Goal: Information Seeking & Learning: Learn about a topic

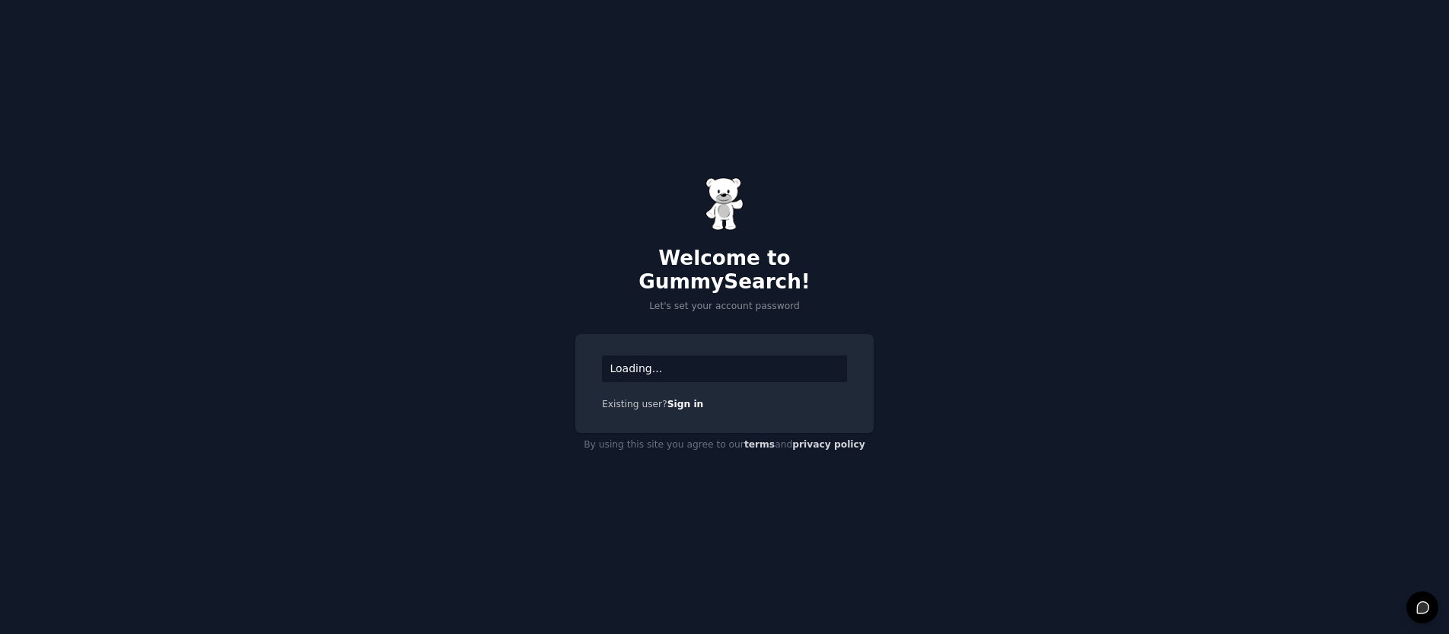
click at [662, 355] on div "Loading..." at bounding box center [724, 368] width 245 height 27
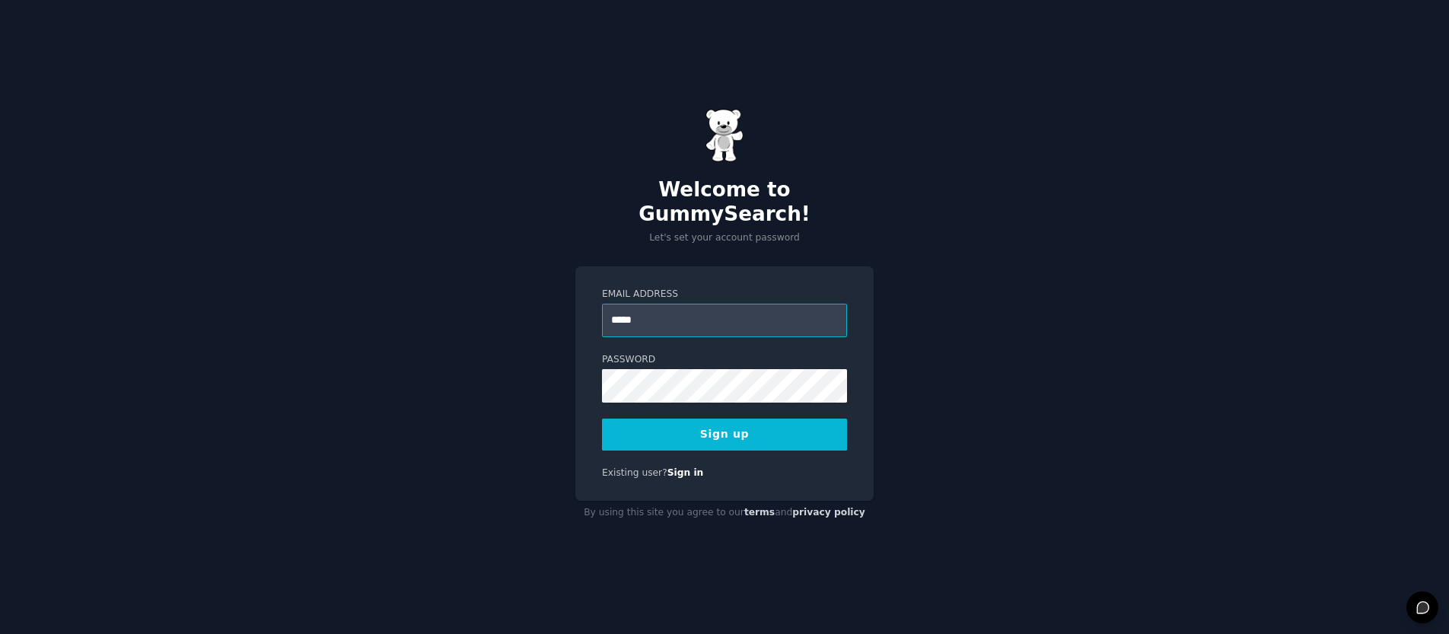
type input "**********"
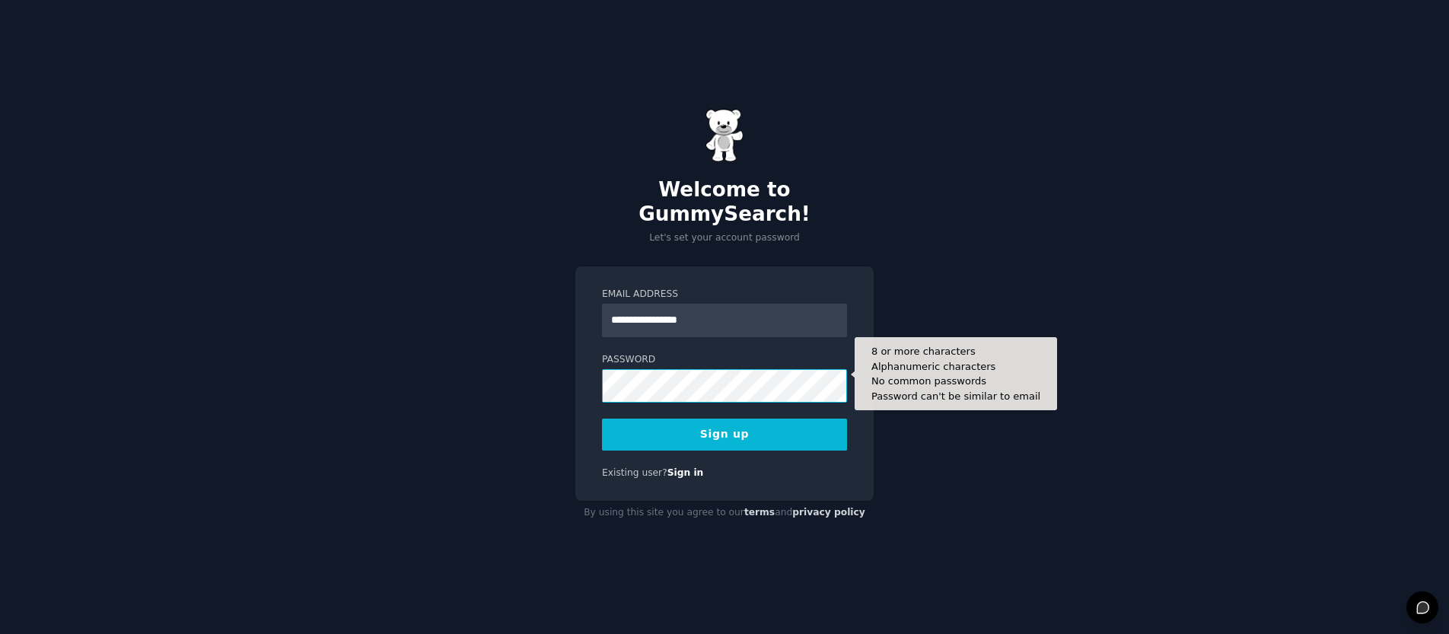
click at [493, 368] on div "**********" at bounding box center [724, 317] width 1449 height 634
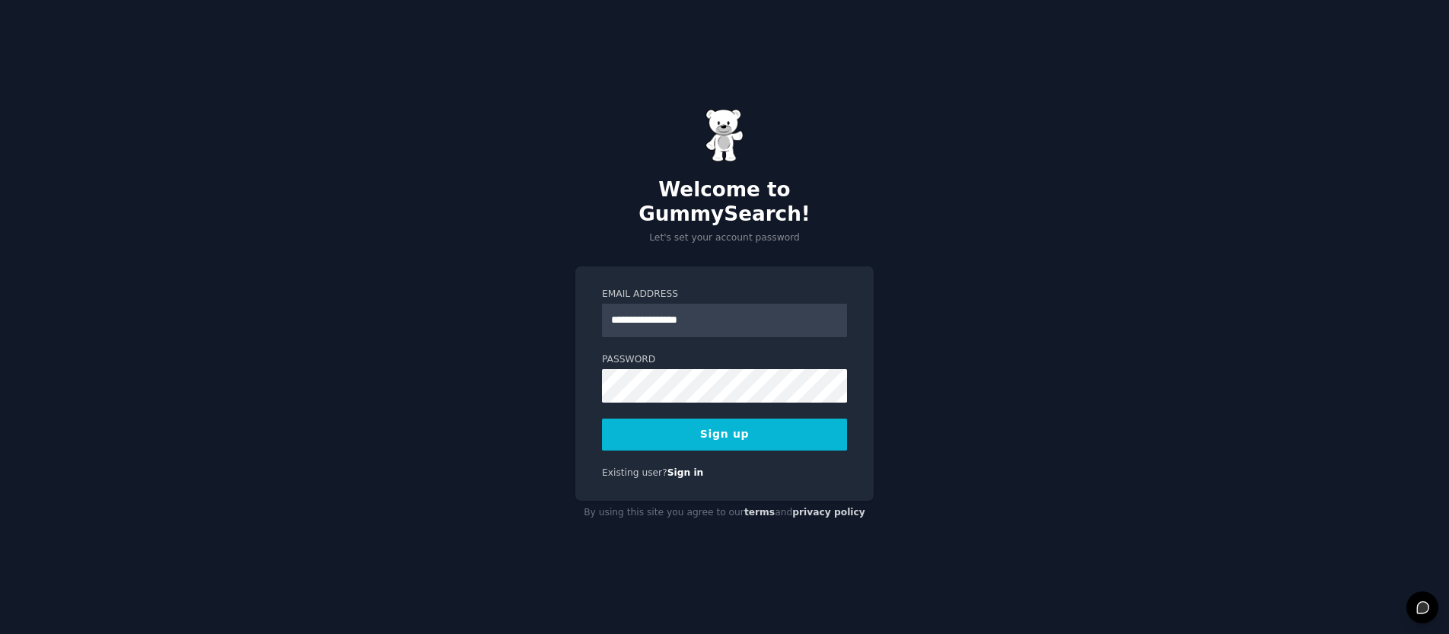
click at [753, 430] on button "Sign up" at bounding box center [724, 434] width 245 height 32
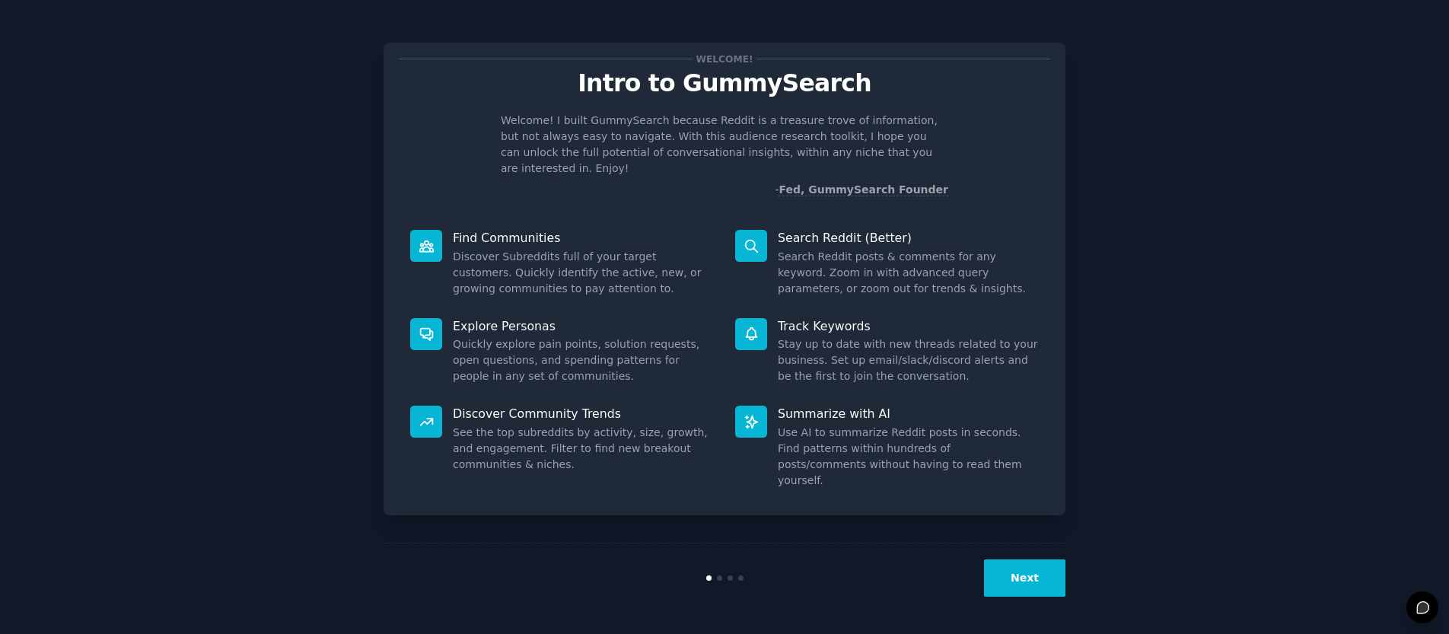
click at [1023, 587] on button "Next" at bounding box center [1024, 577] width 81 height 37
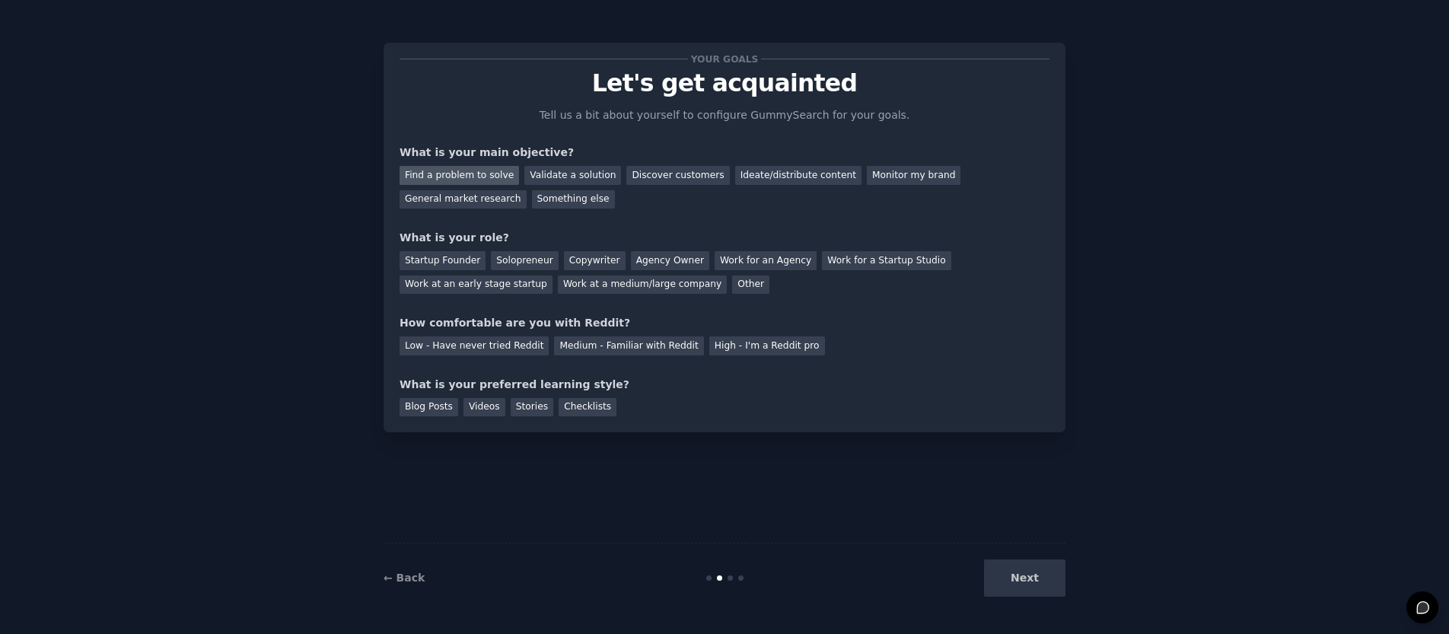
click at [479, 180] on div "Find a problem to solve" at bounding box center [458, 175] width 119 height 19
click at [701, 177] on div "Discover customers" at bounding box center [677, 175] width 103 height 19
click at [574, 175] on div "Validate a solution" at bounding box center [572, 175] width 97 height 19
click at [472, 172] on div "Find a problem to solve" at bounding box center [458, 175] width 119 height 19
click at [672, 183] on div "Discover customers" at bounding box center [677, 175] width 103 height 19
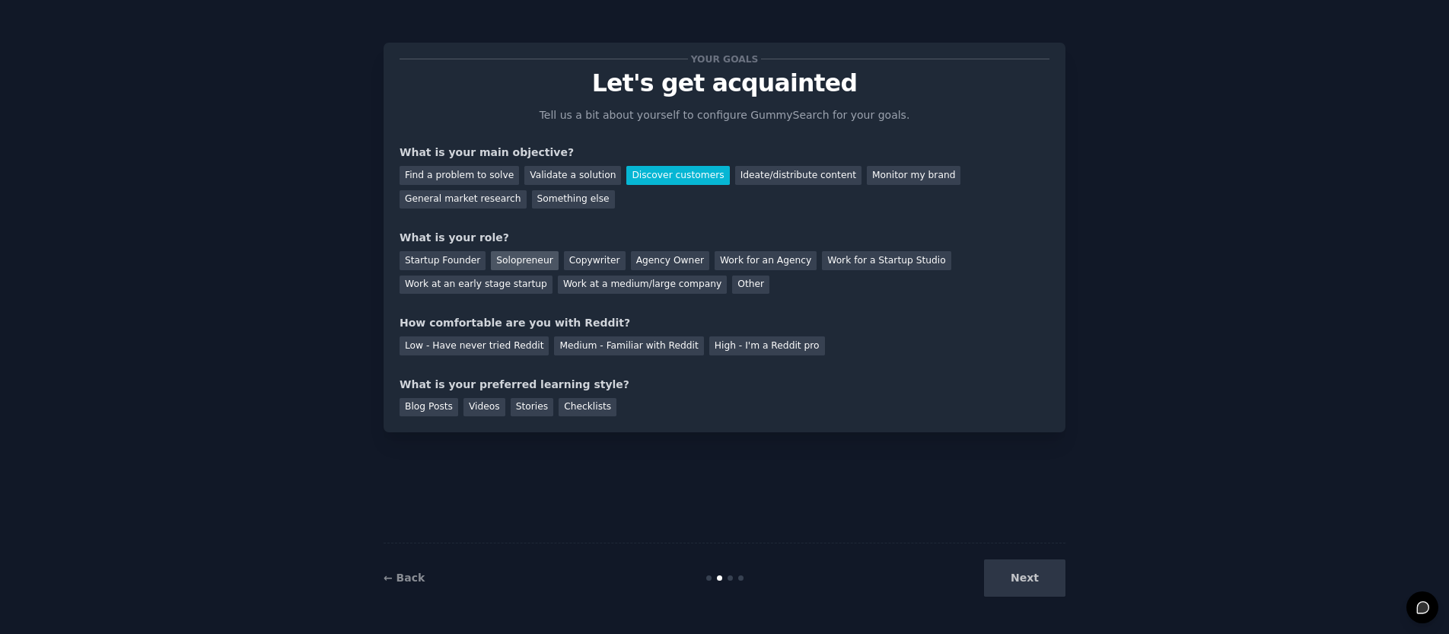
click at [500, 259] on div "Solopreneur" at bounding box center [524, 260] width 67 height 19
click at [482, 340] on div "Low - Have never tried Reddit" at bounding box center [473, 345] width 149 height 19
click at [417, 412] on div "Blog Posts" at bounding box center [428, 407] width 59 height 19
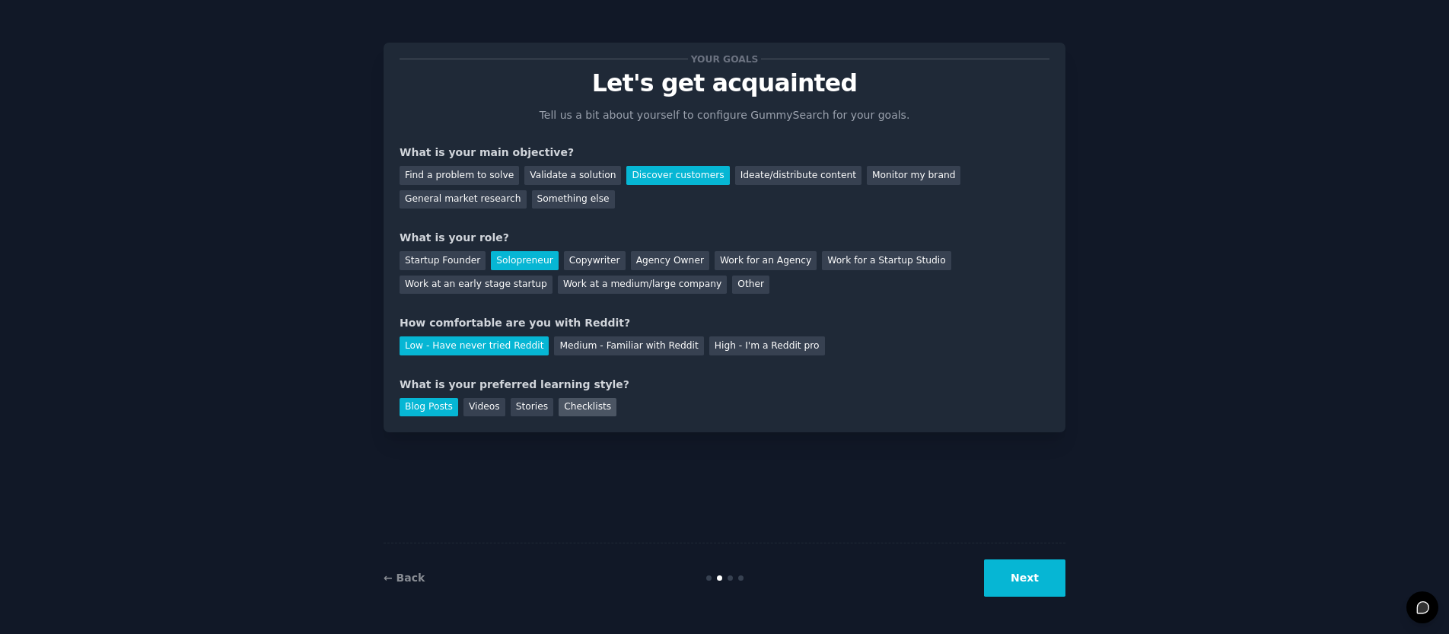
click at [585, 411] on div "Checklists" at bounding box center [588, 407] width 58 height 19
click at [1039, 570] on button "Next" at bounding box center [1024, 577] width 81 height 37
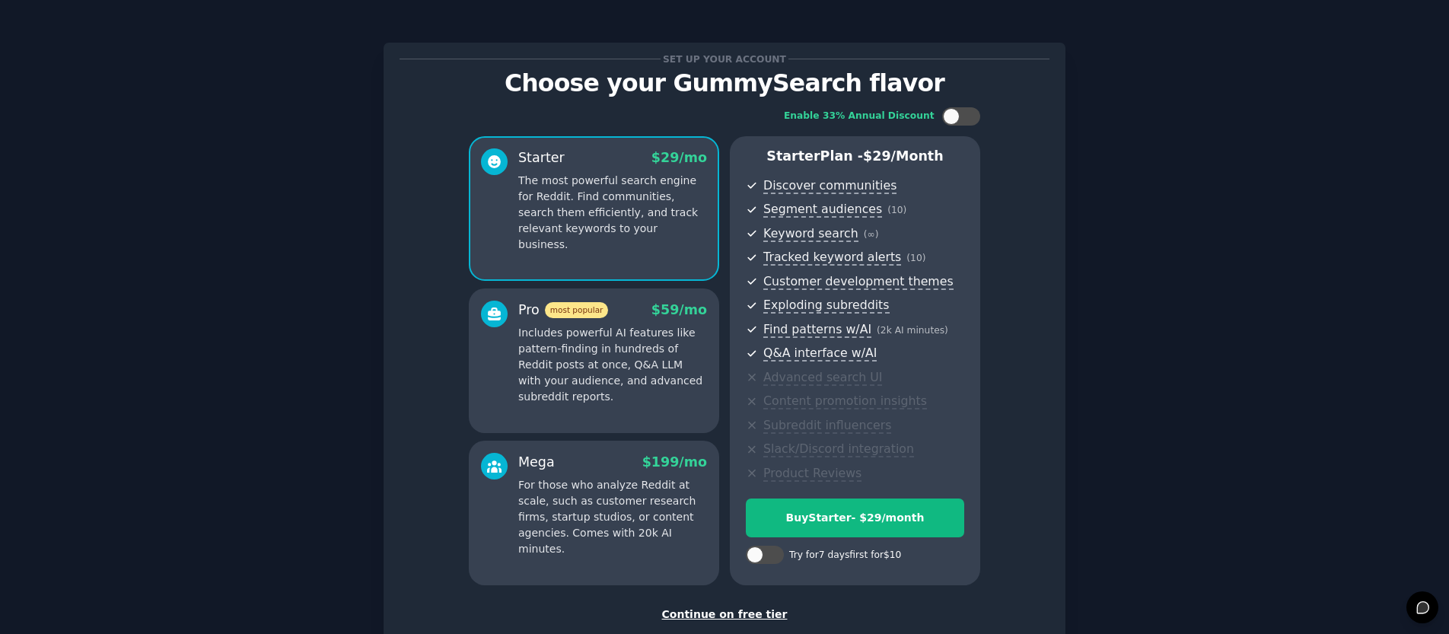
click at [719, 611] on div "Continue on free tier" at bounding box center [724, 614] width 650 height 16
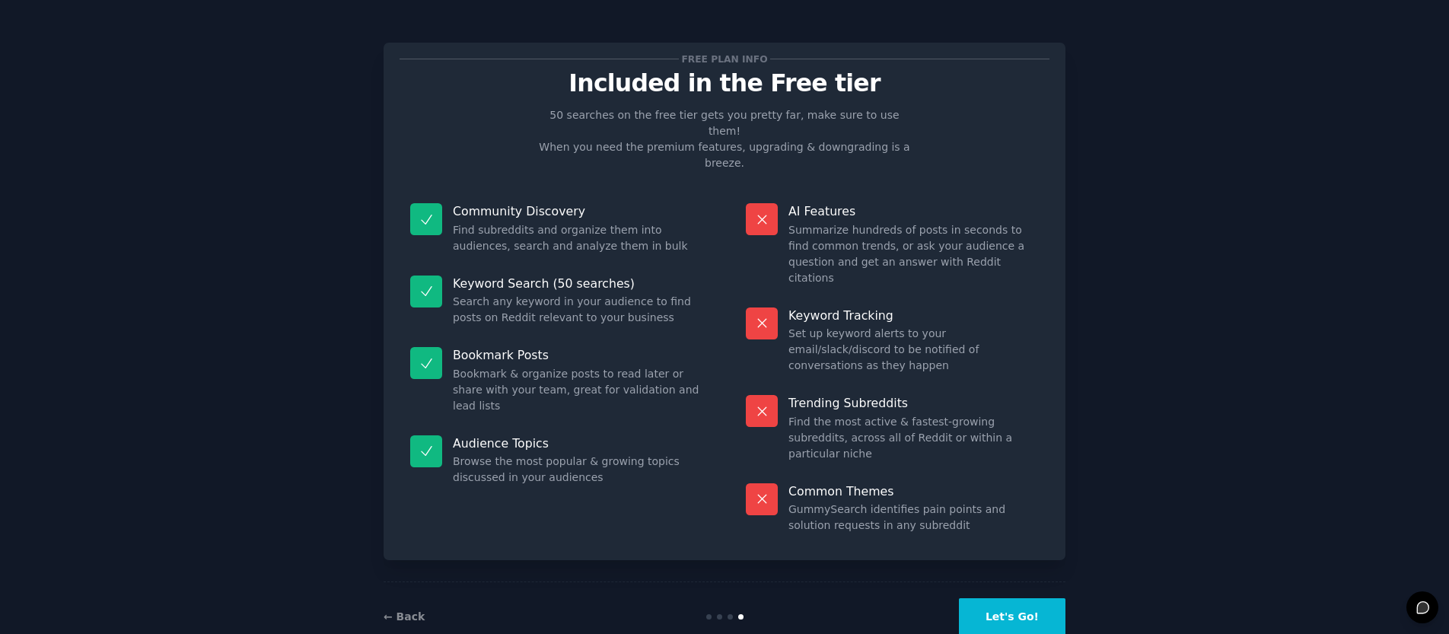
click at [1025, 598] on button "Let's Go!" at bounding box center [1012, 616] width 107 height 37
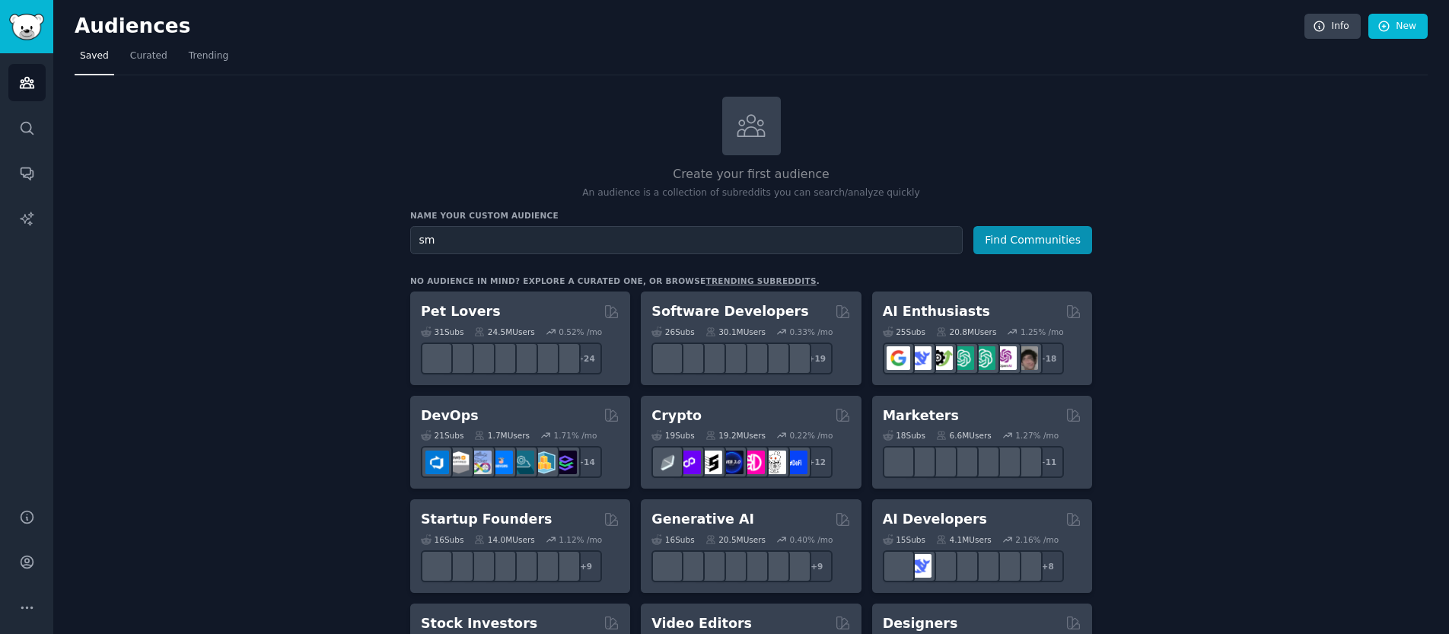
type input "s"
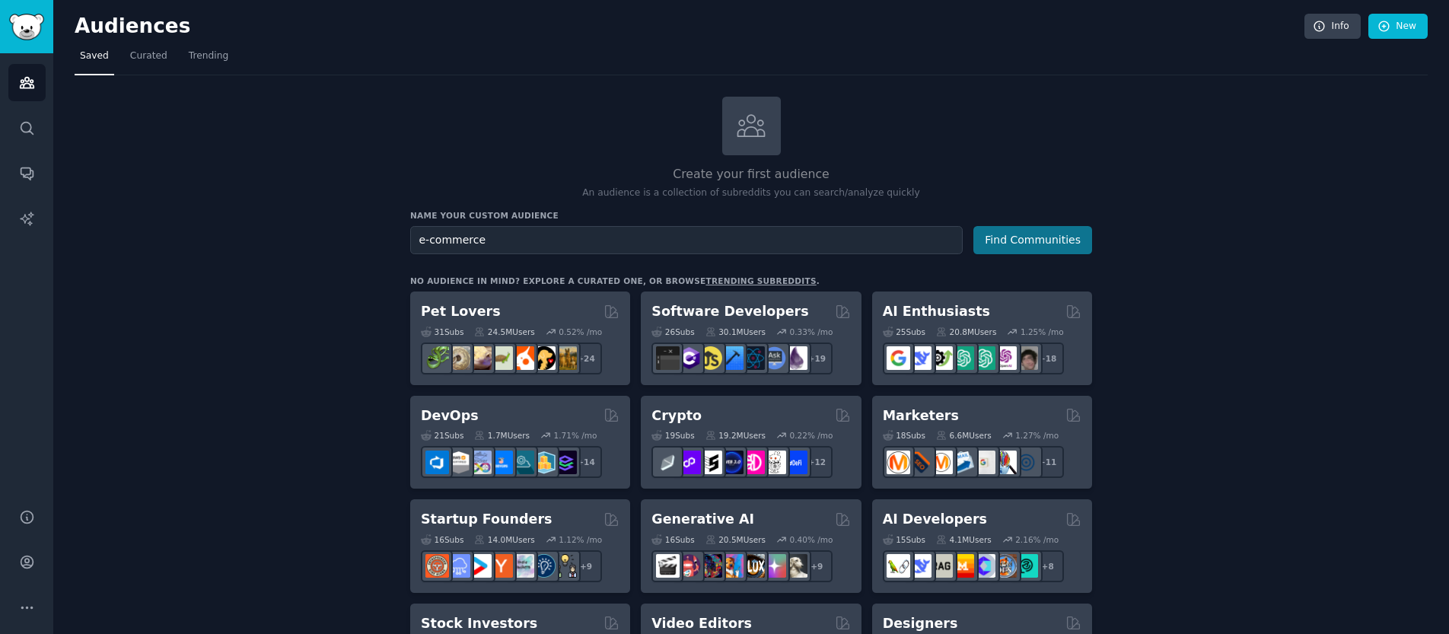
type input "e-commerce"
click at [1021, 244] on button "Find Communities" at bounding box center [1032, 240] width 119 height 28
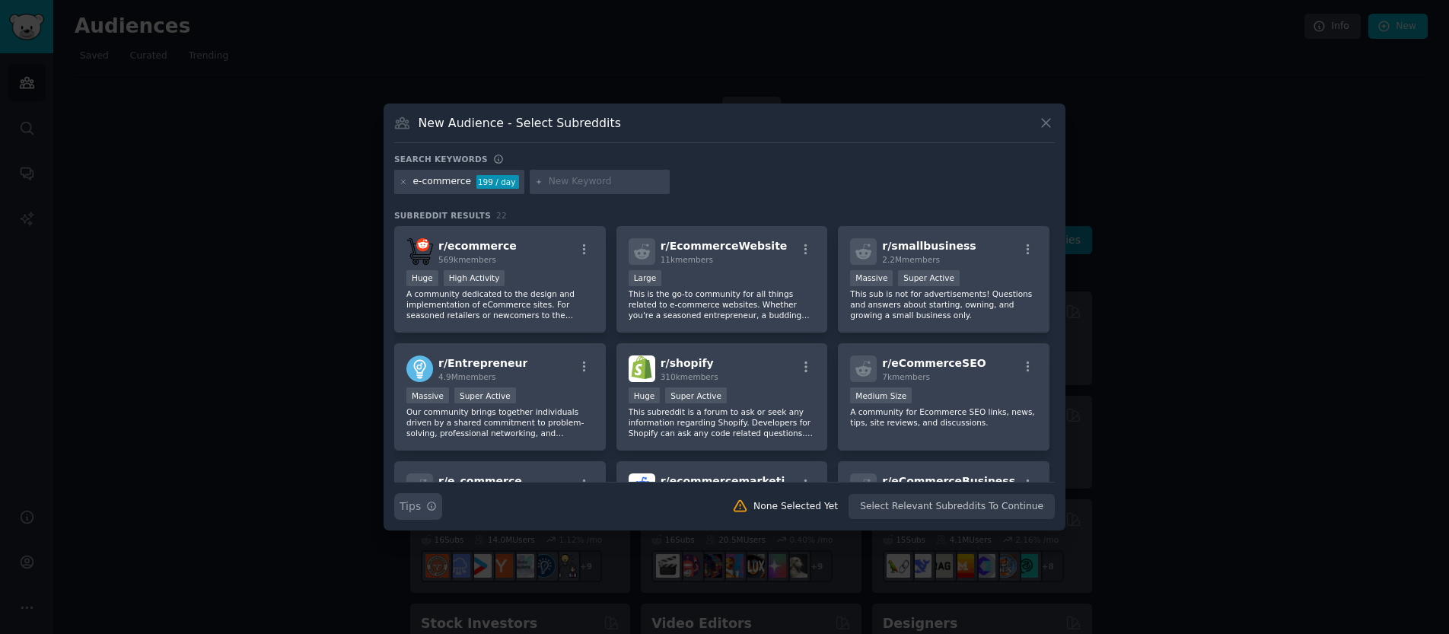
click at [428, 512] on button "Search Tips Tips" at bounding box center [418, 506] width 48 height 27
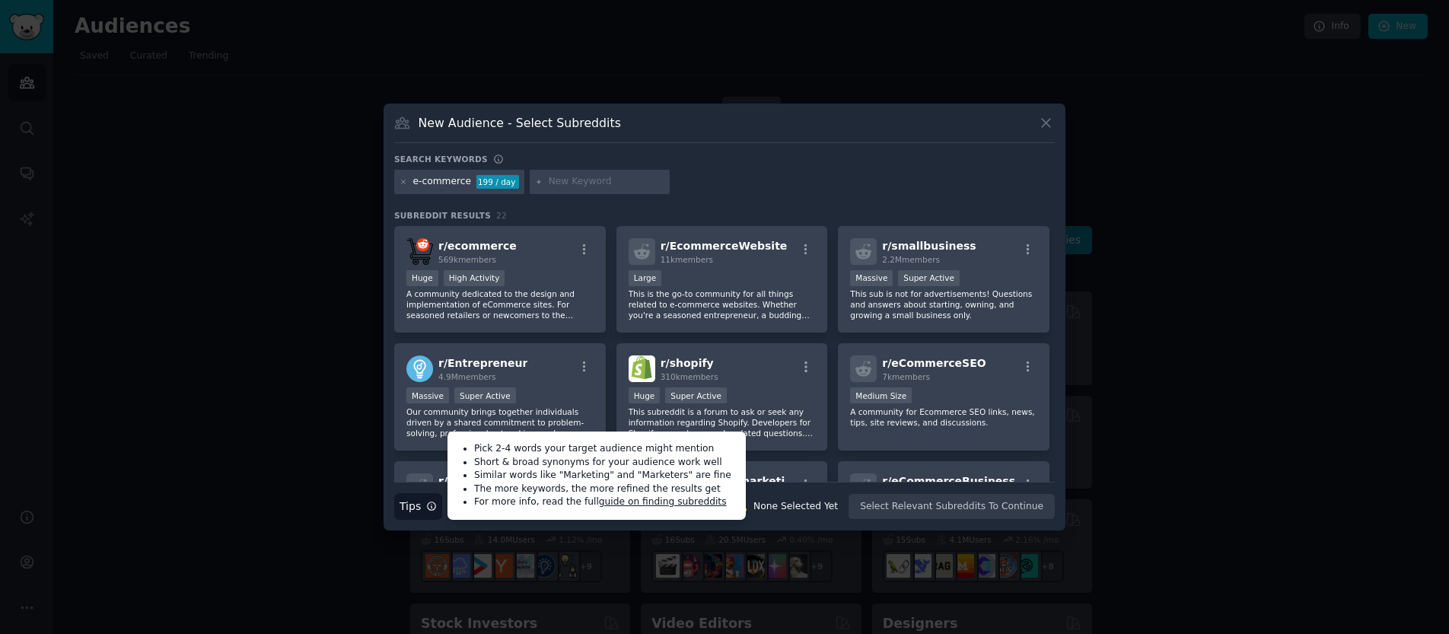
click at [832, 186] on div "e-commerce 199 / day" at bounding box center [724, 185] width 660 height 30
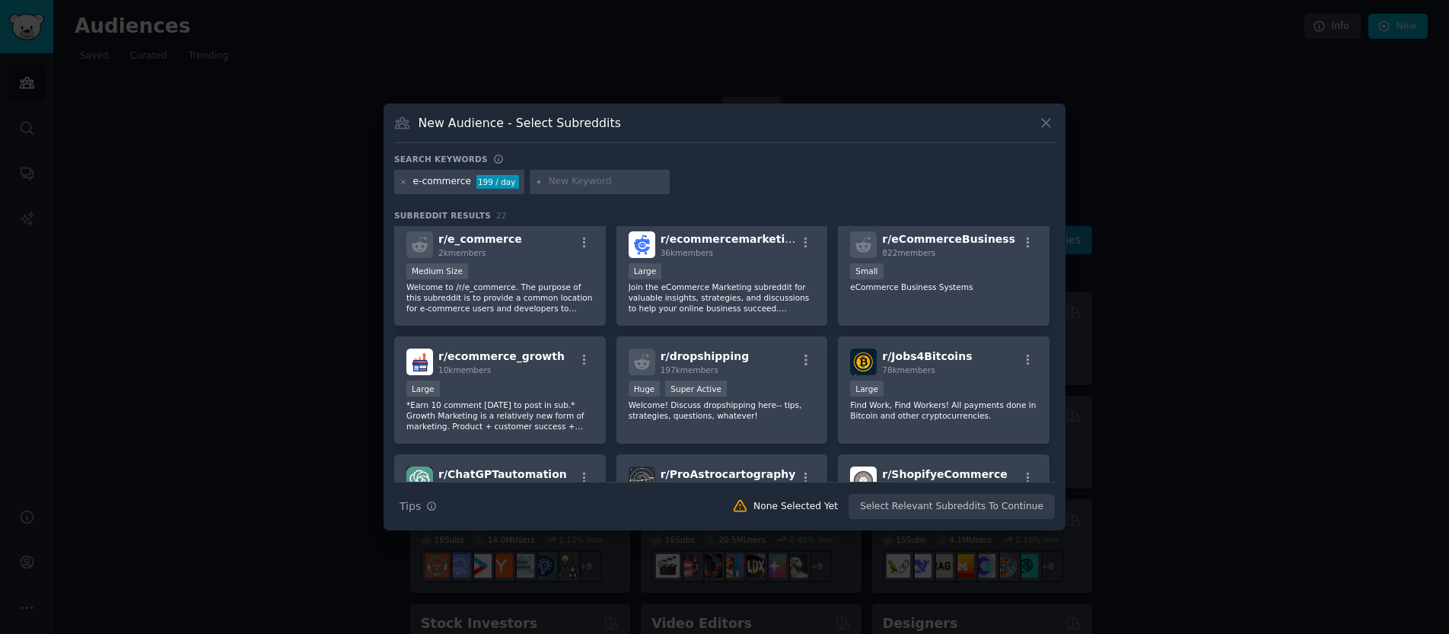
scroll to position [259, 0]
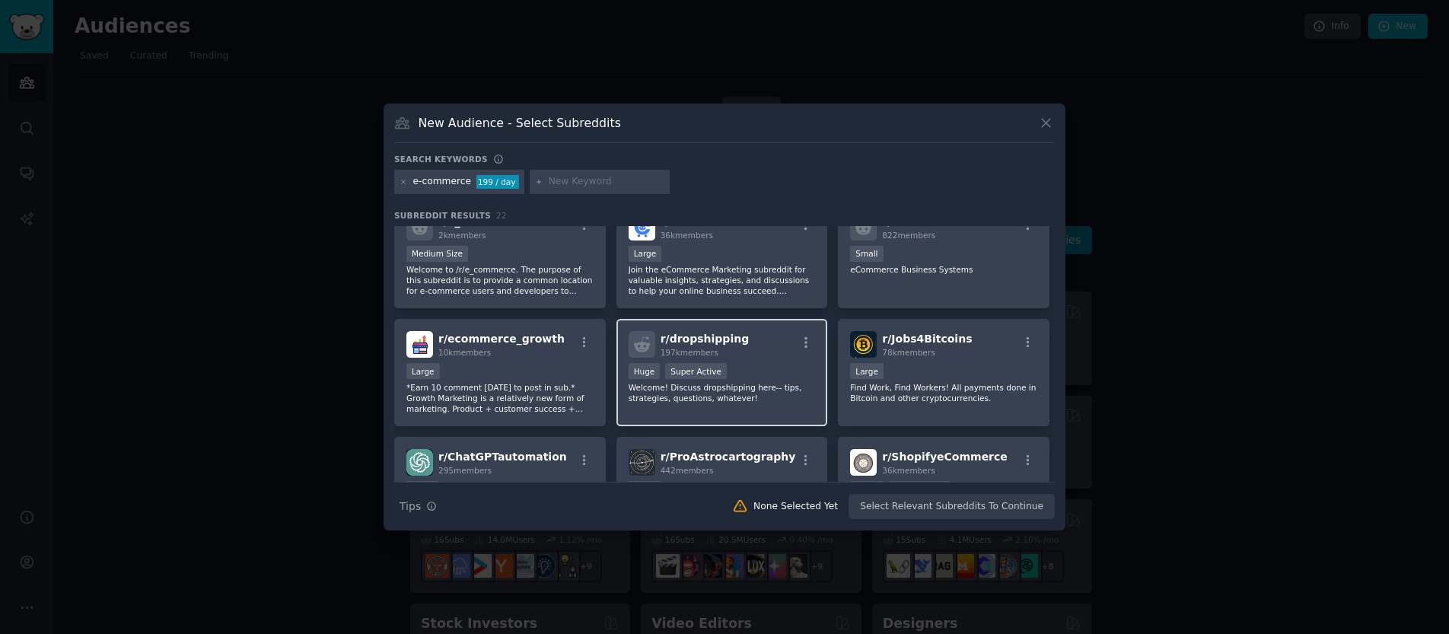
click at [769, 333] on div "r/ dropshipping 197k members" at bounding box center [722, 344] width 187 height 27
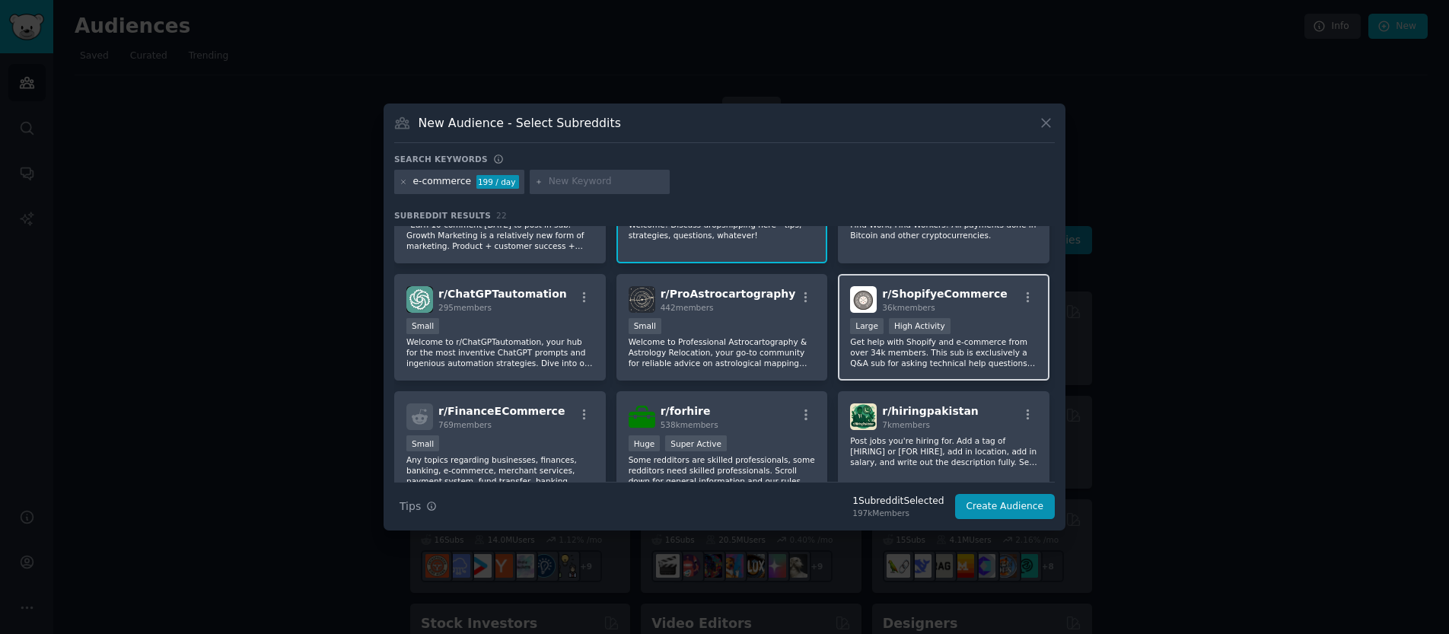
scroll to position [0, 0]
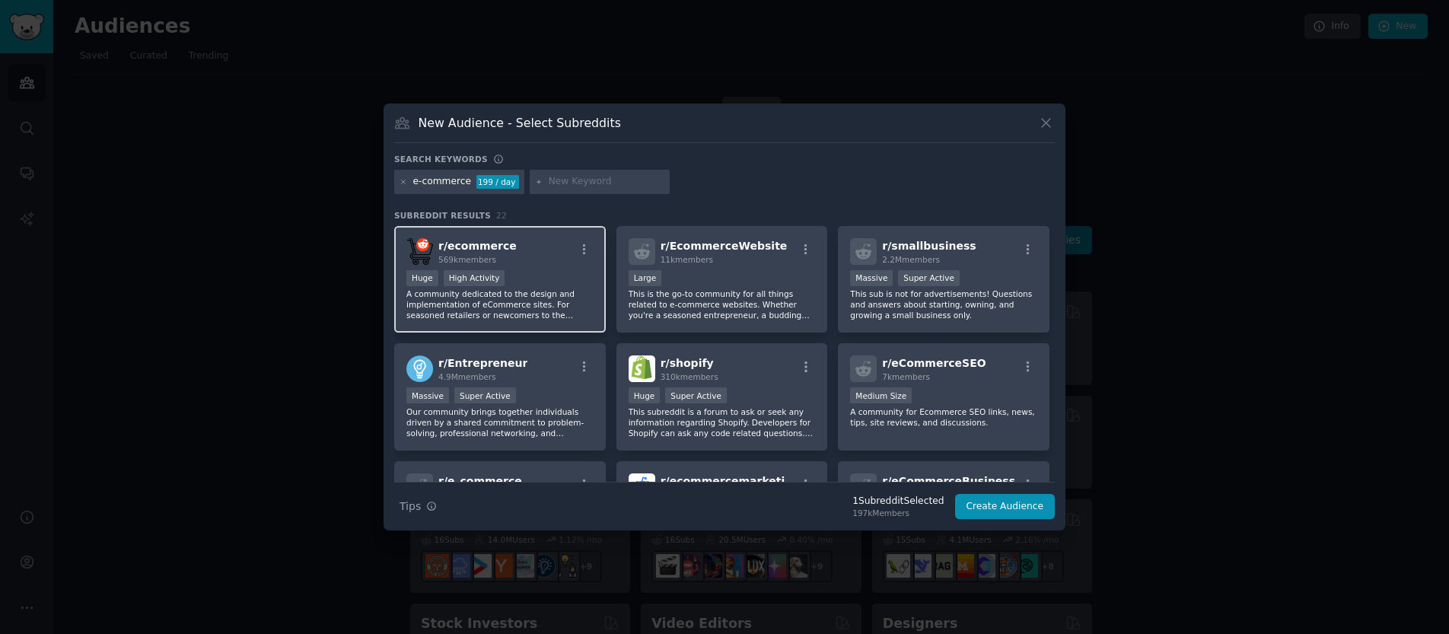
click at [533, 263] on div "r/ ecommerce 569k members" at bounding box center [499, 251] width 187 height 27
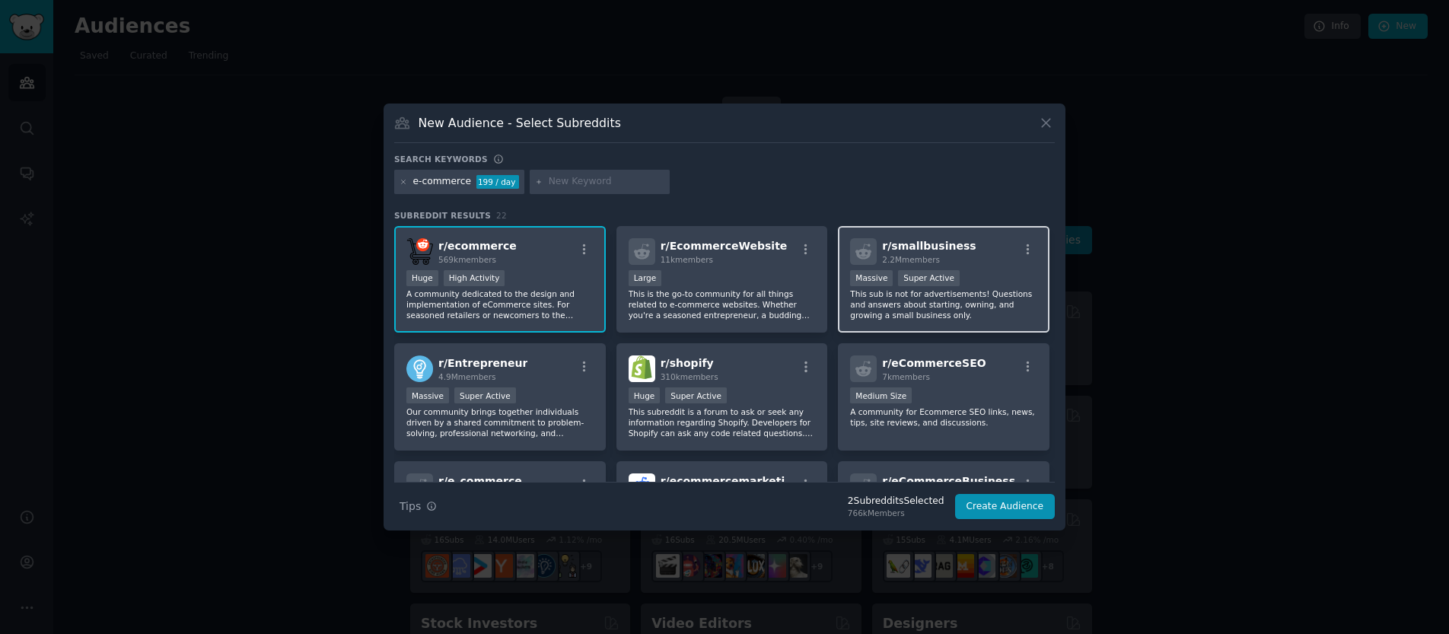
click at [992, 313] on p "This sub is not for advertisements! Questions and answers about starting, ownin…" at bounding box center [943, 304] width 187 height 32
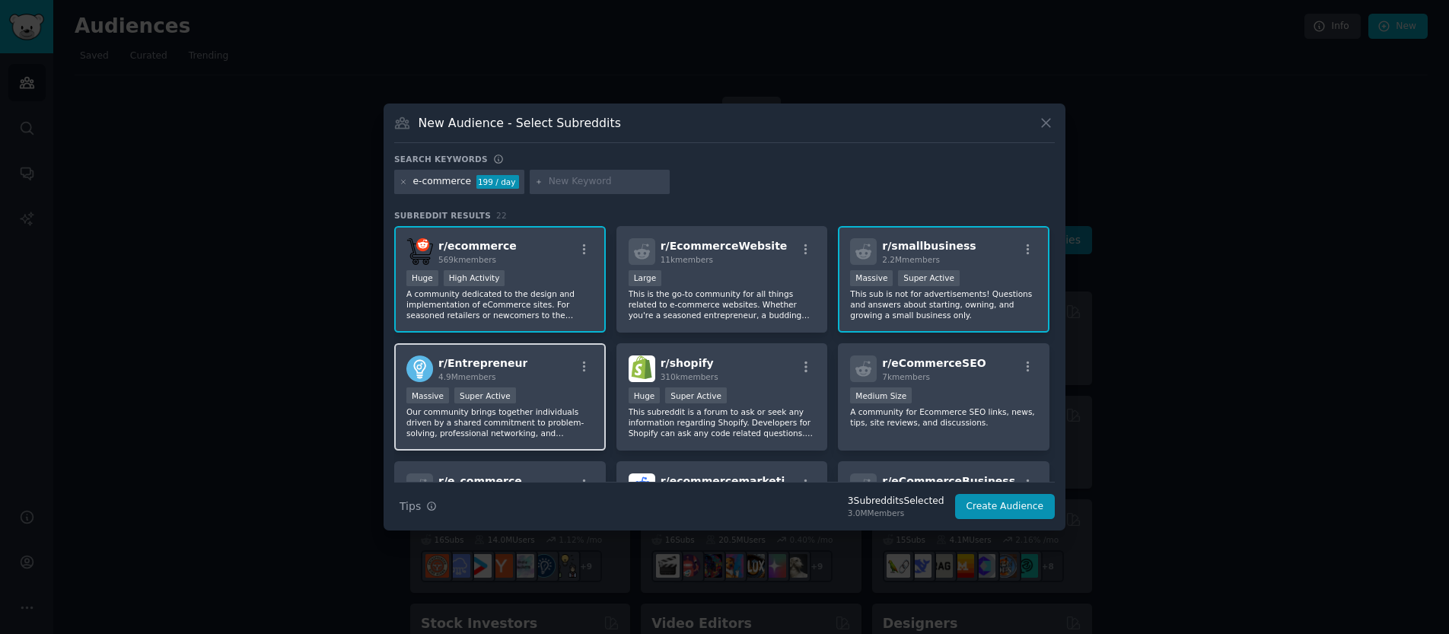
click at [535, 375] on div "r/ Entrepreneur 4.9M members" at bounding box center [499, 368] width 187 height 27
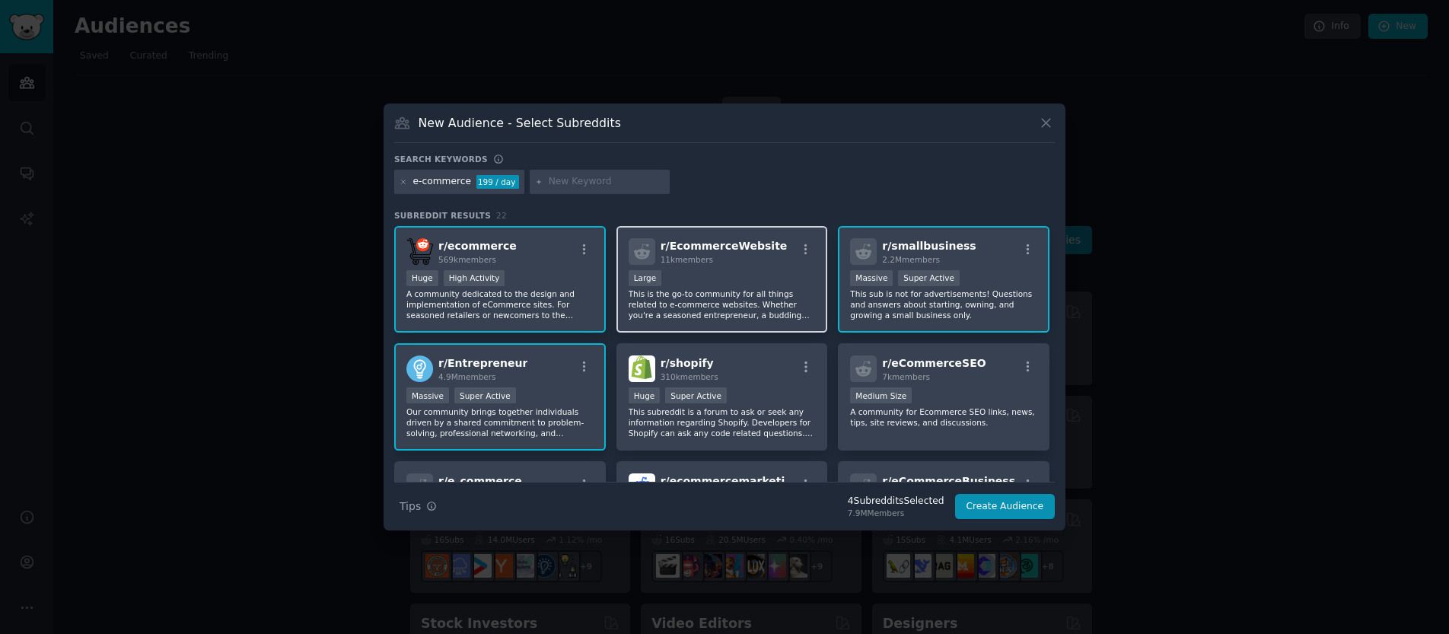
click at [756, 298] on p "This is the go-to community for all things related to e-commerce websites. Whet…" at bounding box center [722, 304] width 187 height 32
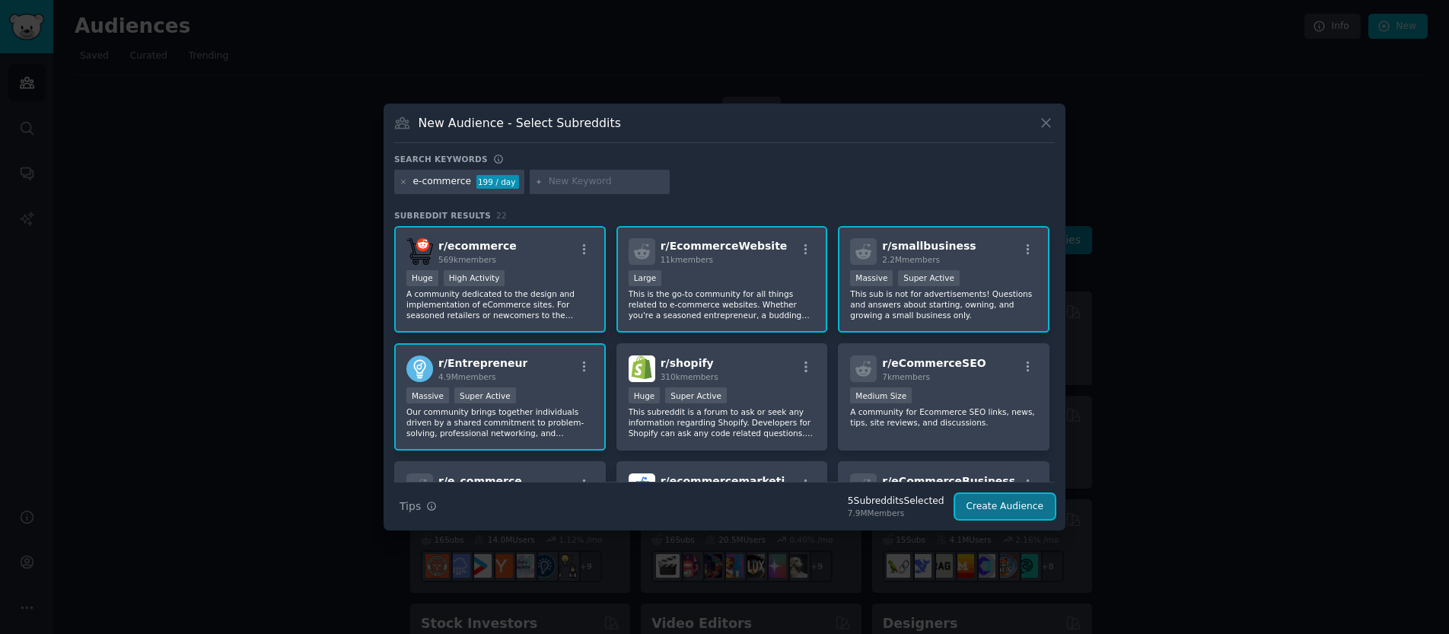
click at [1018, 506] on button "Create Audience" at bounding box center [1005, 507] width 100 height 26
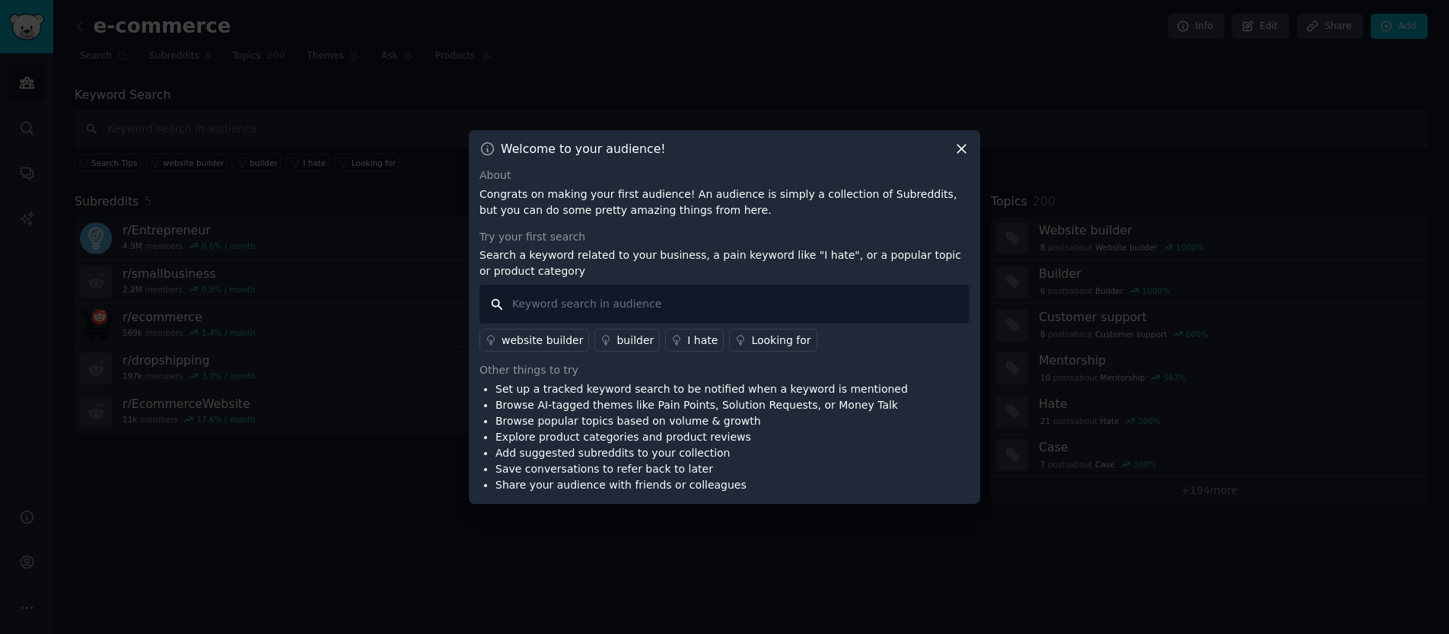
click at [734, 307] on input "text" at bounding box center [724, 304] width 490 height 39
type input "packaging"
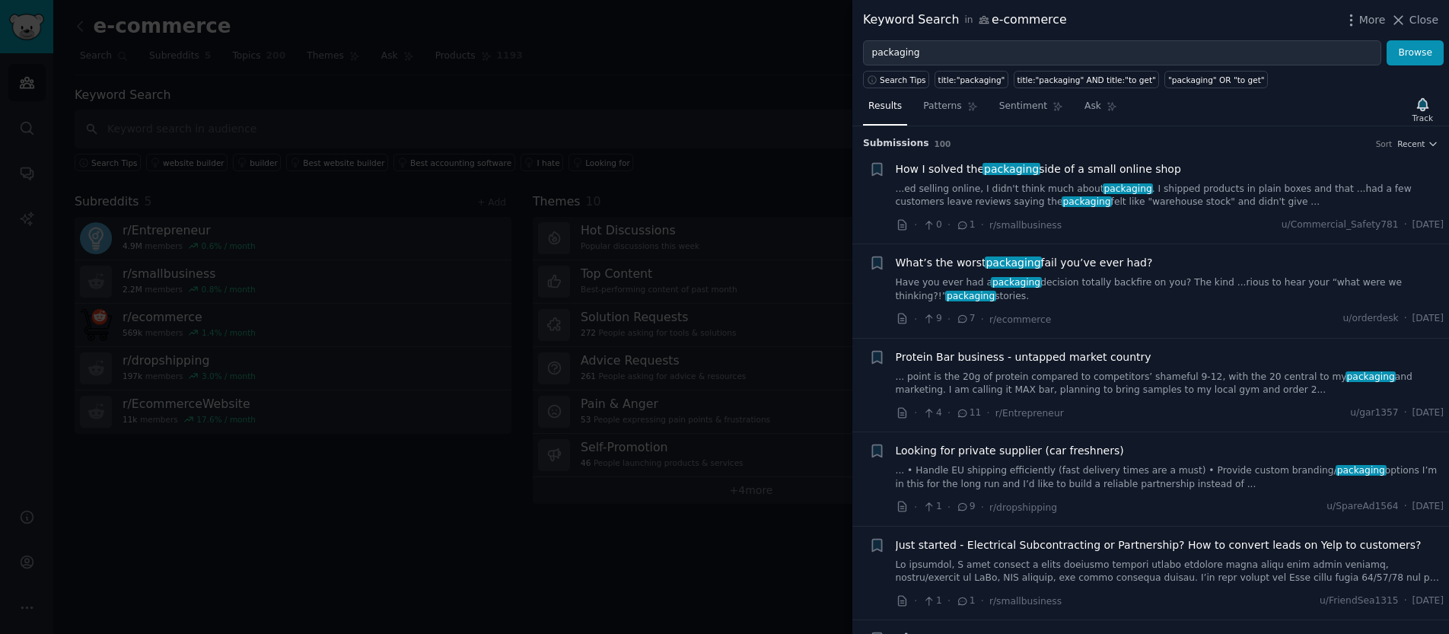
click at [934, 175] on span "How I solved the packaging side of a small online shop" at bounding box center [1038, 169] width 285 height 16
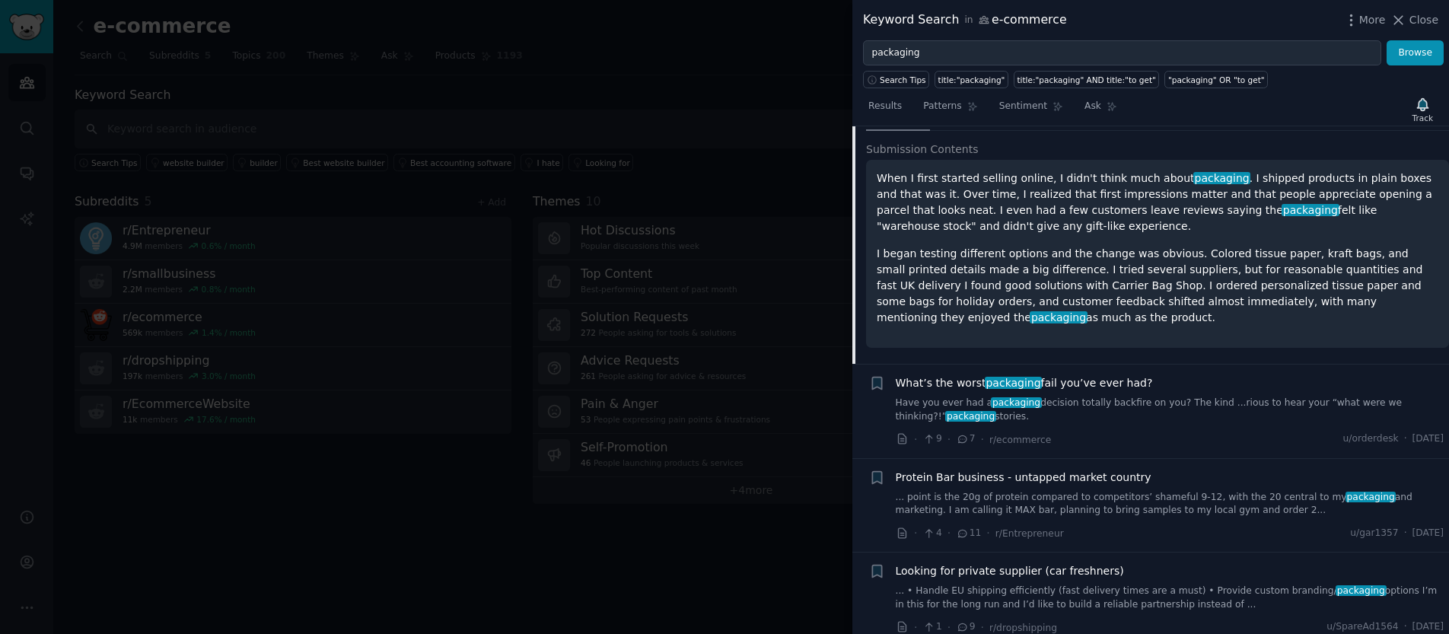
scroll to position [178, 0]
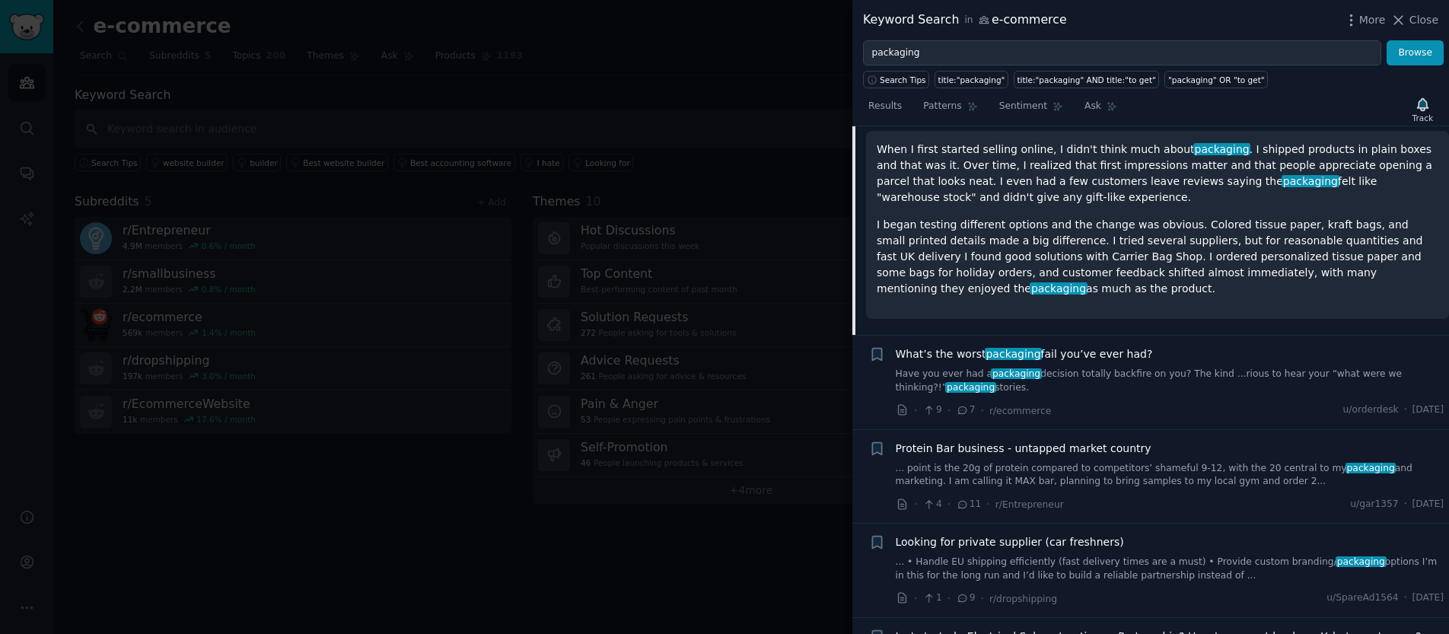
click at [1143, 377] on link "Have you ever had a packaging decision totally backfire on you? The kind ...rio…" at bounding box center [1170, 381] width 549 height 27
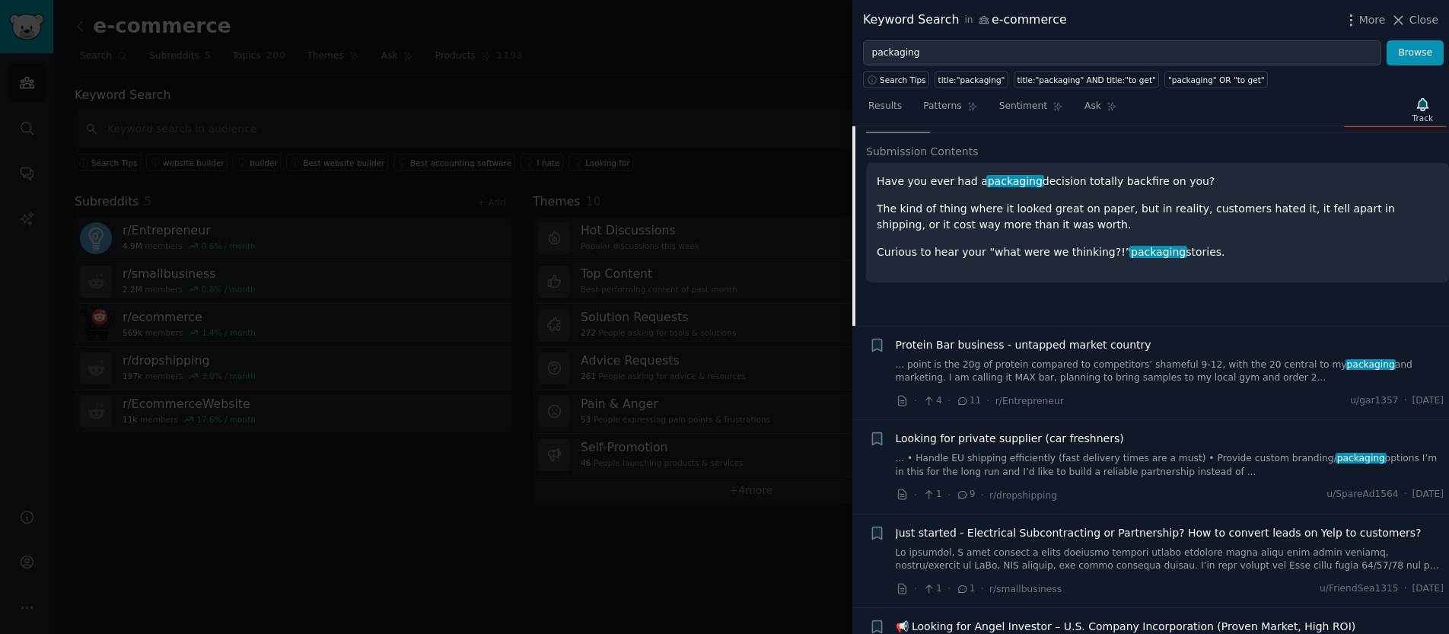
scroll to position [243, 0]
click at [479, 302] on div at bounding box center [724, 317] width 1449 height 634
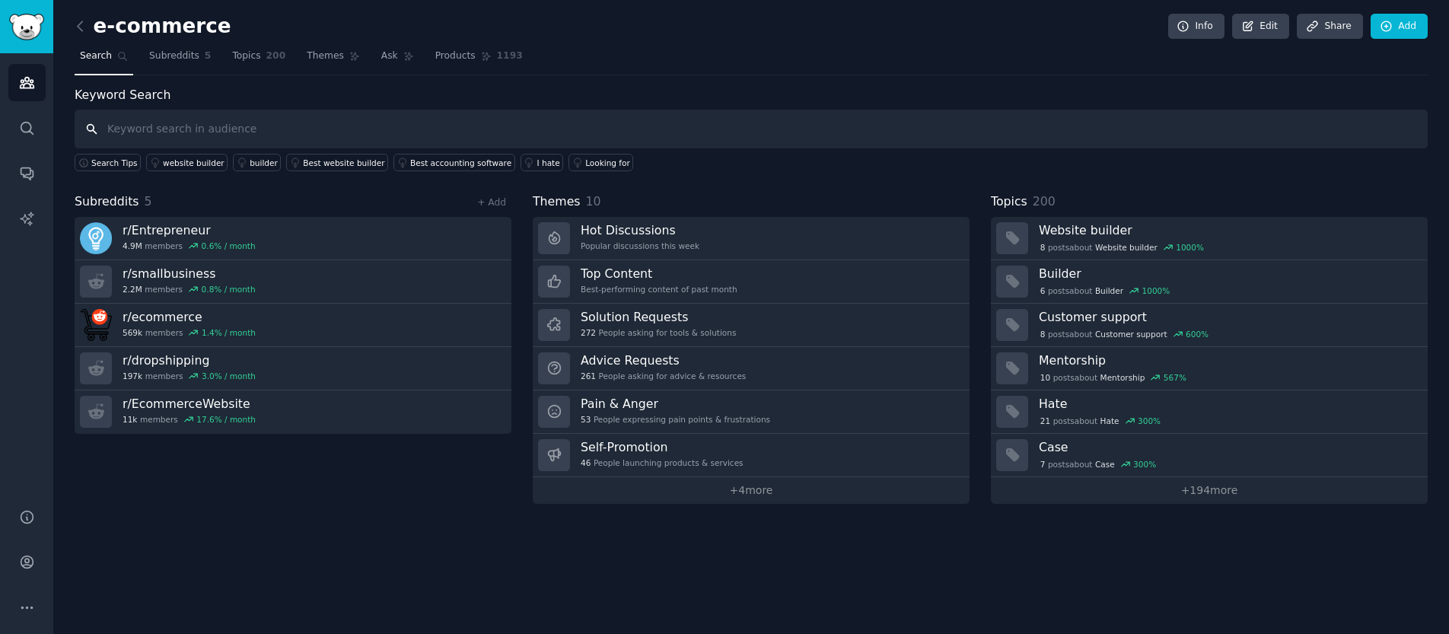
click at [462, 122] on input "text" at bounding box center [751, 129] width 1353 height 39
click at [361, 119] on input "text" at bounding box center [751, 129] width 1353 height 39
type input "packaging"
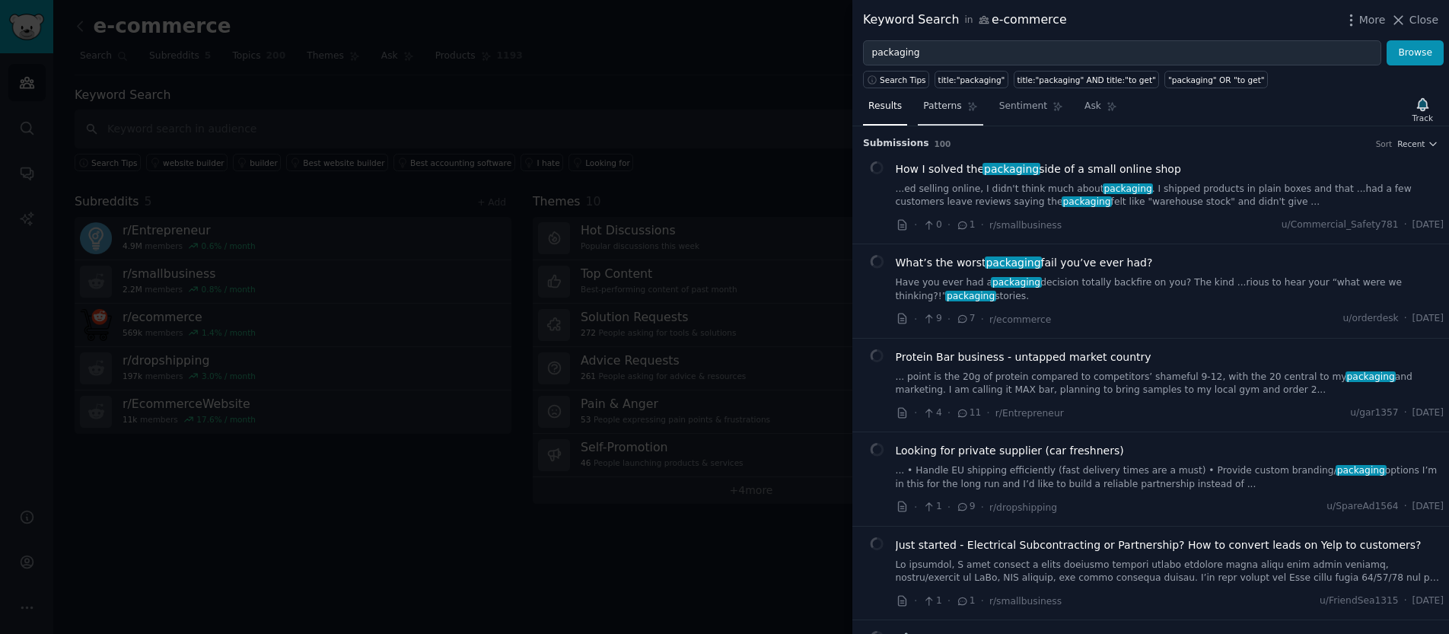
click at [937, 104] on span "Patterns" at bounding box center [942, 107] width 38 height 14
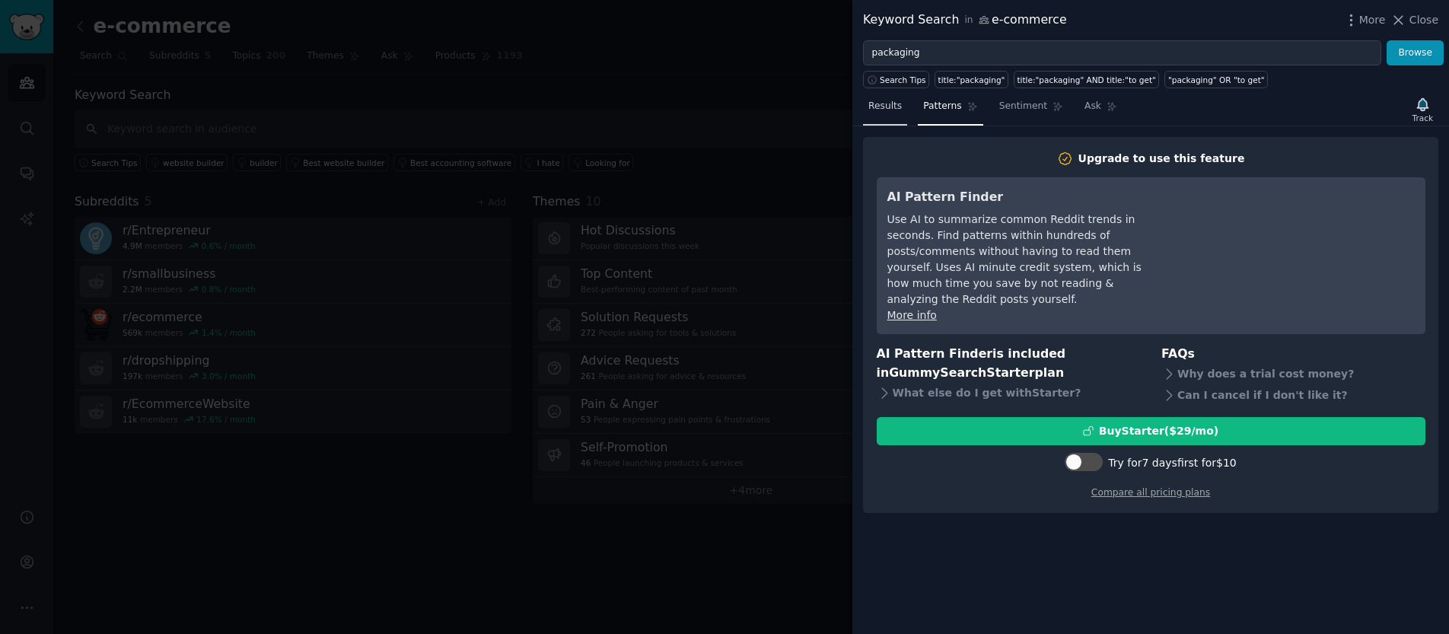
click at [893, 103] on span "Results" at bounding box center [884, 107] width 33 height 14
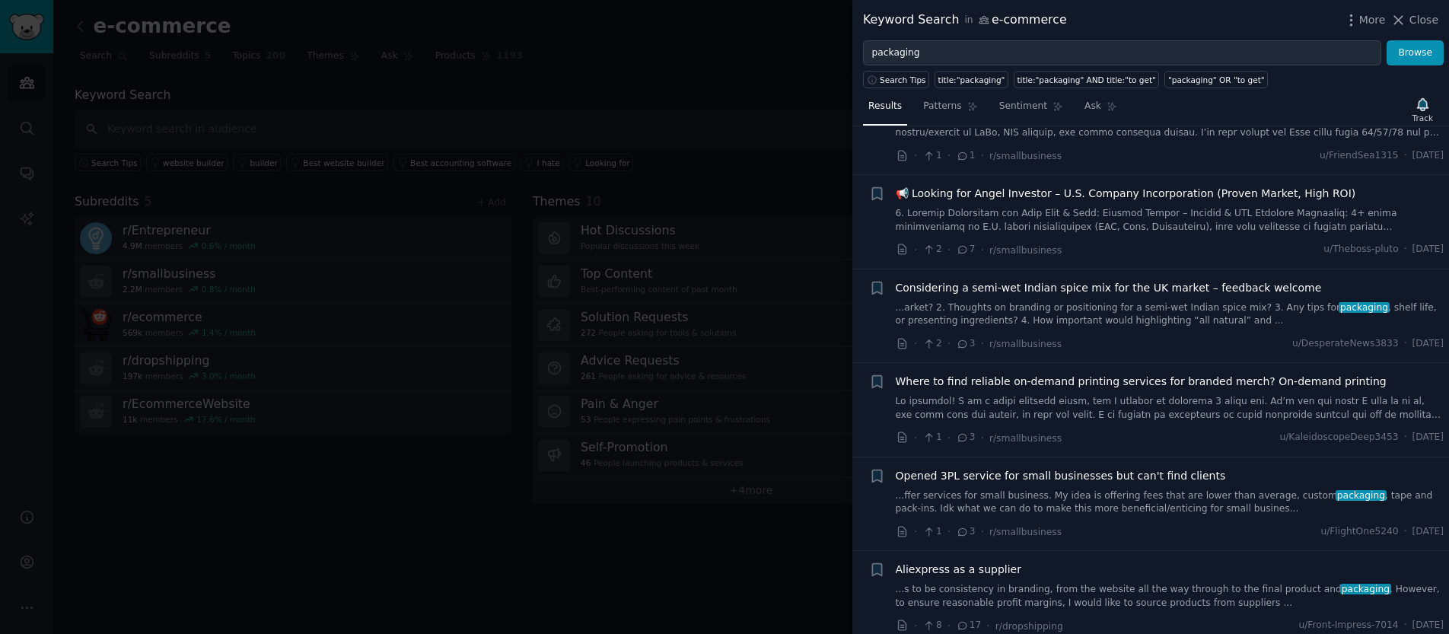
scroll to position [587, 0]
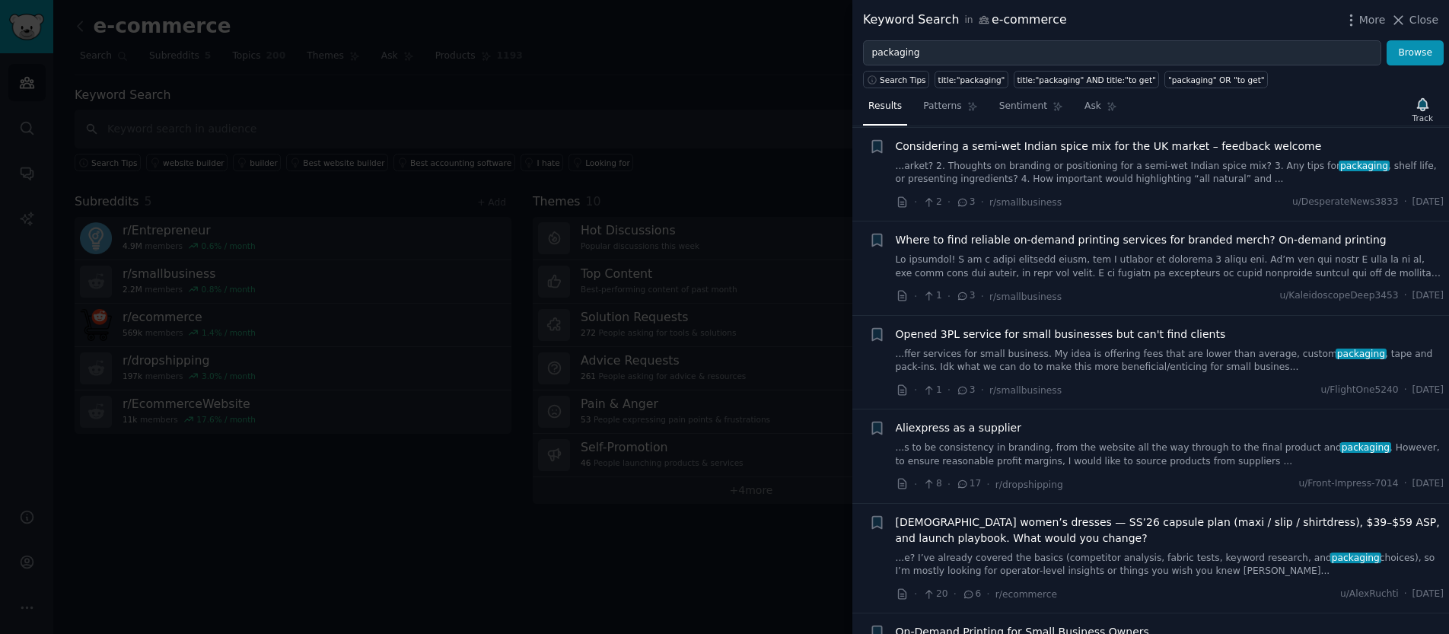
click at [1204, 254] on link at bounding box center [1170, 266] width 549 height 27
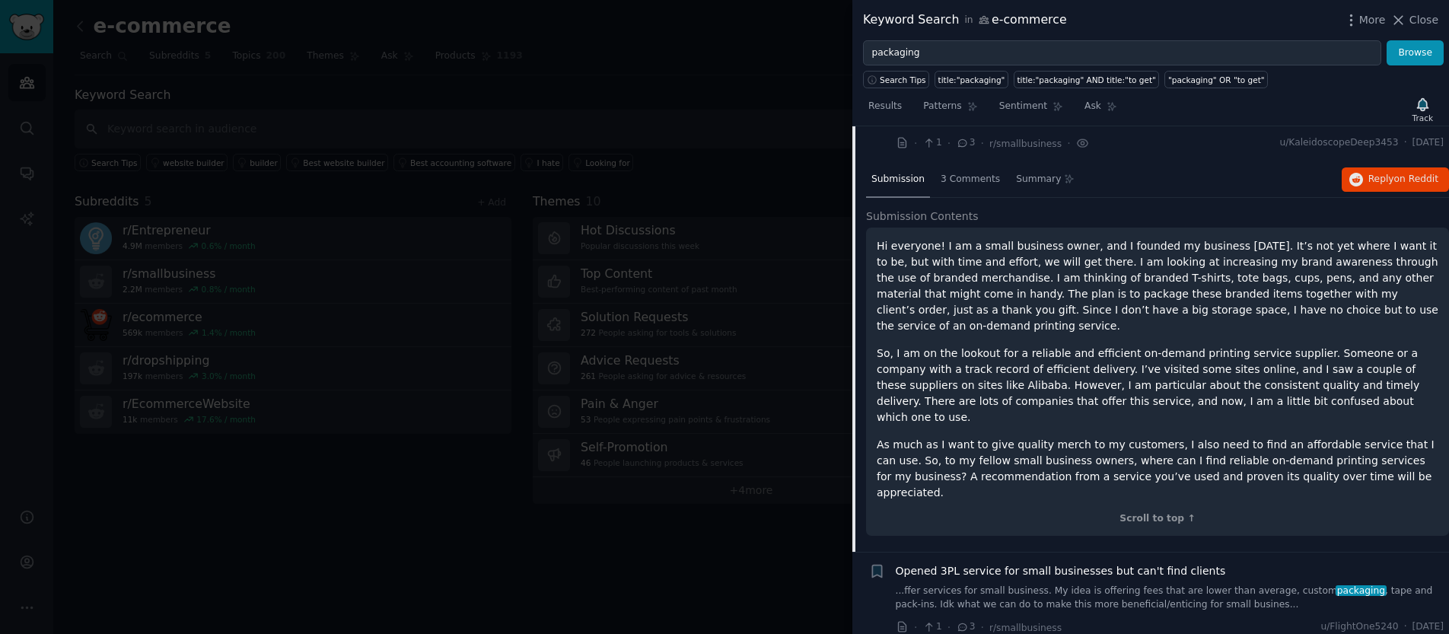
scroll to position [603, 0]
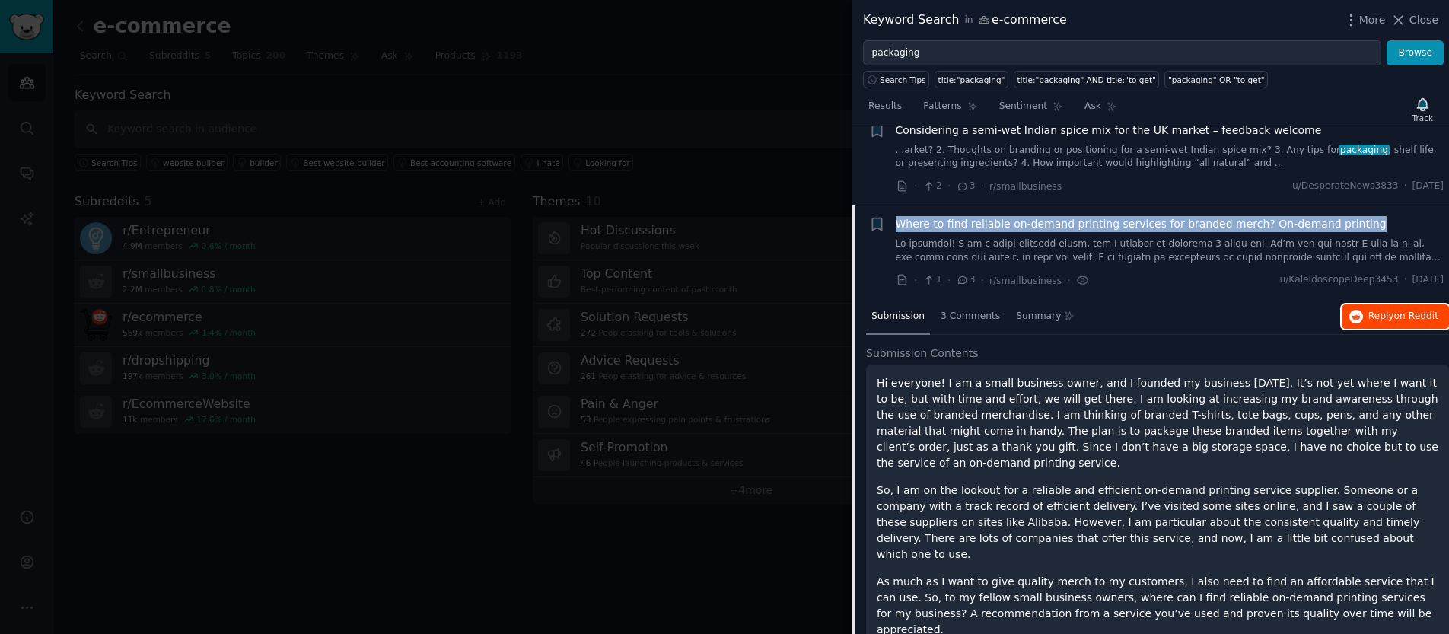
click at [1363, 311] on button "Reply on Reddit" at bounding box center [1394, 316] width 107 height 24
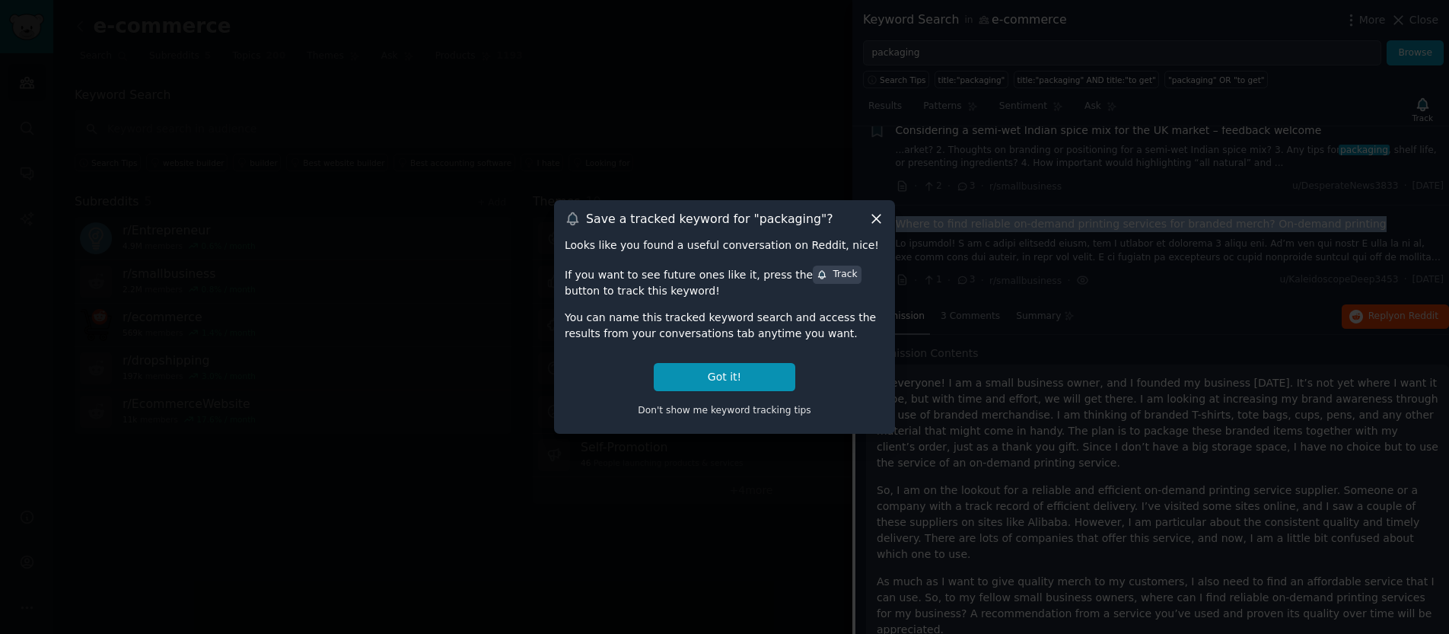
click at [877, 215] on icon at bounding box center [876, 219] width 16 height 16
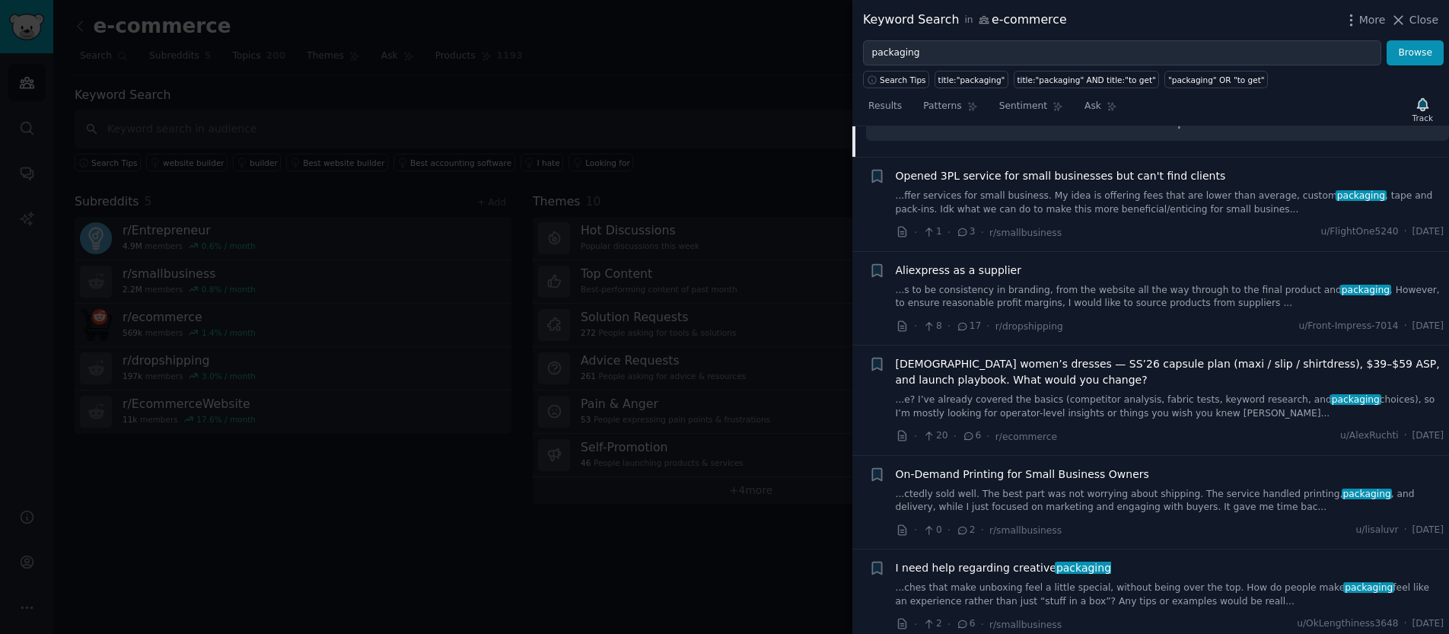
scroll to position [1107, 0]
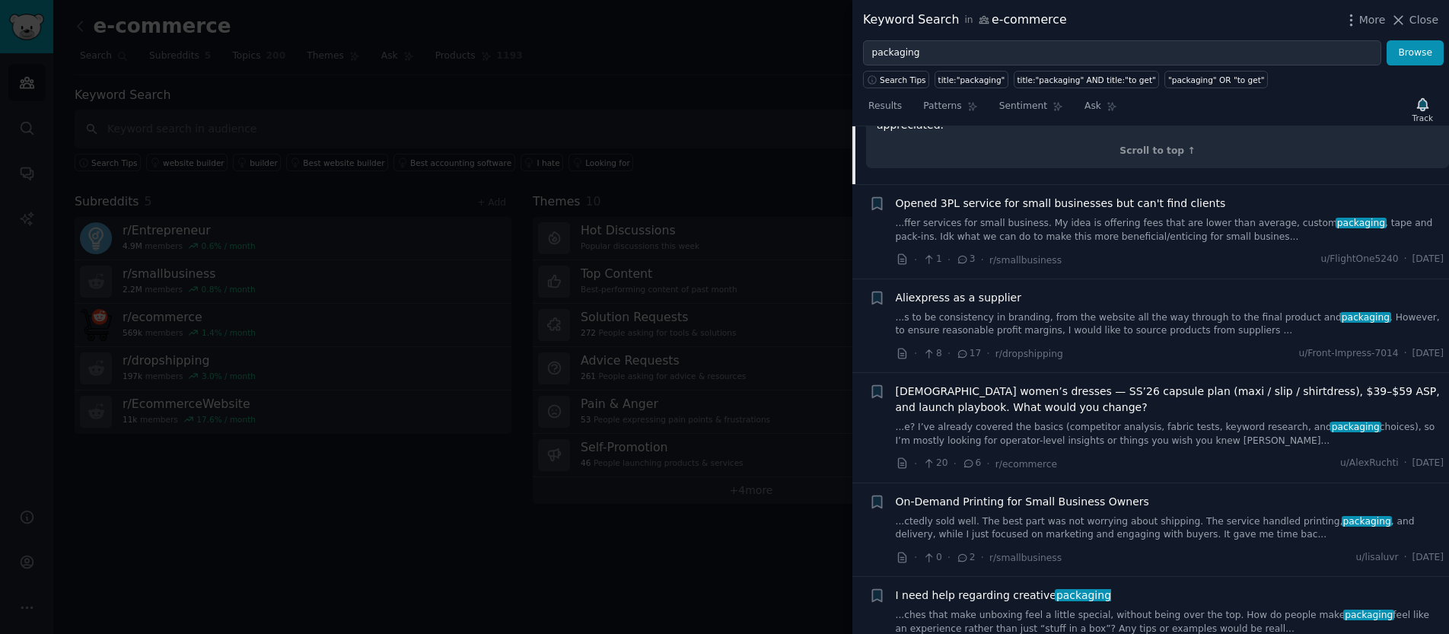
click at [1061, 311] on link "...s to be consistency in branding, from the website all the way through to the…" at bounding box center [1170, 324] width 549 height 27
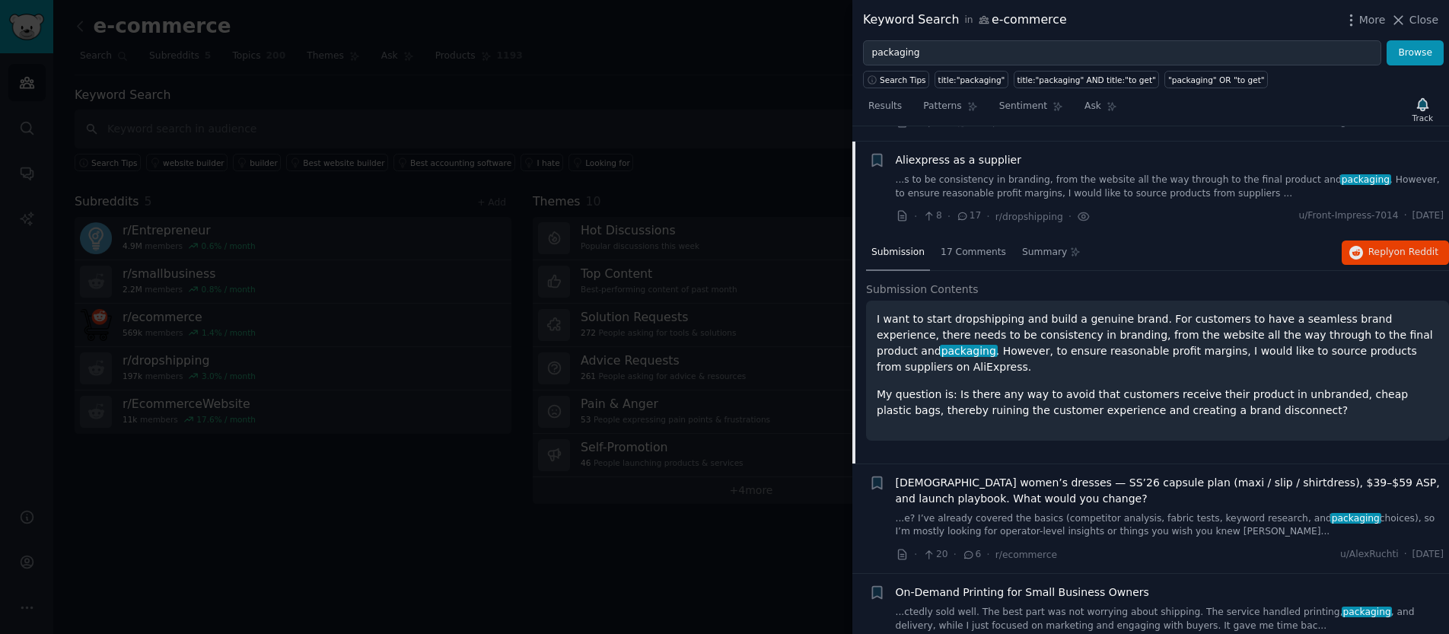
scroll to position [827, 0]
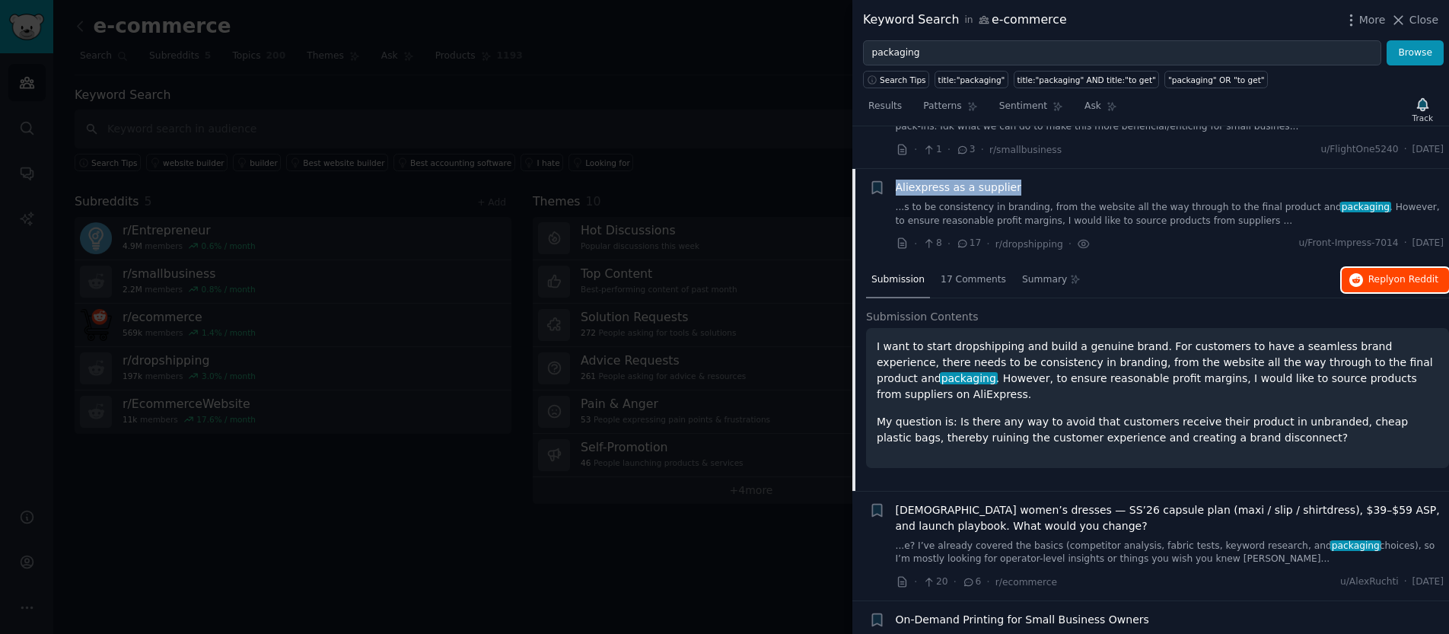
click at [1383, 282] on span "Reply on Reddit" at bounding box center [1403, 280] width 70 height 14
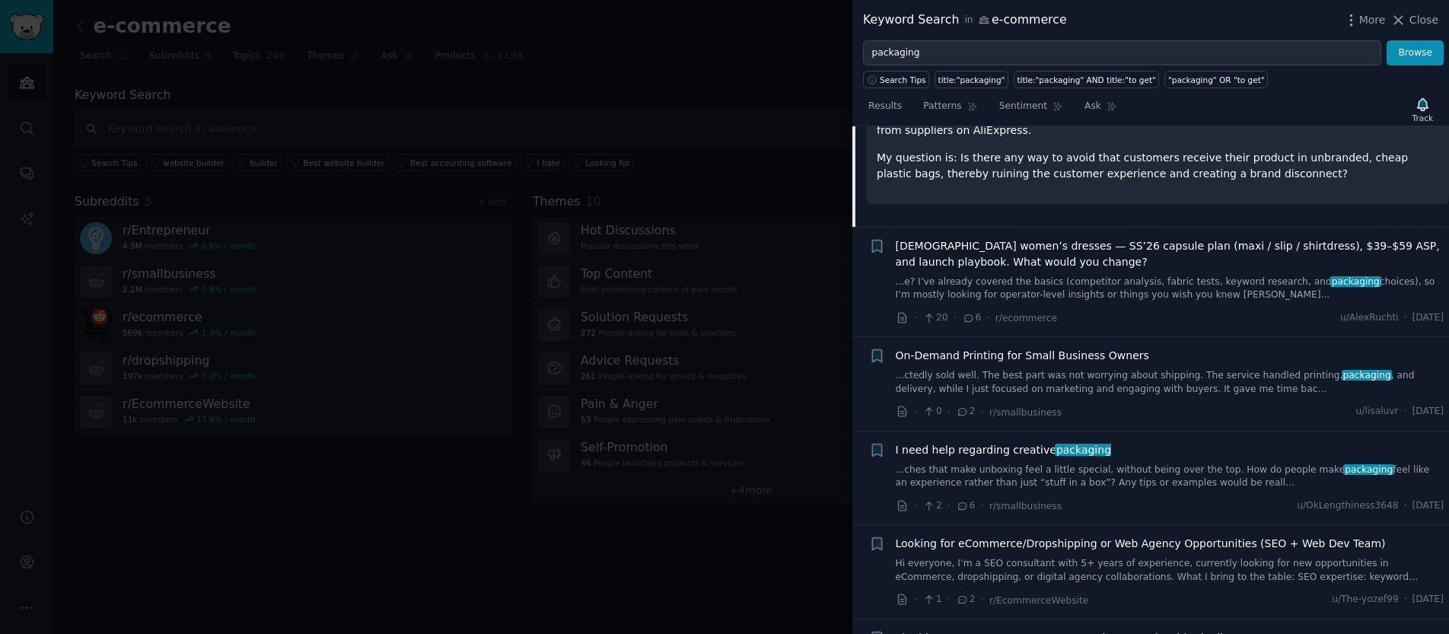
scroll to position [1119, 0]
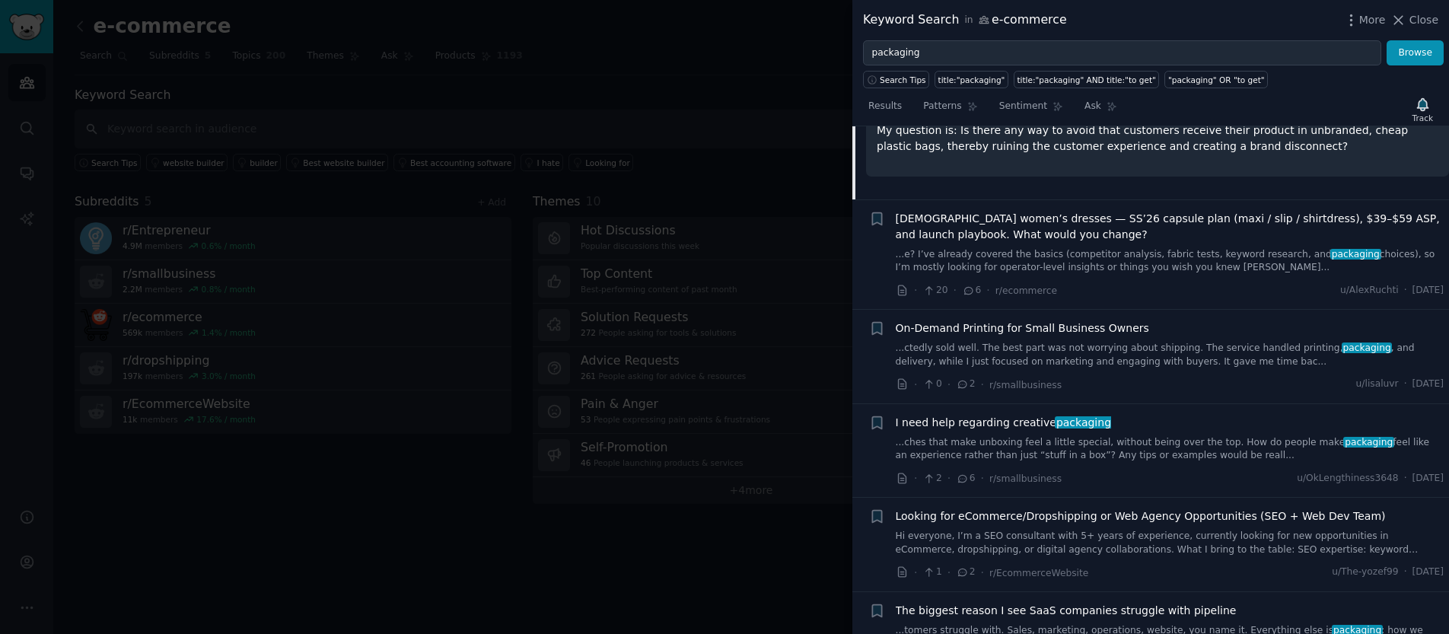
click at [1060, 334] on span "On-Demand Printing for Small Business Owners" at bounding box center [1022, 328] width 253 height 16
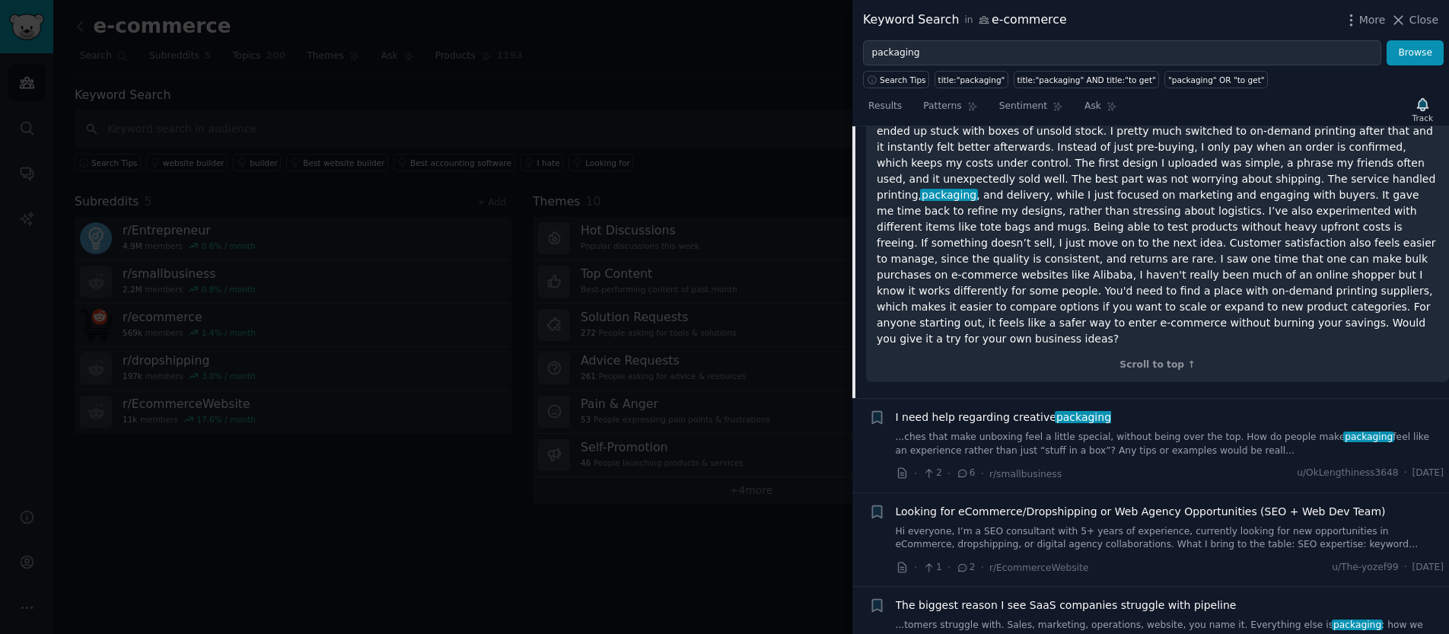
scroll to position [1332, 0]
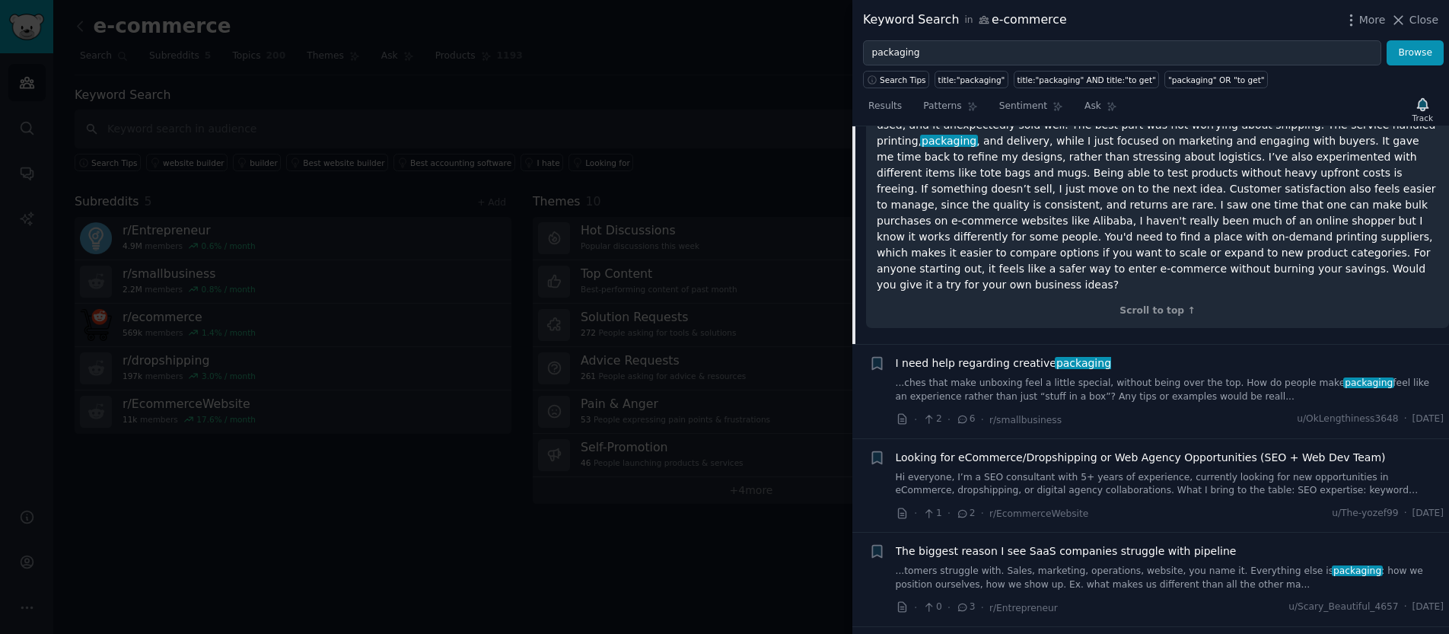
click at [1044, 355] on span "I need help regarding creative packaging" at bounding box center [1004, 363] width 216 height 16
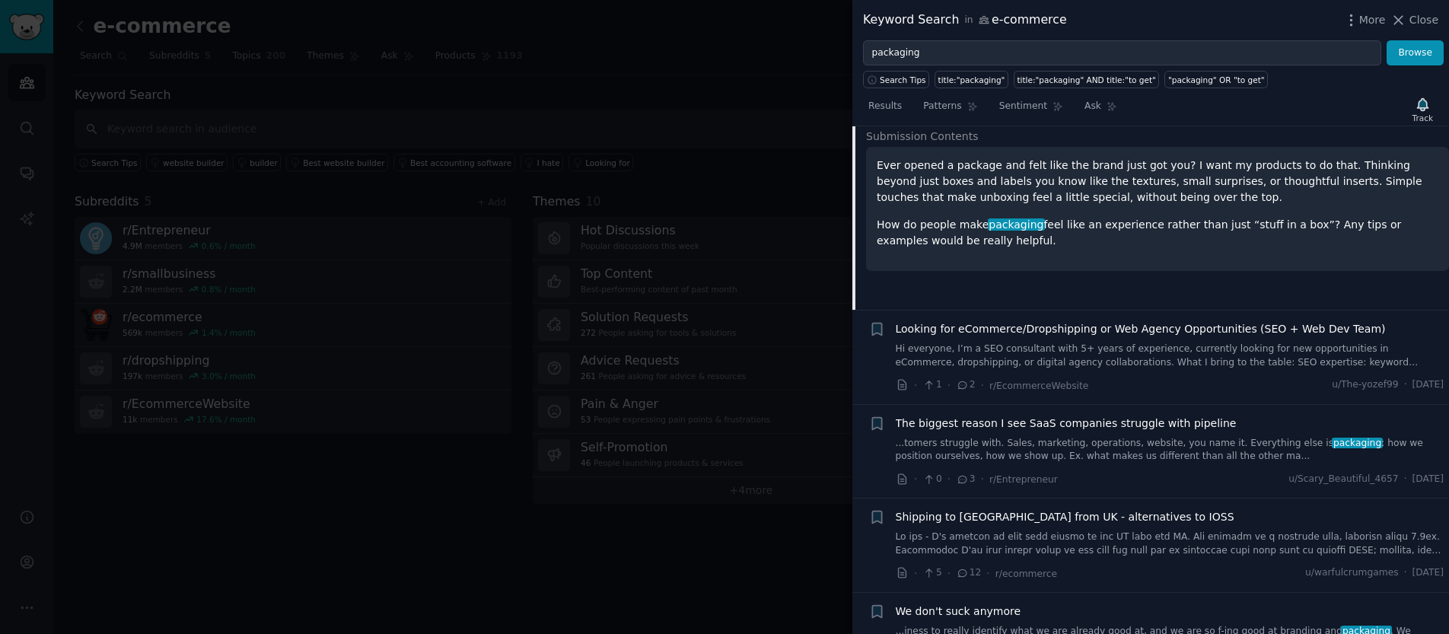
scroll to position [1306, 0]
click at [1141, 422] on span "The biggest reason I see SaaS companies struggle with pipeline" at bounding box center [1066, 423] width 341 height 16
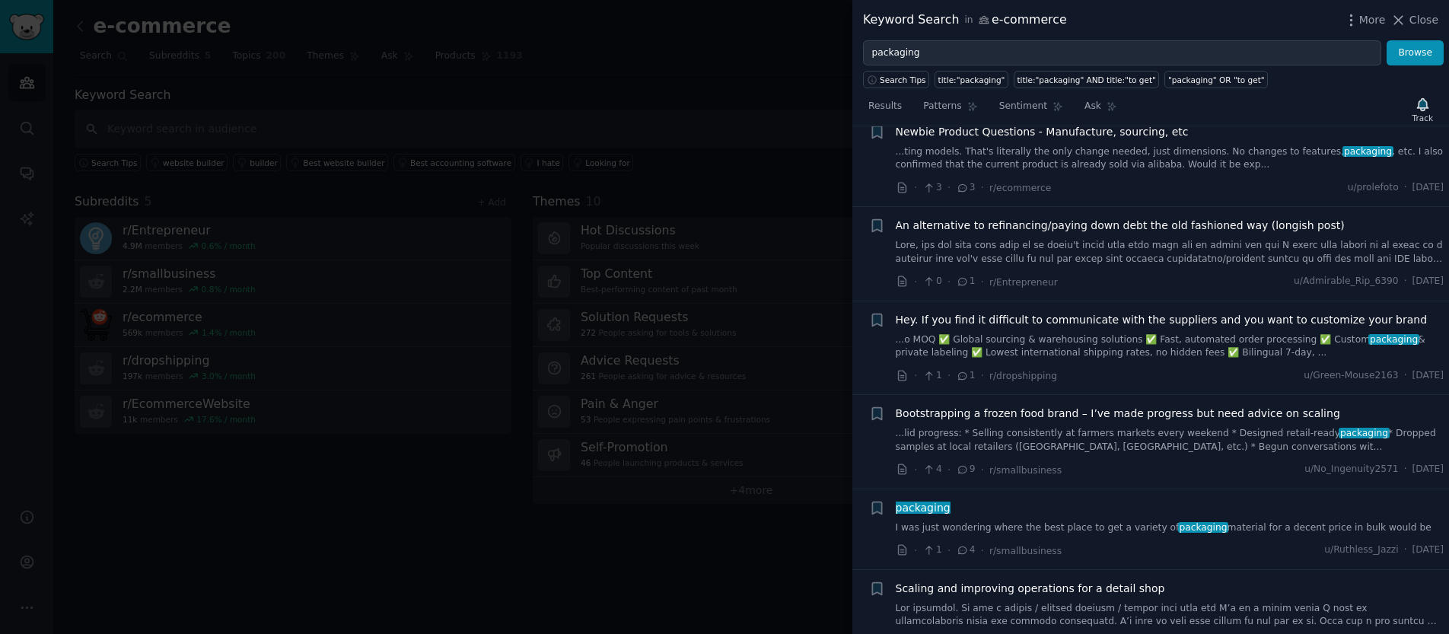
scroll to position [2129, 0]
click at [1058, 325] on span "Hey. If you find it difficult to communicate with the suppliers and you want to…" at bounding box center [1162, 323] width 532 height 16
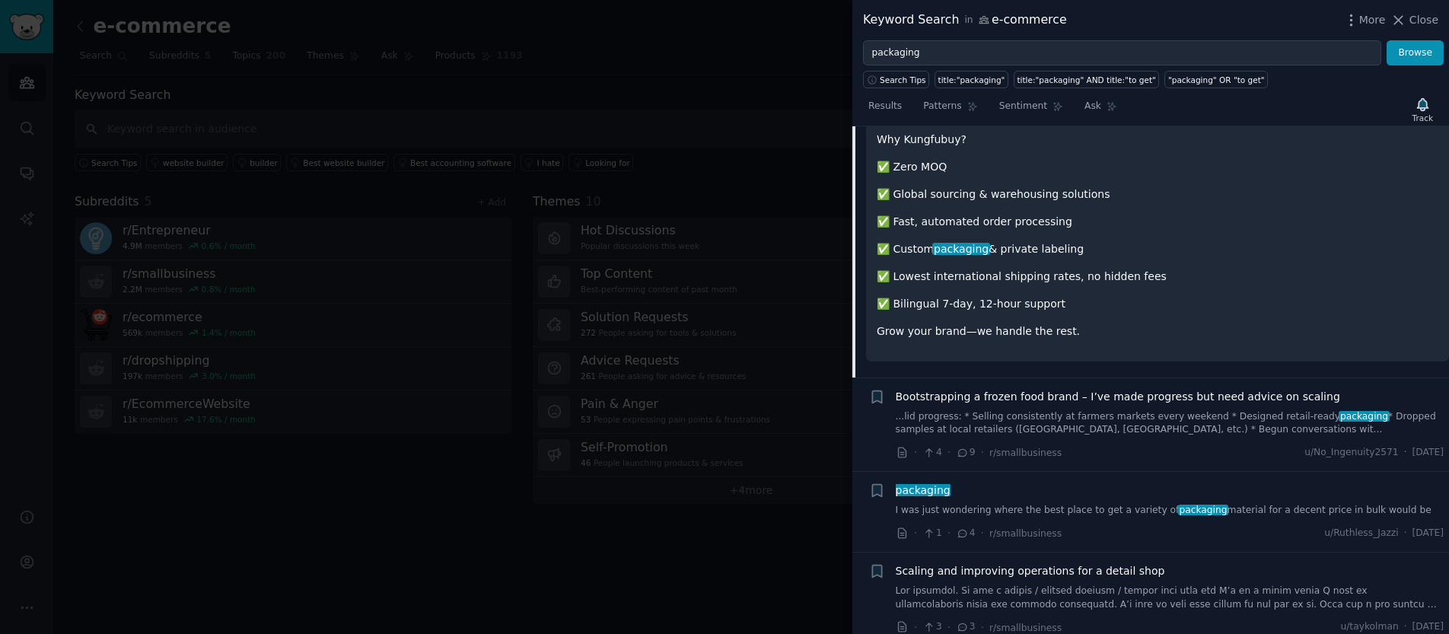
scroll to position [2073, 0]
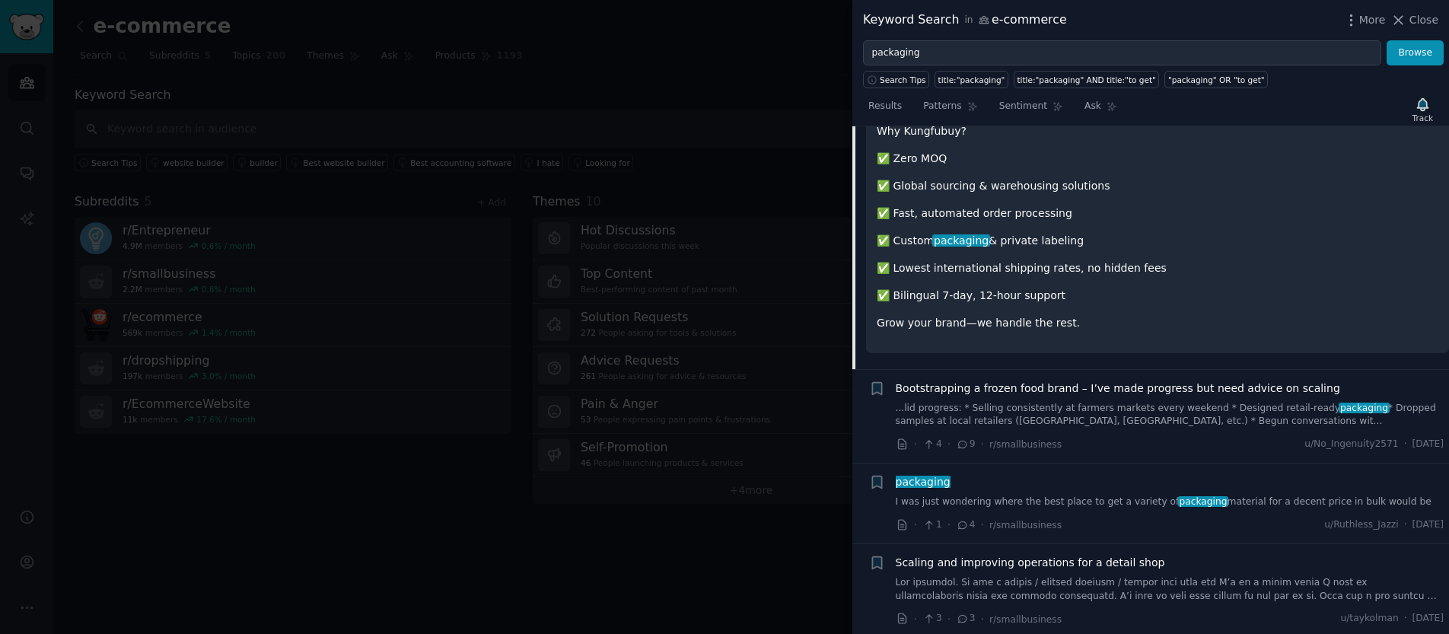
click at [1165, 380] on span "Bootstrapping a frozen food brand – I’ve made progress but need advice on scali…" at bounding box center [1118, 388] width 444 height 16
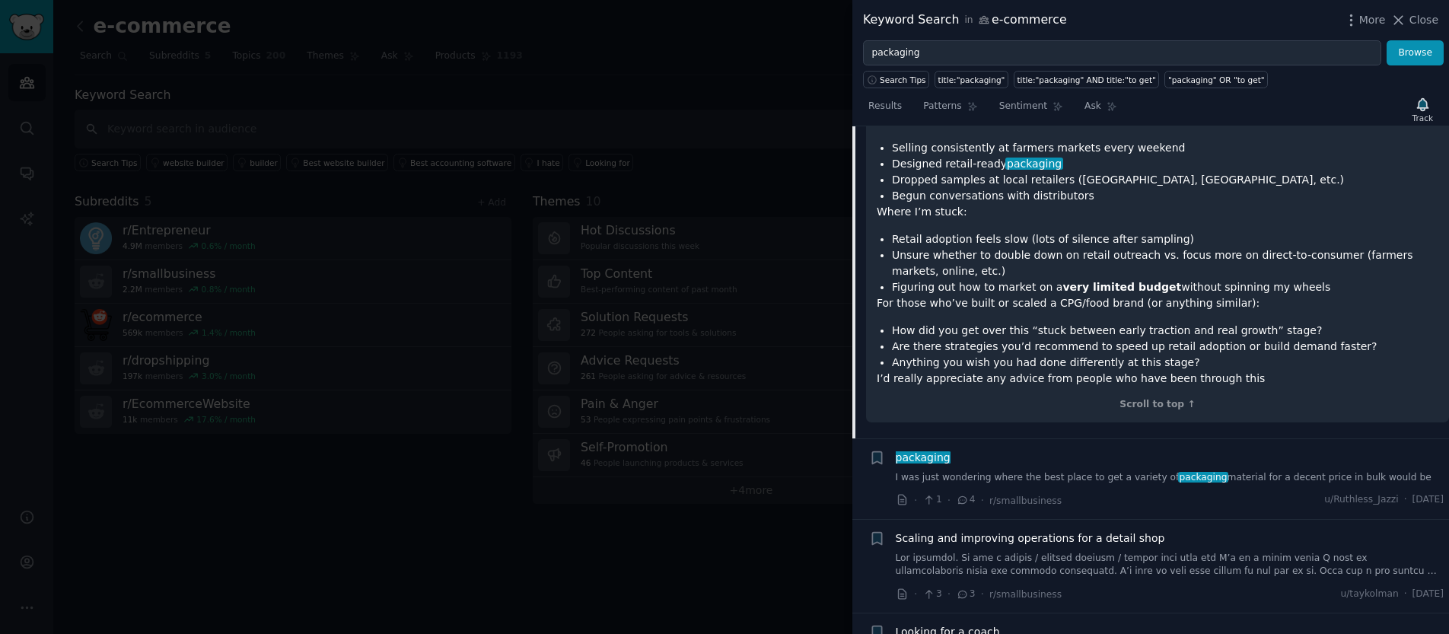
scroll to position [2168, 0]
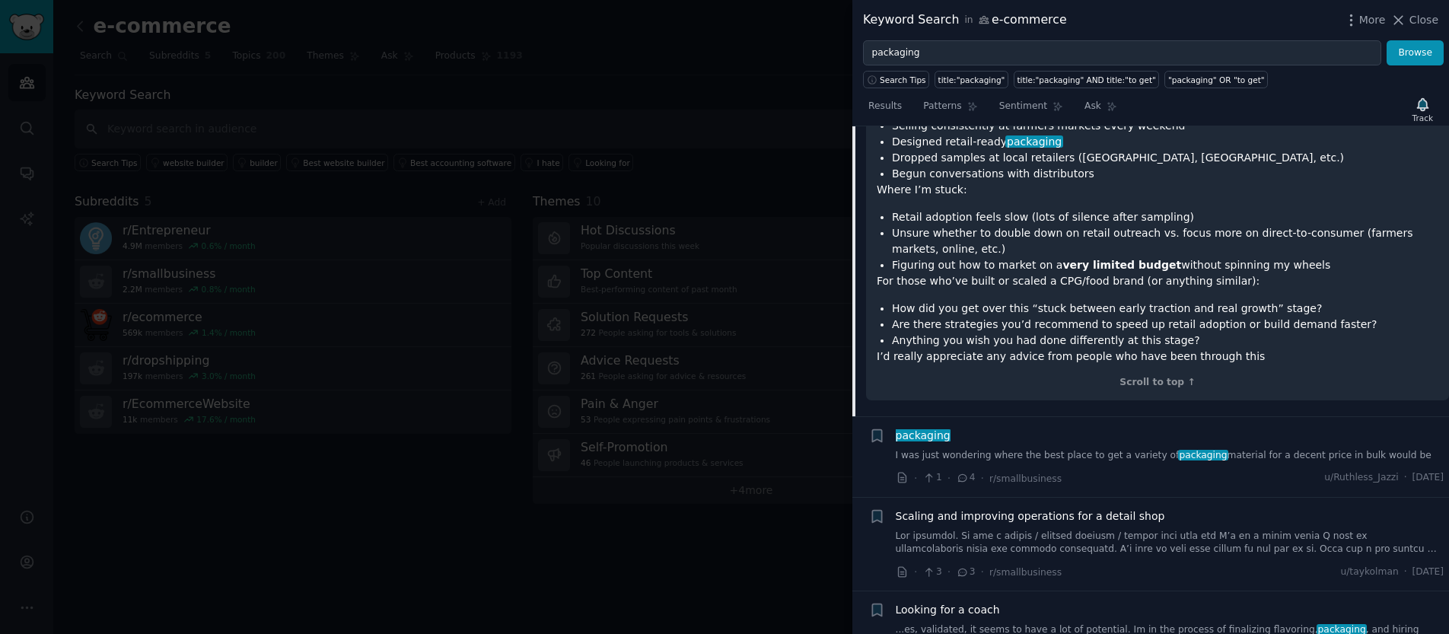
click at [1069, 444] on div "packaging I was just wondering where the best place to get a variety of packagi…" at bounding box center [1170, 445] width 549 height 35
click at [1070, 450] on link "I was just wondering where the best place to get a variety of packaging materia…" at bounding box center [1170, 456] width 549 height 14
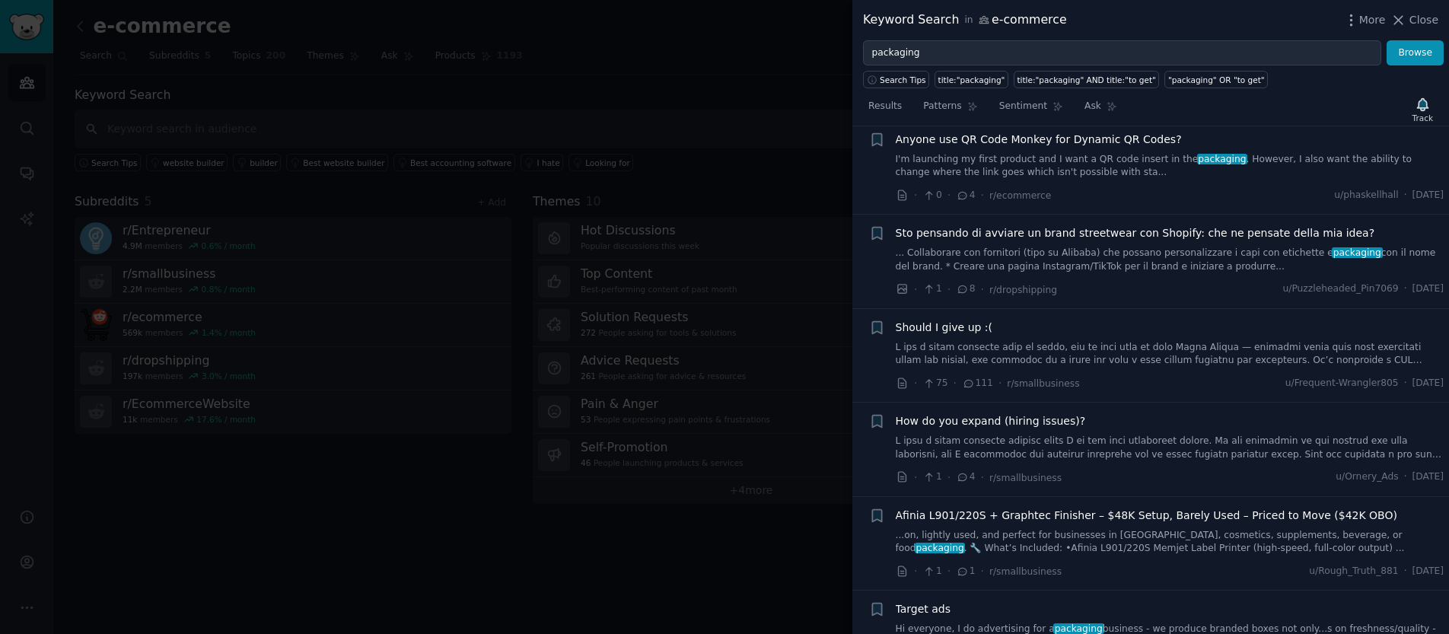
scroll to position [2611, 0]
click at [1045, 361] on link at bounding box center [1170, 353] width 549 height 27
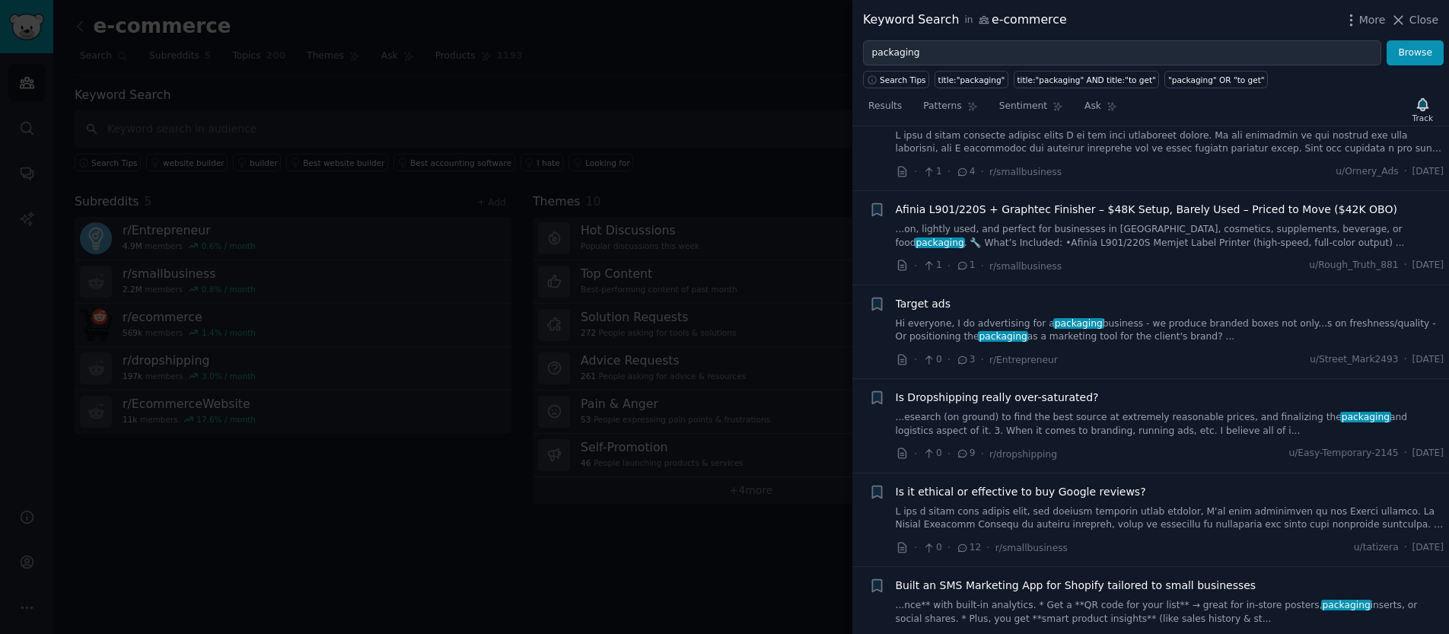
scroll to position [3066, 0]
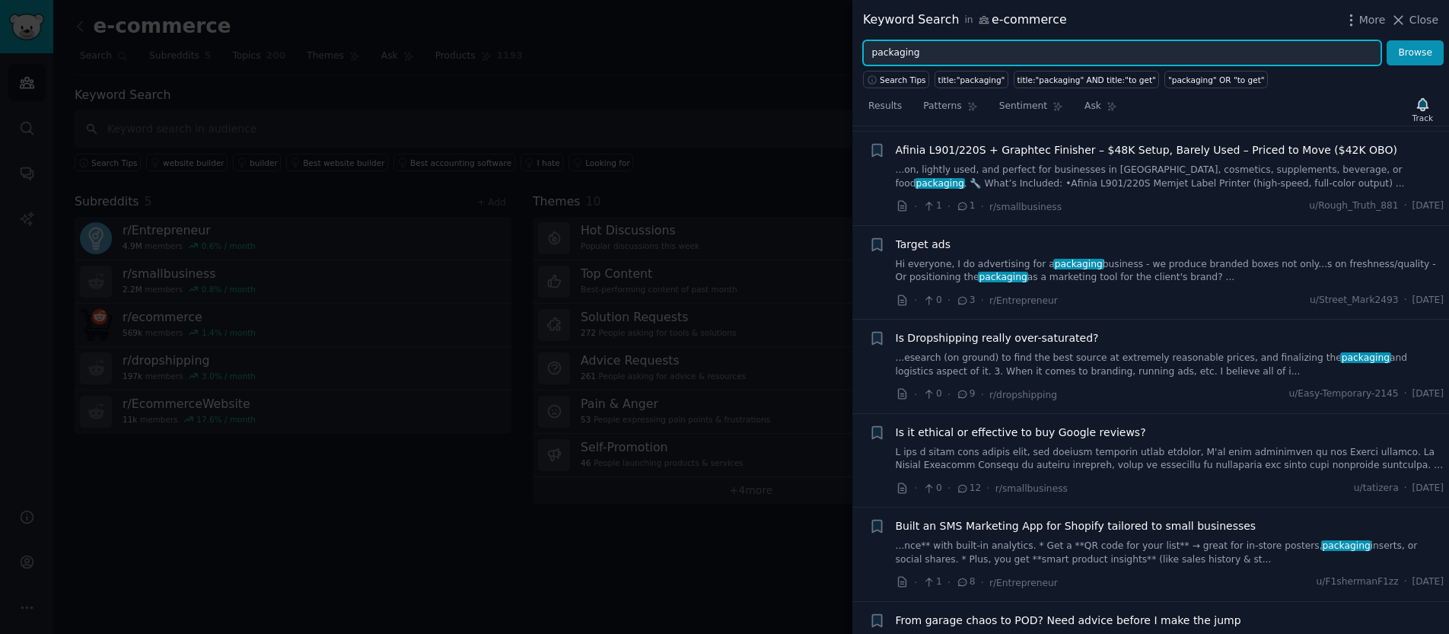
click at [992, 60] on input "packaging" at bounding box center [1122, 53] width 518 height 26
click at [1386, 40] on button "Browse" at bounding box center [1414, 53] width 57 height 26
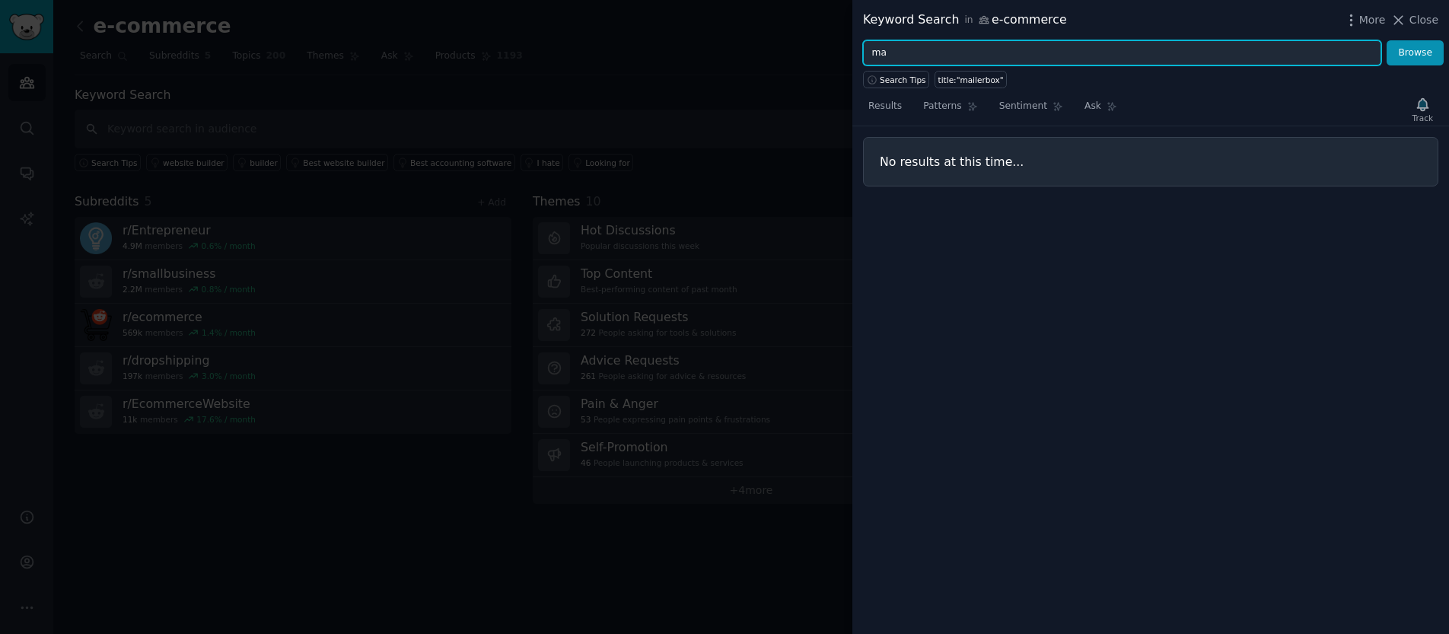
type input "m"
type input "box"
click at [1386, 40] on button "Browse" at bounding box center [1414, 53] width 57 height 26
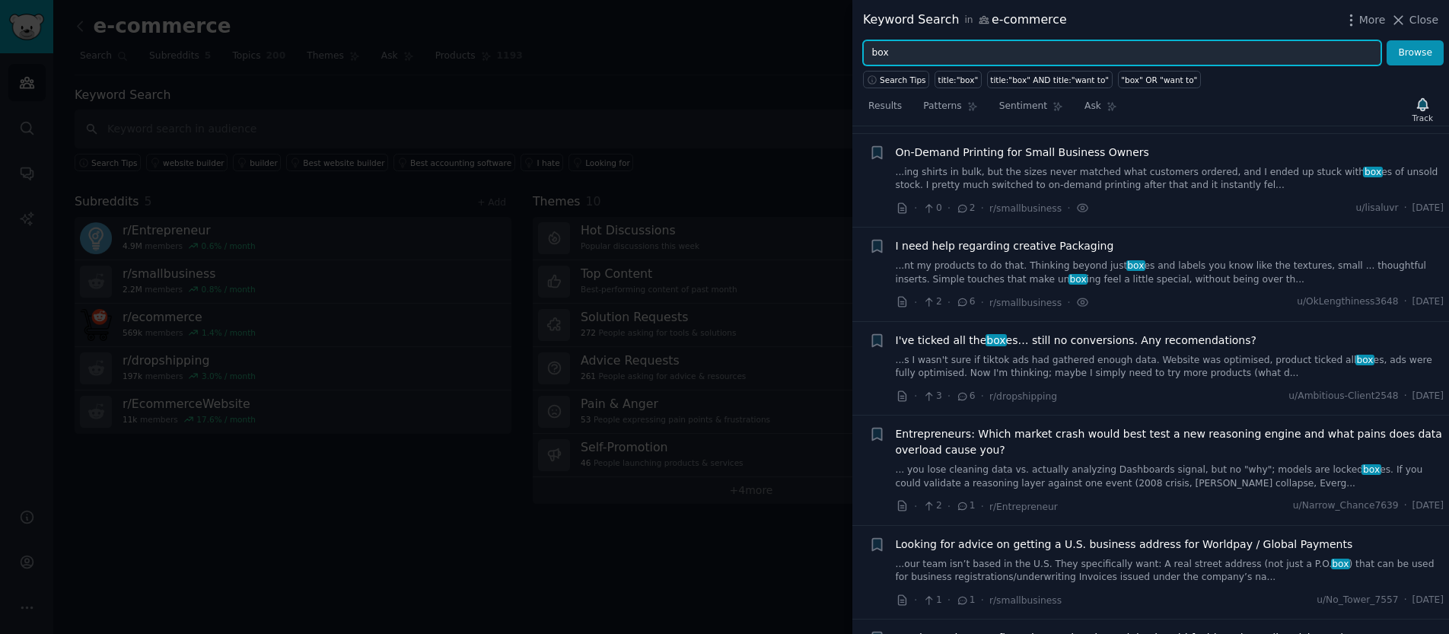
scroll to position [777, 0]
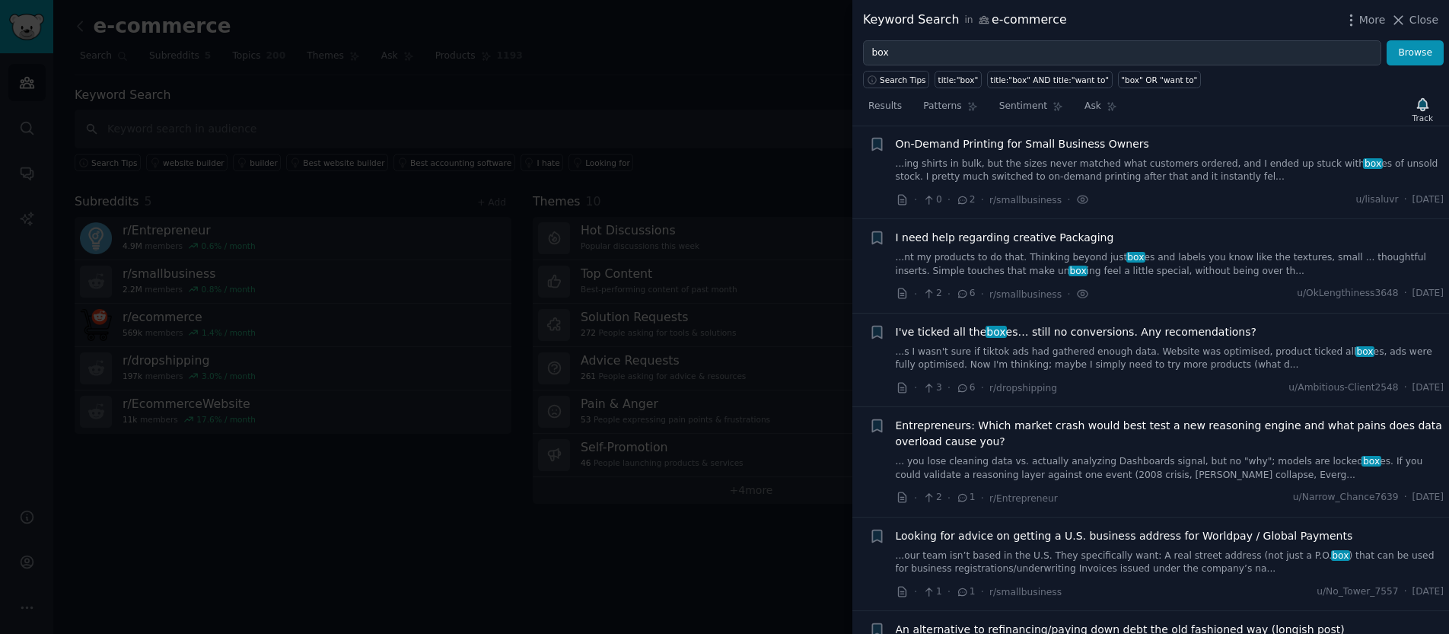
click at [1119, 345] on link "...s I wasn't sure if tiktok ads had gathered enough data. Website was optimise…" at bounding box center [1170, 358] width 549 height 27
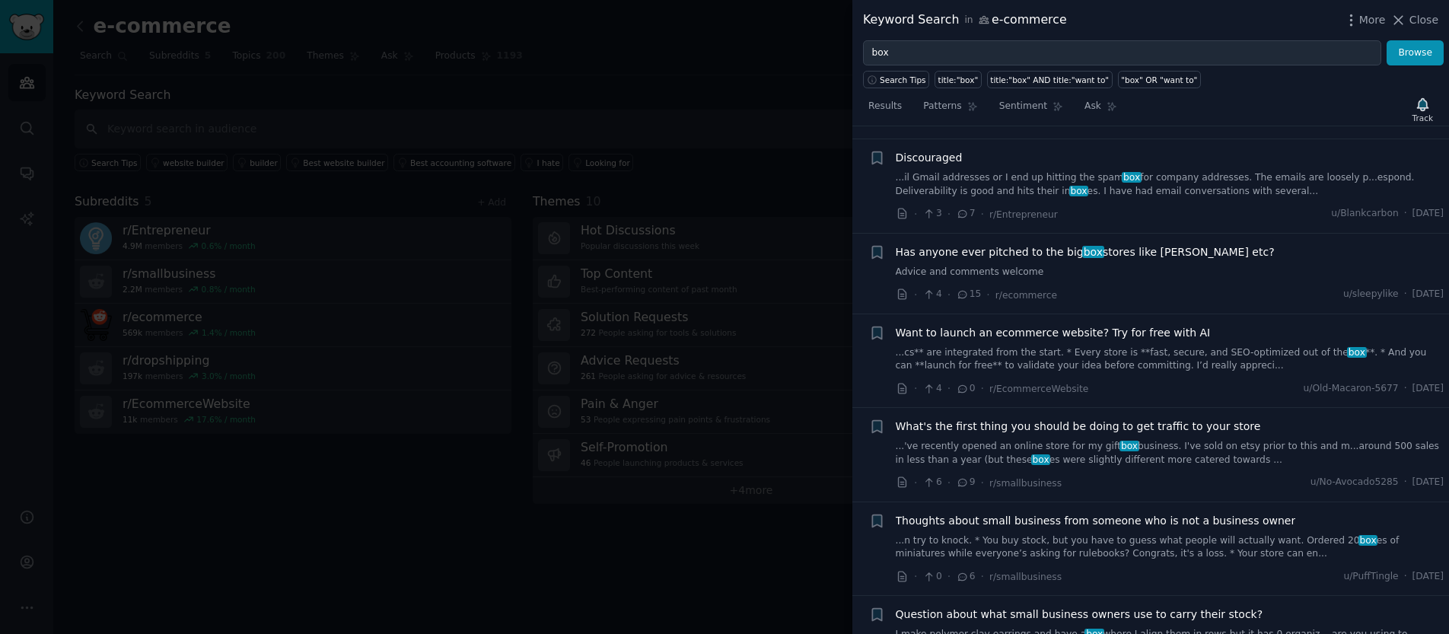
scroll to position [2086, 0]
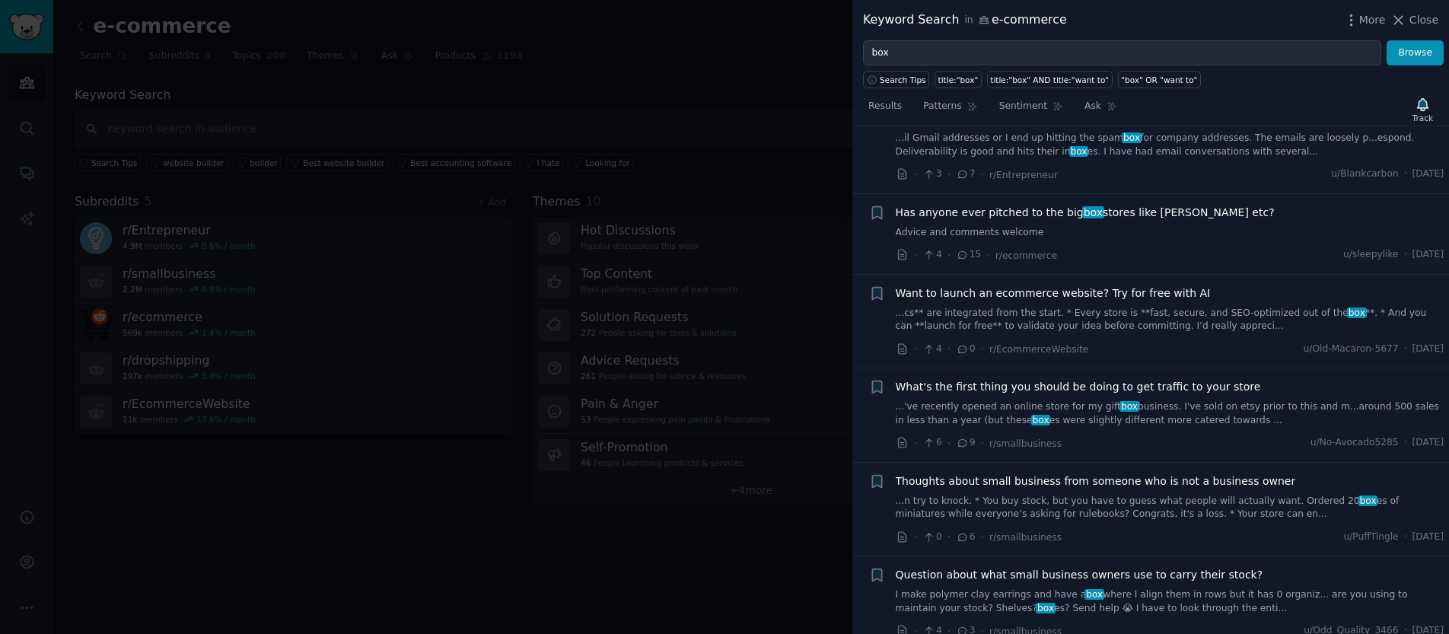
click at [1198, 379] on span "What's the first thing you should be doing to get traffic to your store" at bounding box center [1078, 387] width 365 height 16
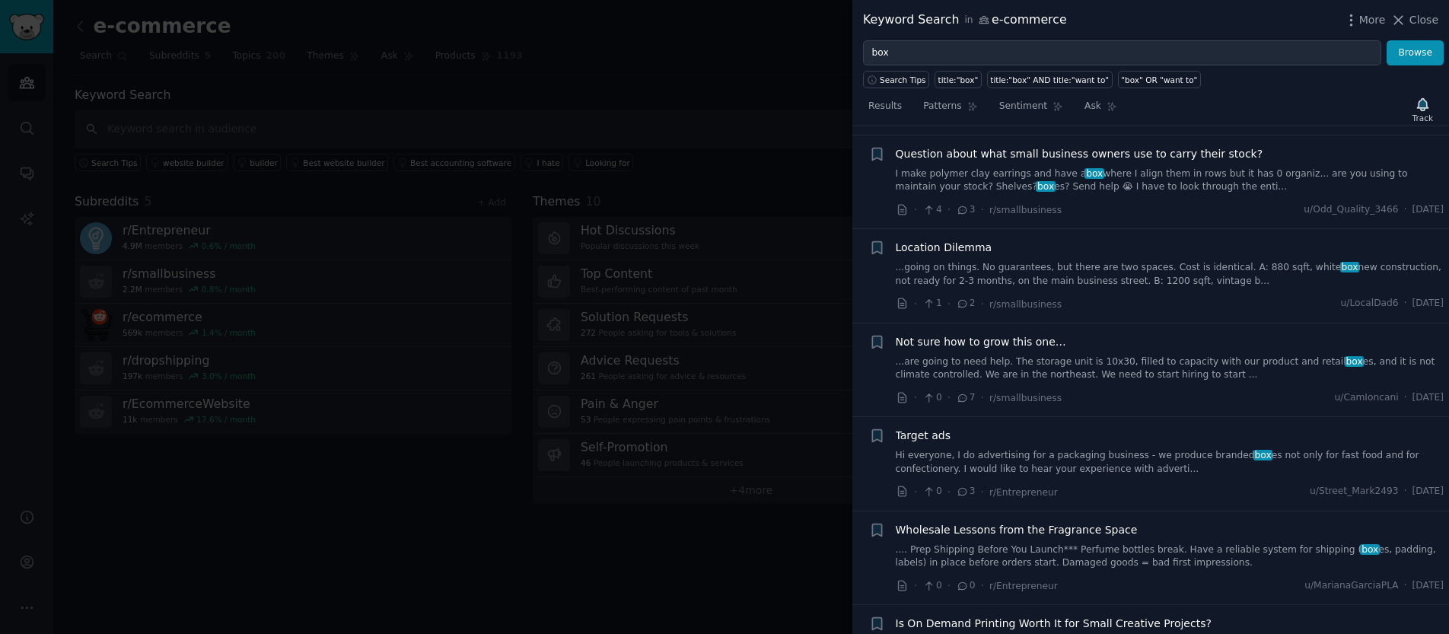
scroll to position [2235, 0]
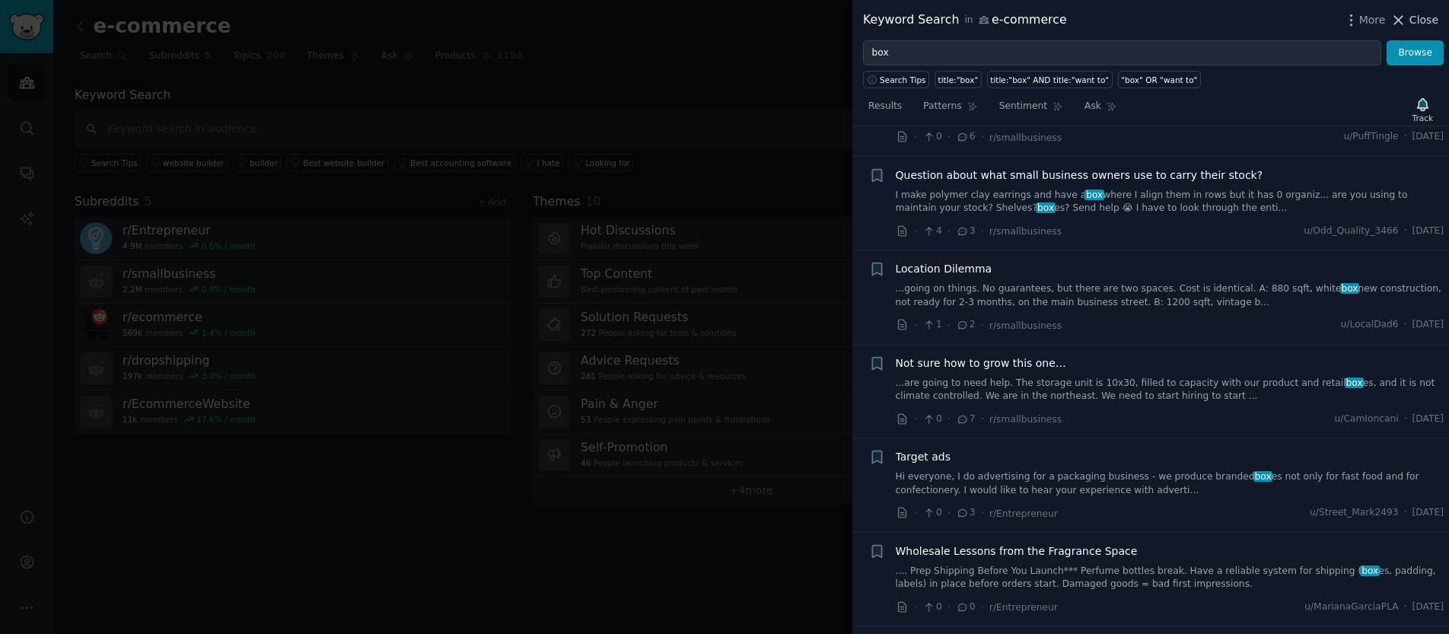
click at [1427, 24] on span "Close" at bounding box center [1423, 20] width 29 height 16
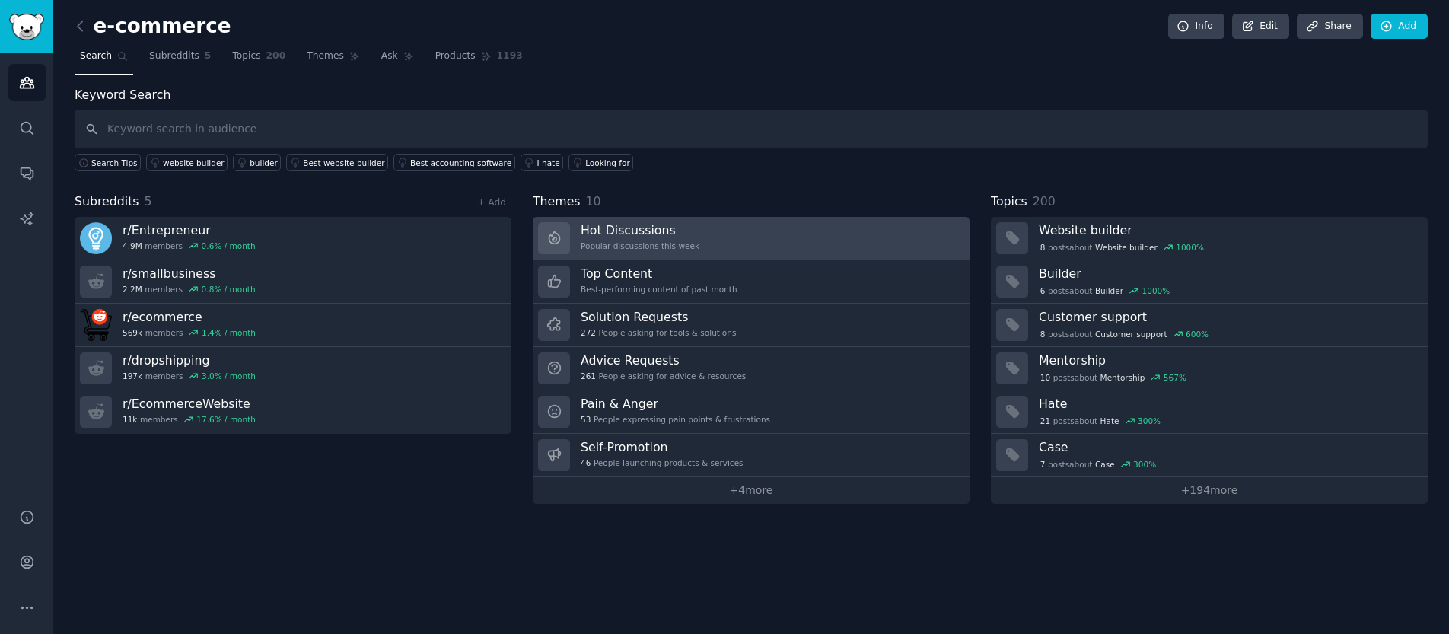
click at [646, 250] on div "Popular discussions this week" at bounding box center [640, 245] width 119 height 11
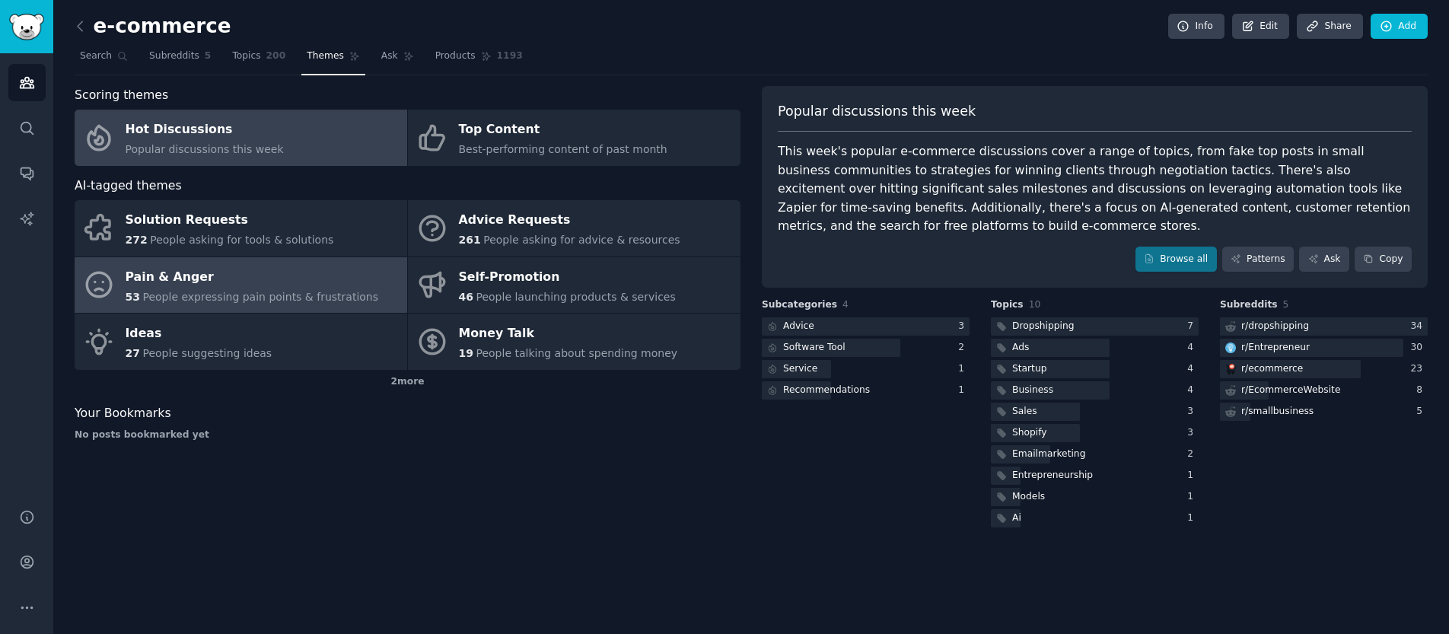
click at [272, 295] on span "People expressing pain points & frustrations" at bounding box center [260, 297] width 236 height 12
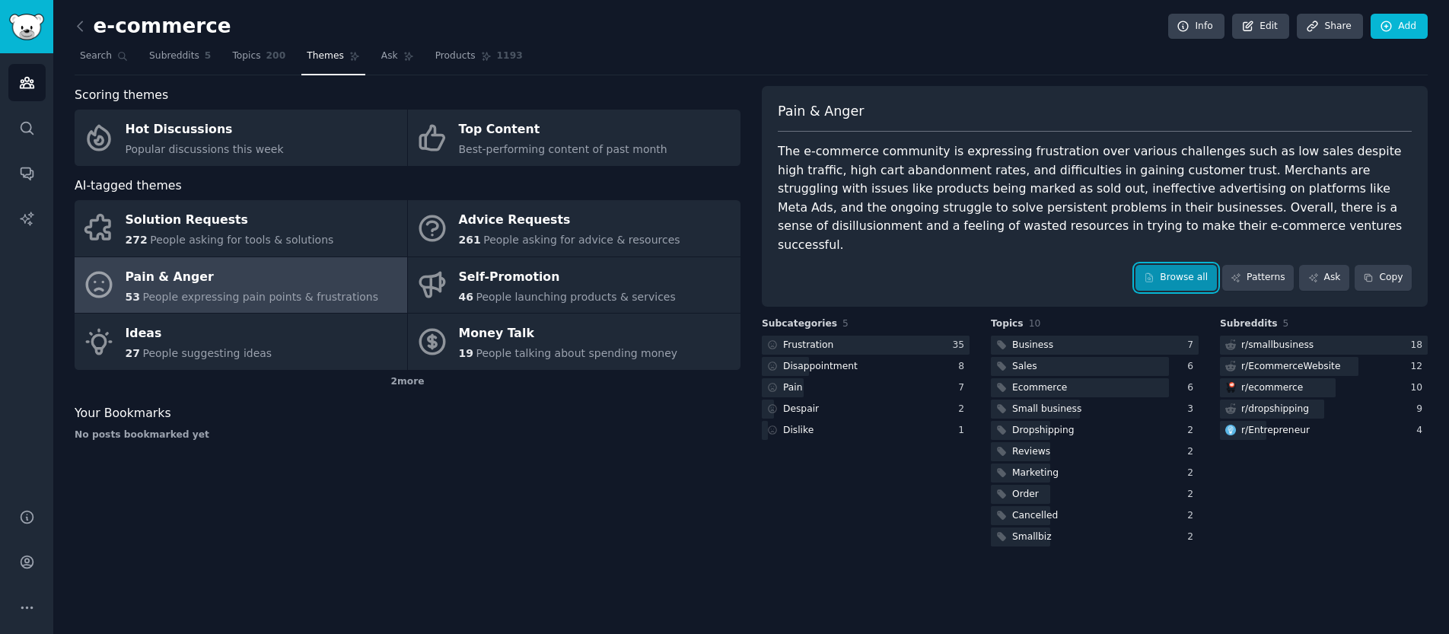
click at [1185, 266] on link "Browse all" at bounding box center [1175, 278] width 81 height 26
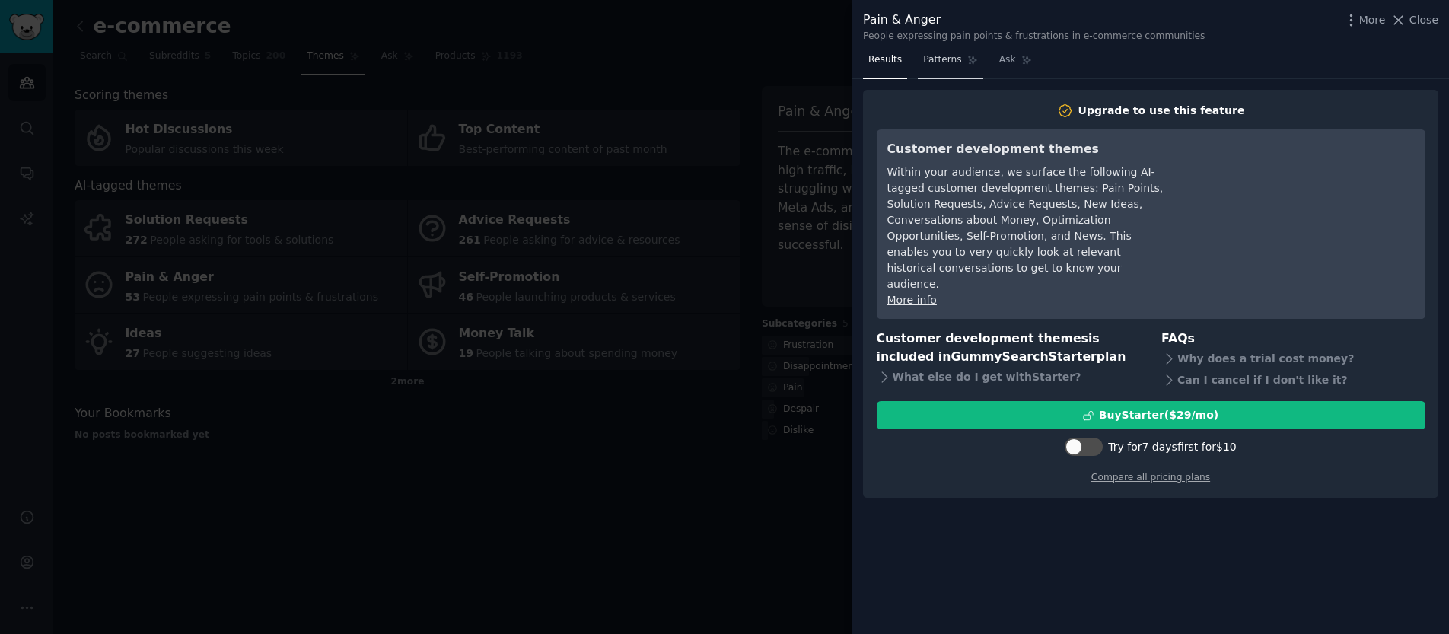
click at [925, 58] on span "Patterns" at bounding box center [942, 60] width 38 height 14
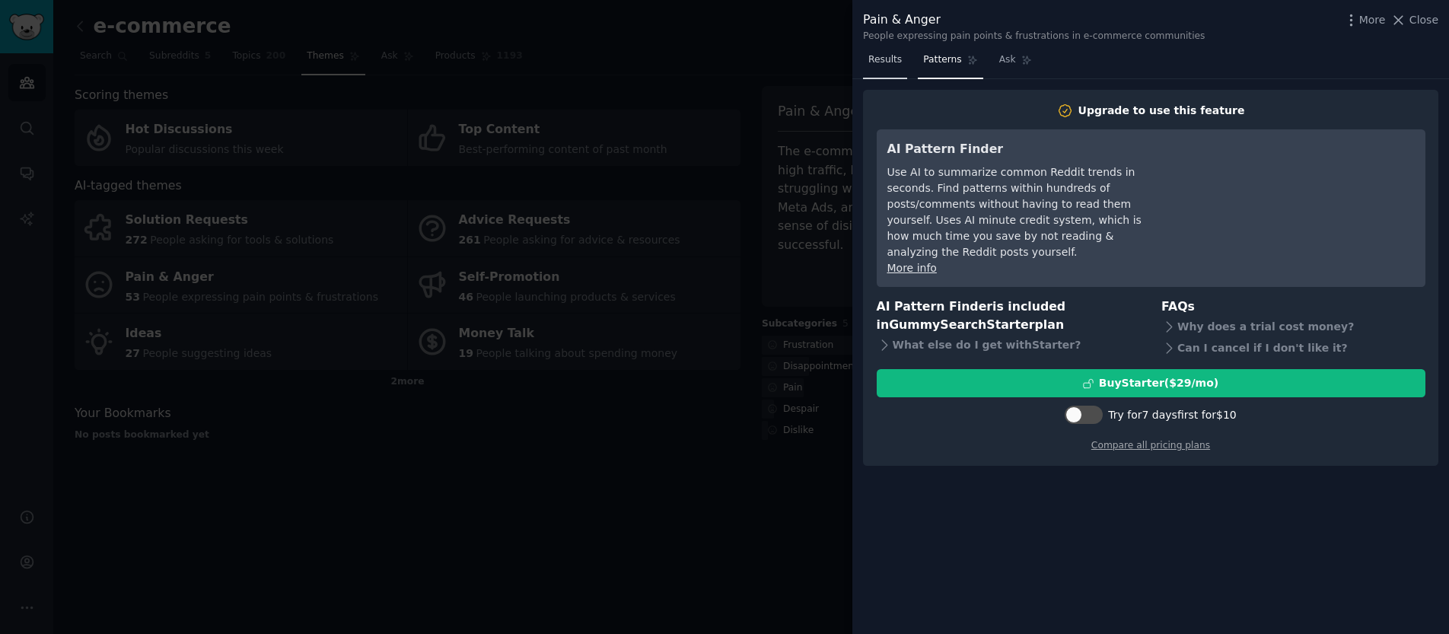
click at [896, 59] on span "Results" at bounding box center [884, 60] width 33 height 14
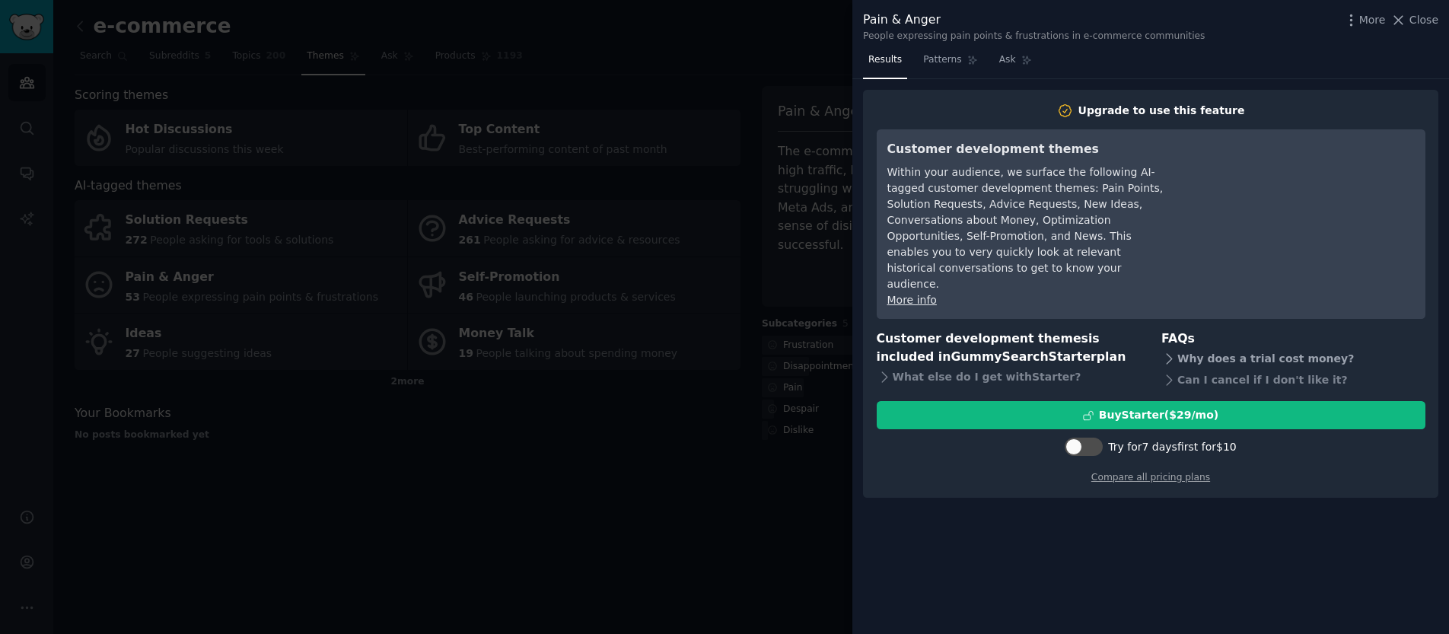
click at [1267, 348] on div "Why does a trial cost money?" at bounding box center [1293, 358] width 264 height 21
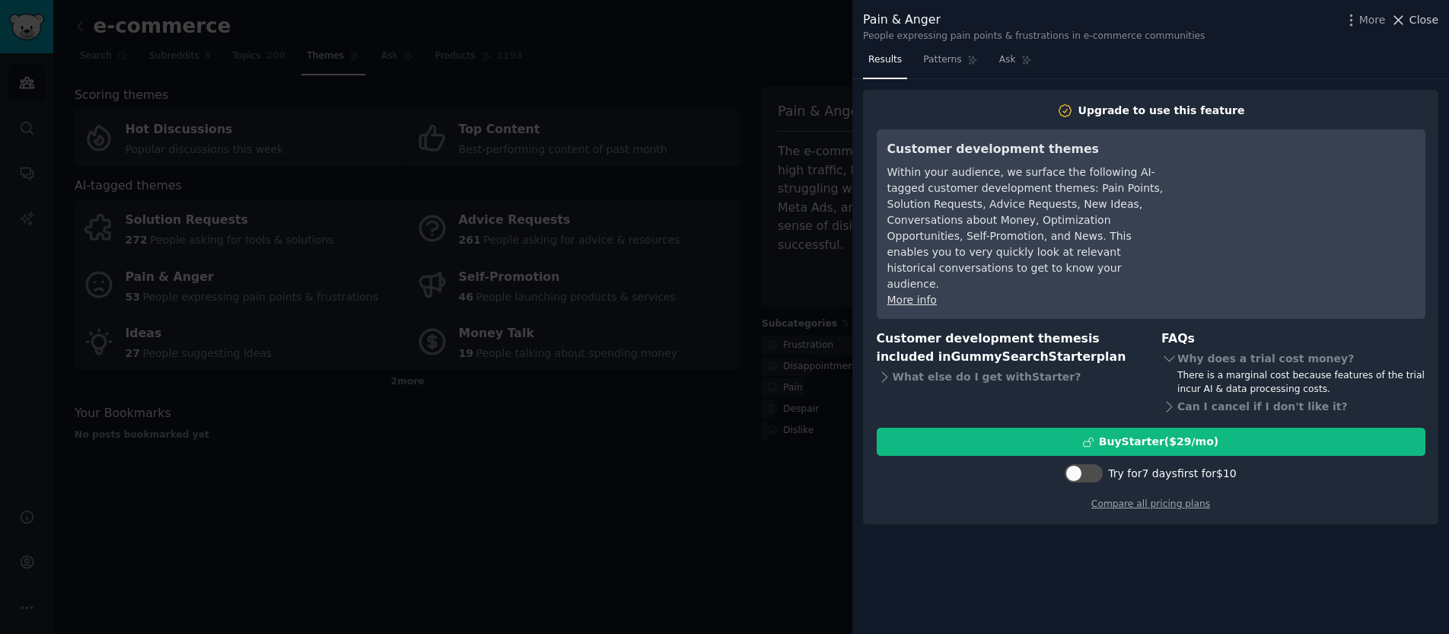
click at [1418, 22] on span "Close" at bounding box center [1423, 20] width 29 height 16
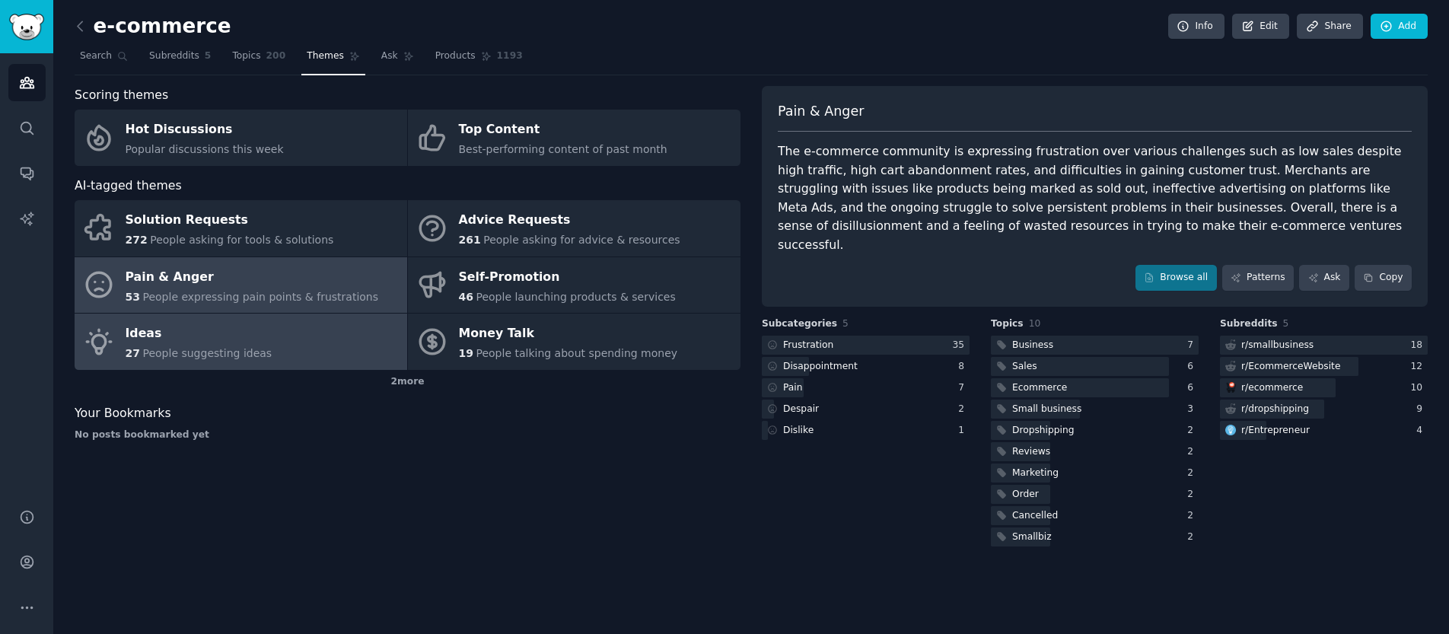
click at [353, 335] on link "Ideas 27 People suggesting ideas" at bounding box center [241, 341] width 333 height 56
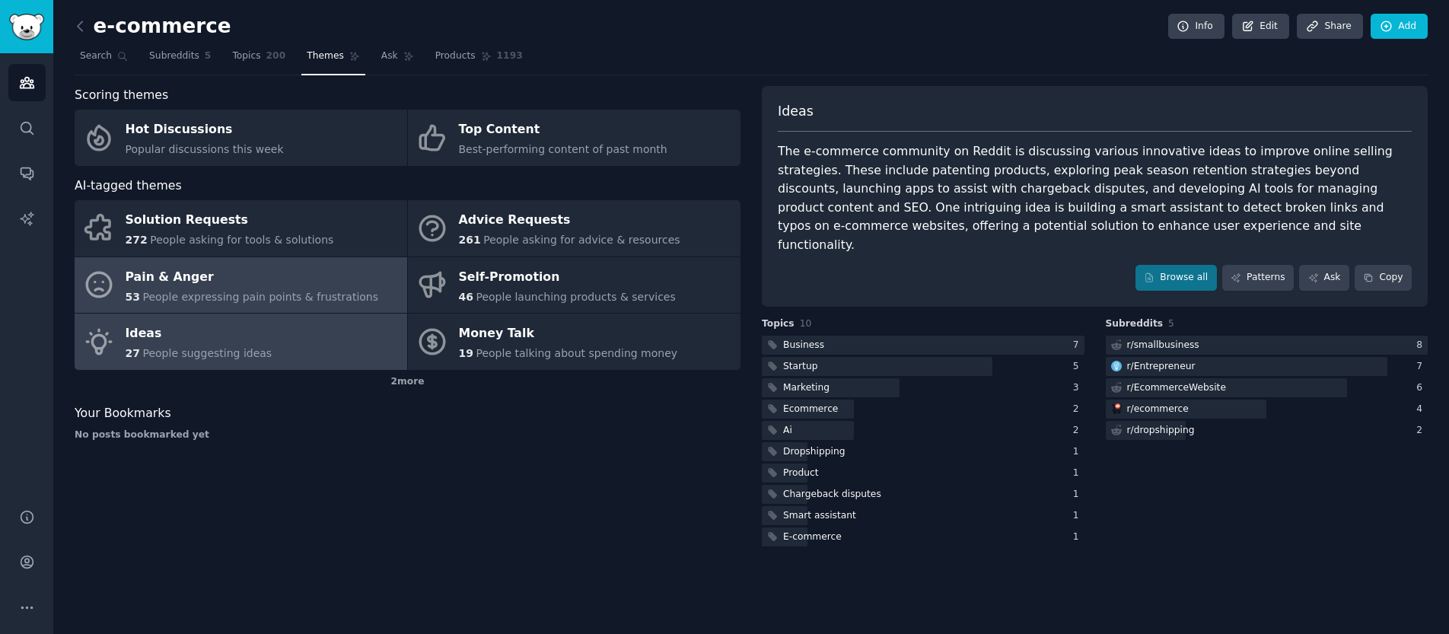
click at [279, 302] on span "People expressing pain points & frustrations" at bounding box center [260, 297] width 236 height 12
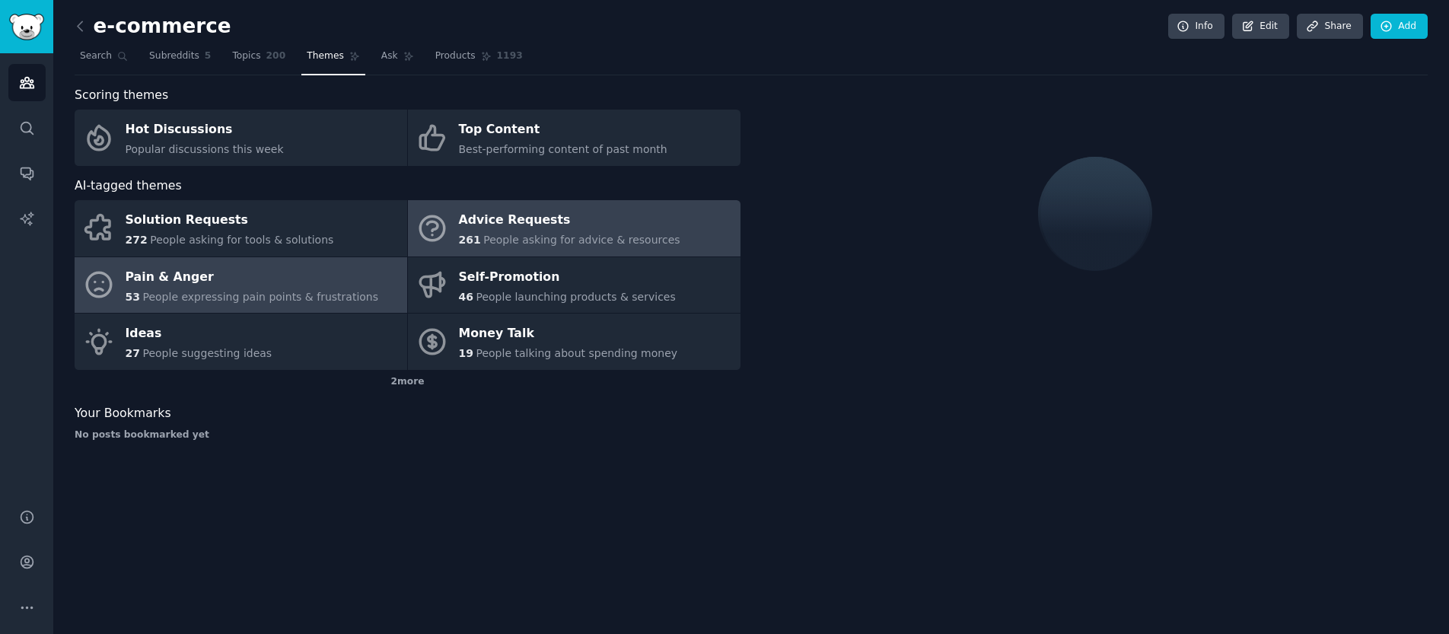
click at [587, 234] on span "People asking for advice & resources" at bounding box center [581, 240] width 196 height 12
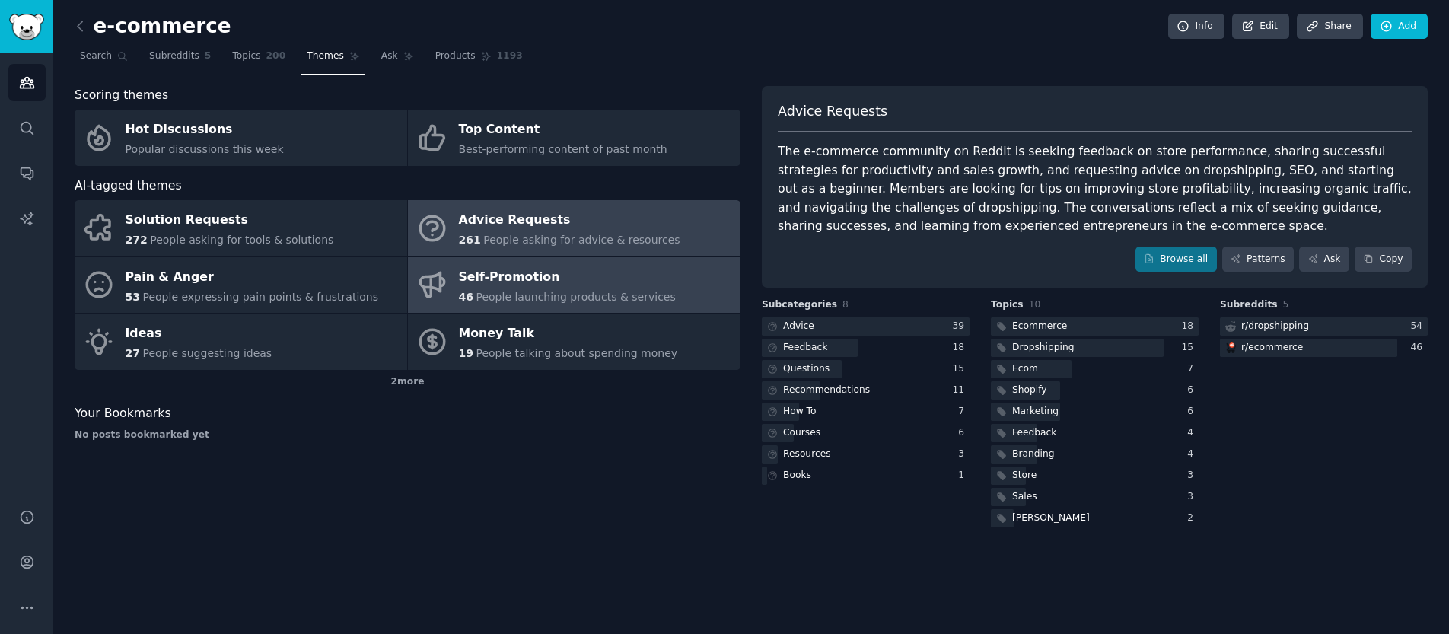
click at [469, 259] on link "Self-Promotion 46 People launching products & services" at bounding box center [574, 285] width 333 height 56
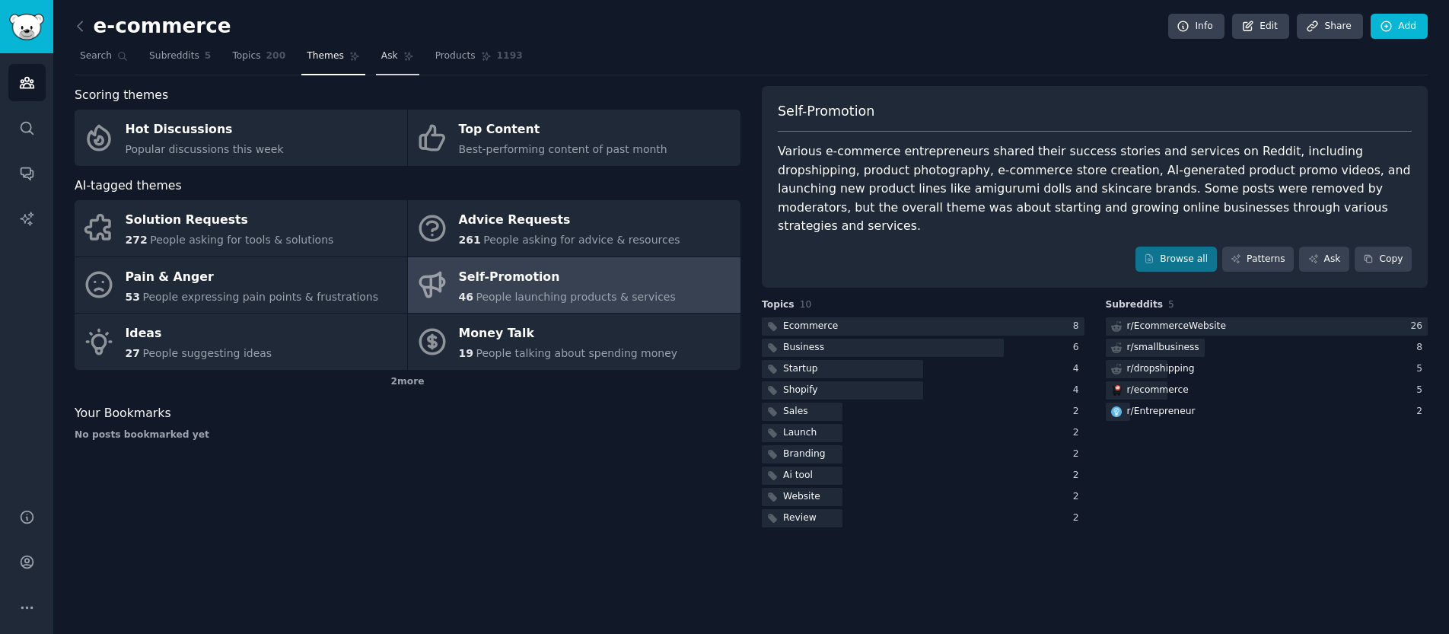
click at [406, 65] on link "Ask" at bounding box center [397, 59] width 43 height 31
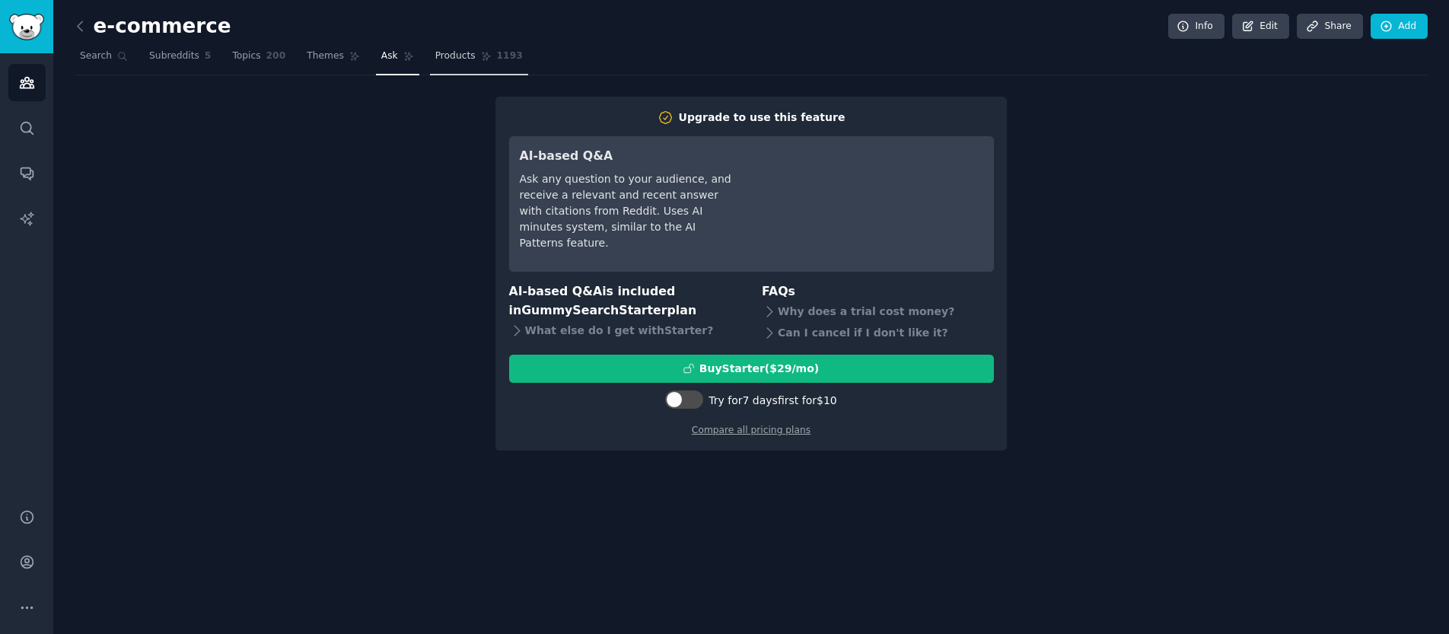
click at [472, 60] on link "Products 1193" at bounding box center [479, 59] width 98 height 31
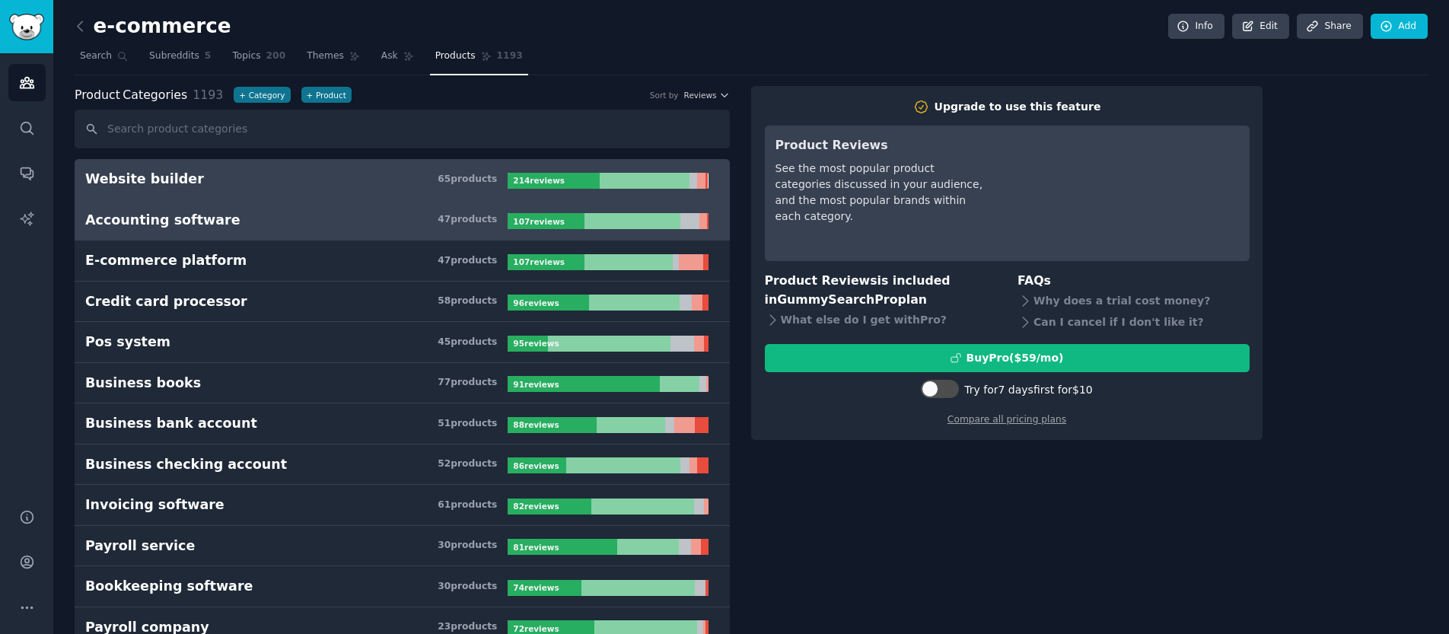
click at [346, 214] on h3 "Accounting software 47 product s" at bounding box center [296, 220] width 422 height 19
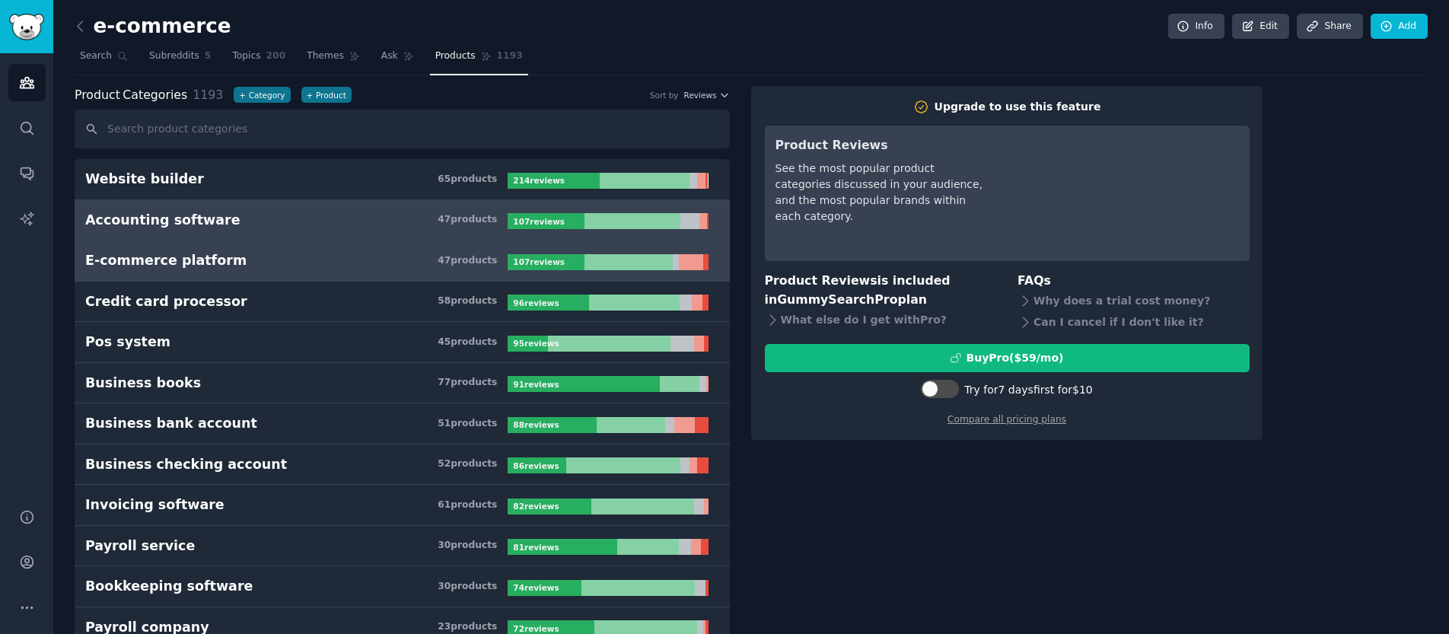
click at [342, 242] on link "E-commerce platform 47 product s 107 review s" at bounding box center [402, 260] width 655 height 41
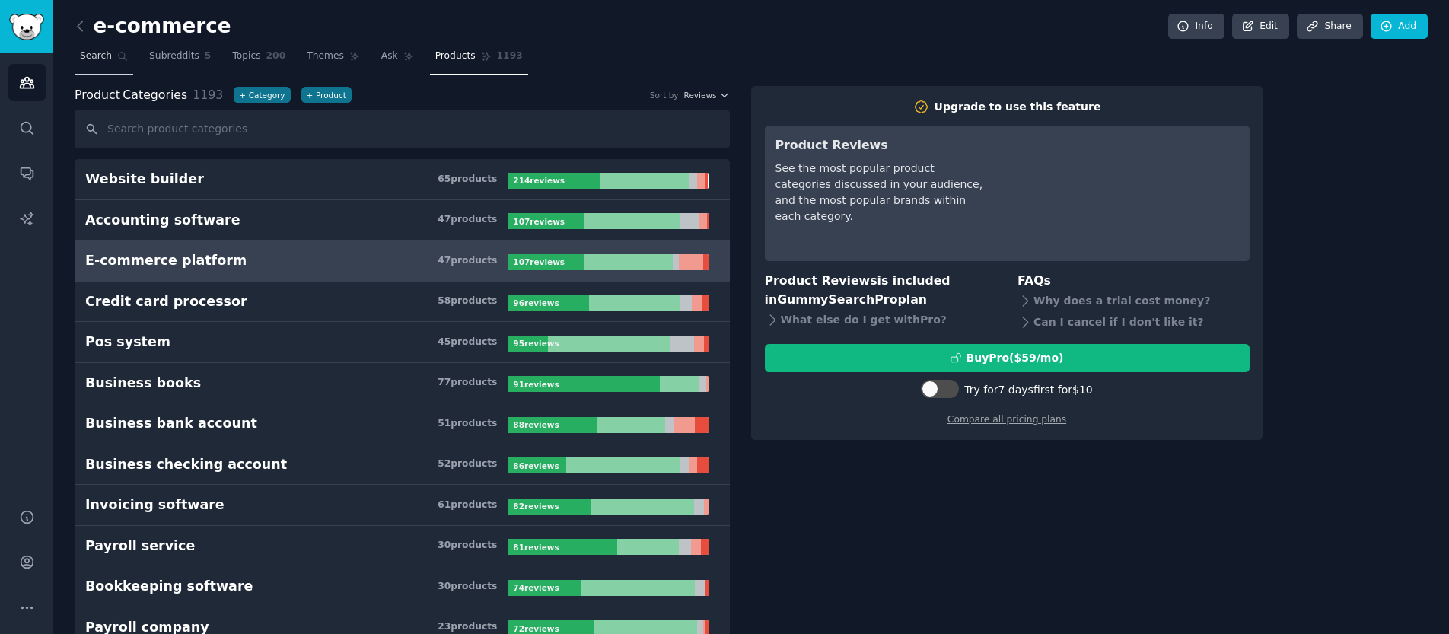
click at [100, 65] on link "Search" at bounding box center [104, 59] width 59 height 31
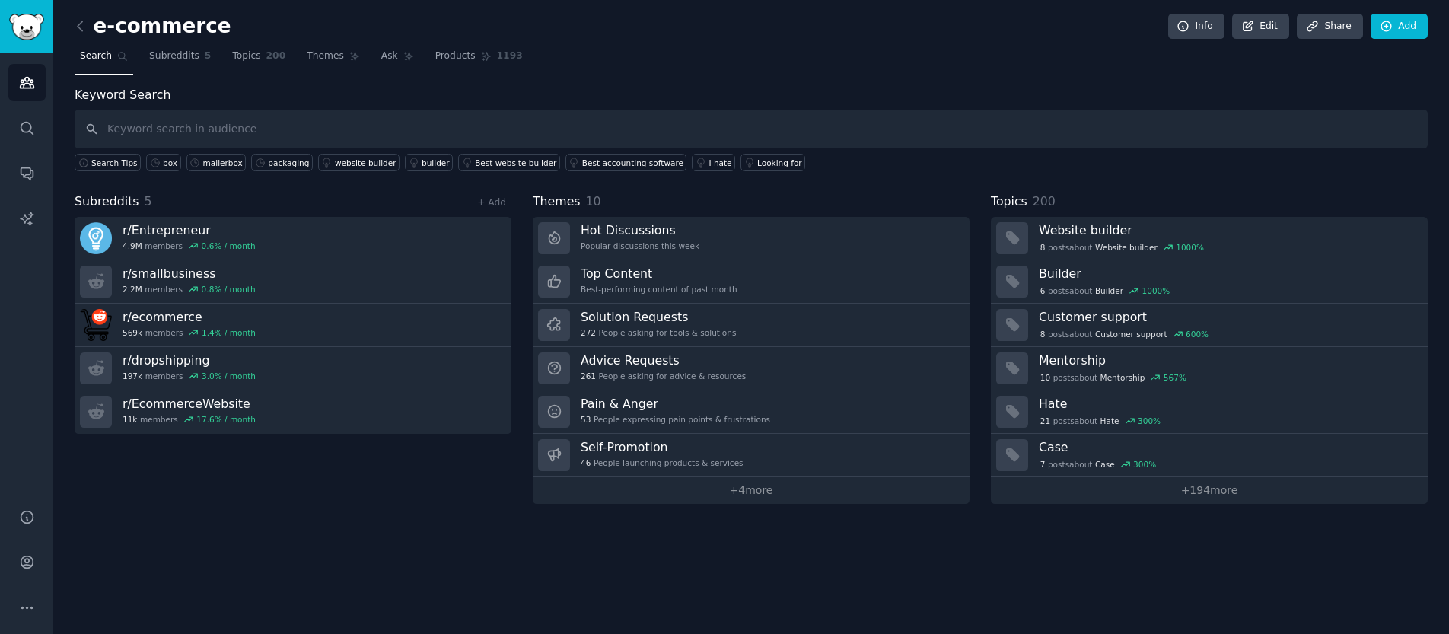
click at [644, 131] on input "text" at bounding box center [751, 129] width 1353 height 39
type input "printing"
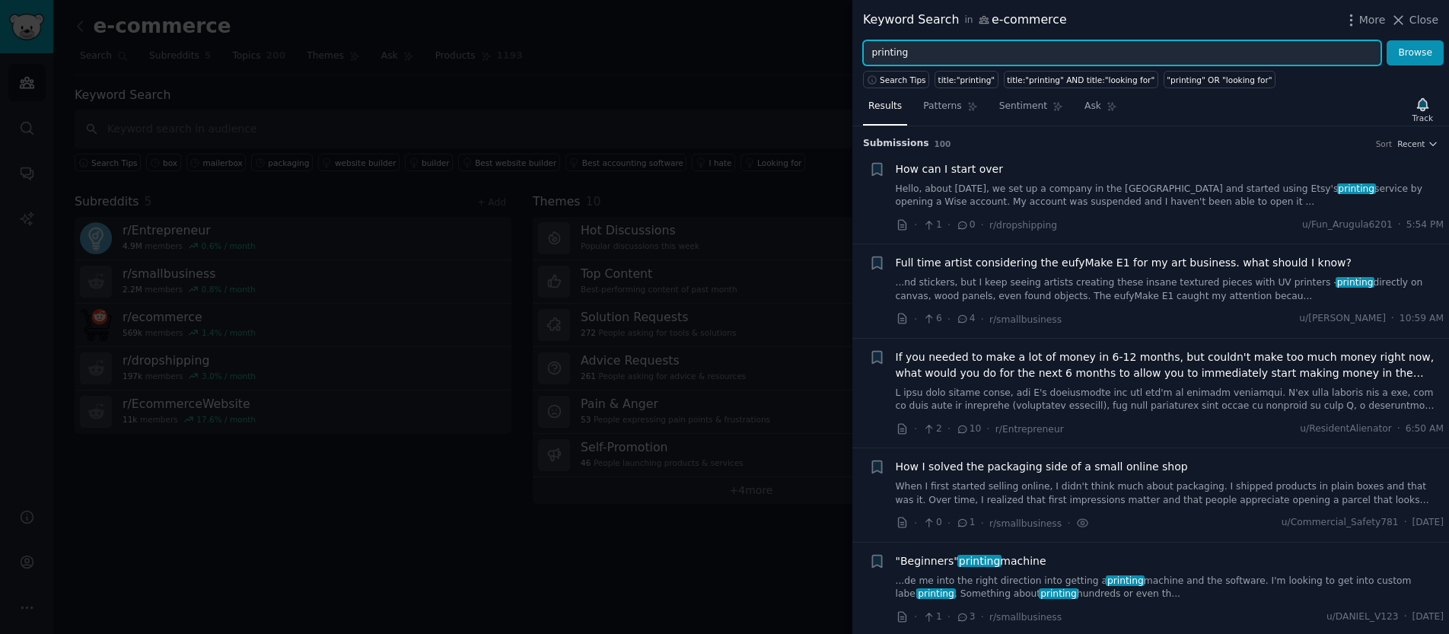
drag, startPoint x: 933, startPoint y: 49, endPoint x: 683, endPoint y: 52, distance: 249.6
click at [692, 51] on div "Keyword Search in e-commerce More Close printing Browse Search Tips title:"prin…" at bounding box center [724, 317] width 1449 height 634
click at [1386, 40] on button "Browse" at bounding box center [1414, 53] width 57 height 26
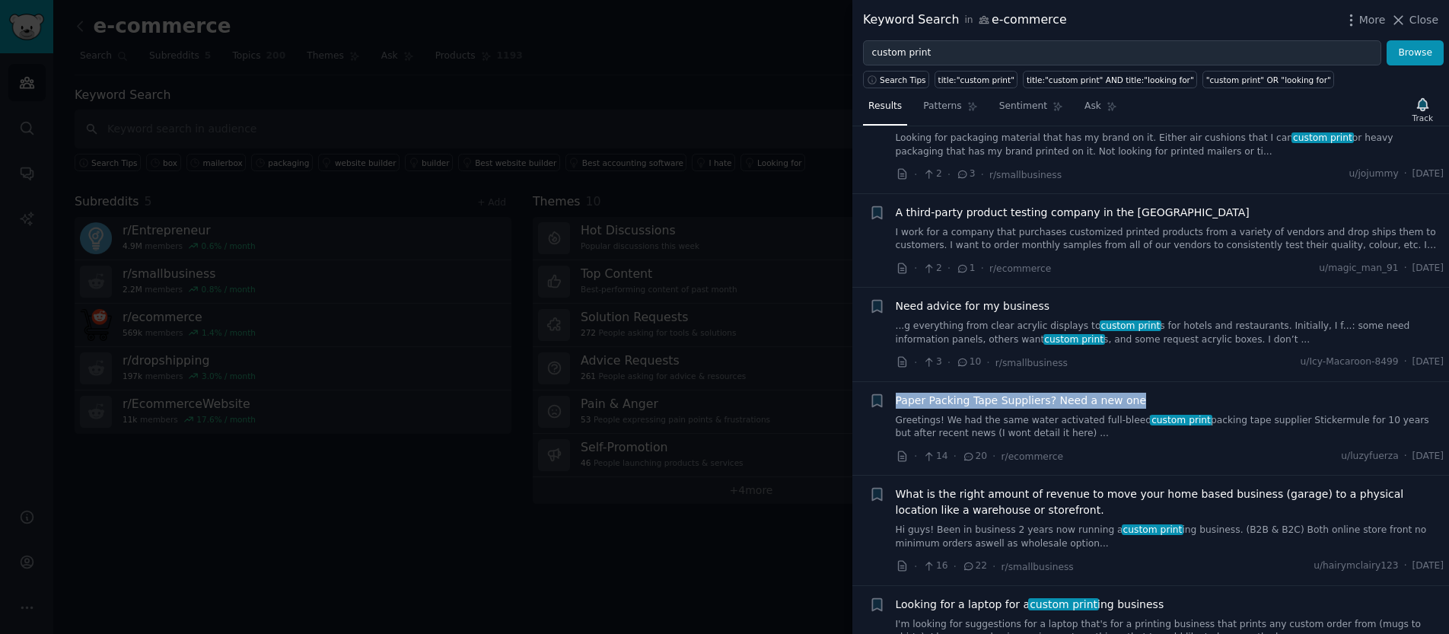
scroll to position [2404, 0]
click at [1085, 415] on link "Greetings! We had the same water activated full-bleed custom print packing tape…" at bounding box center [1170, 428] width 549 height 27
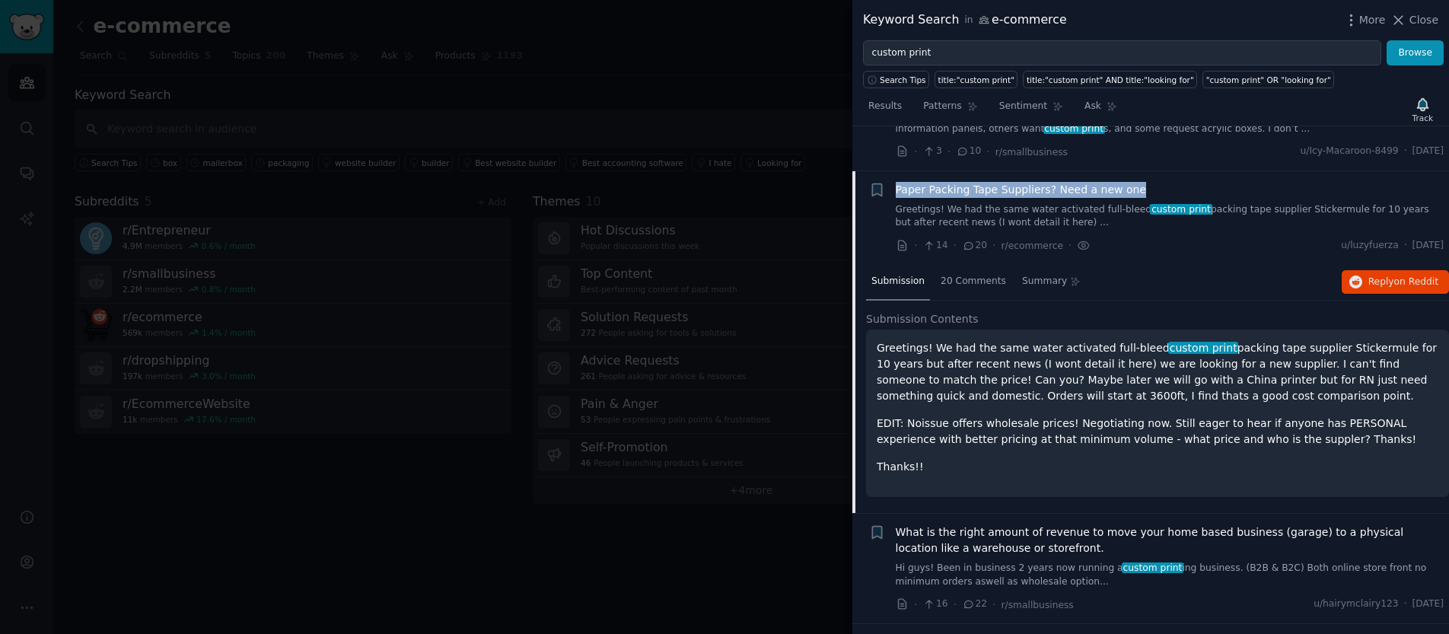
scroll to position [2618, 0]
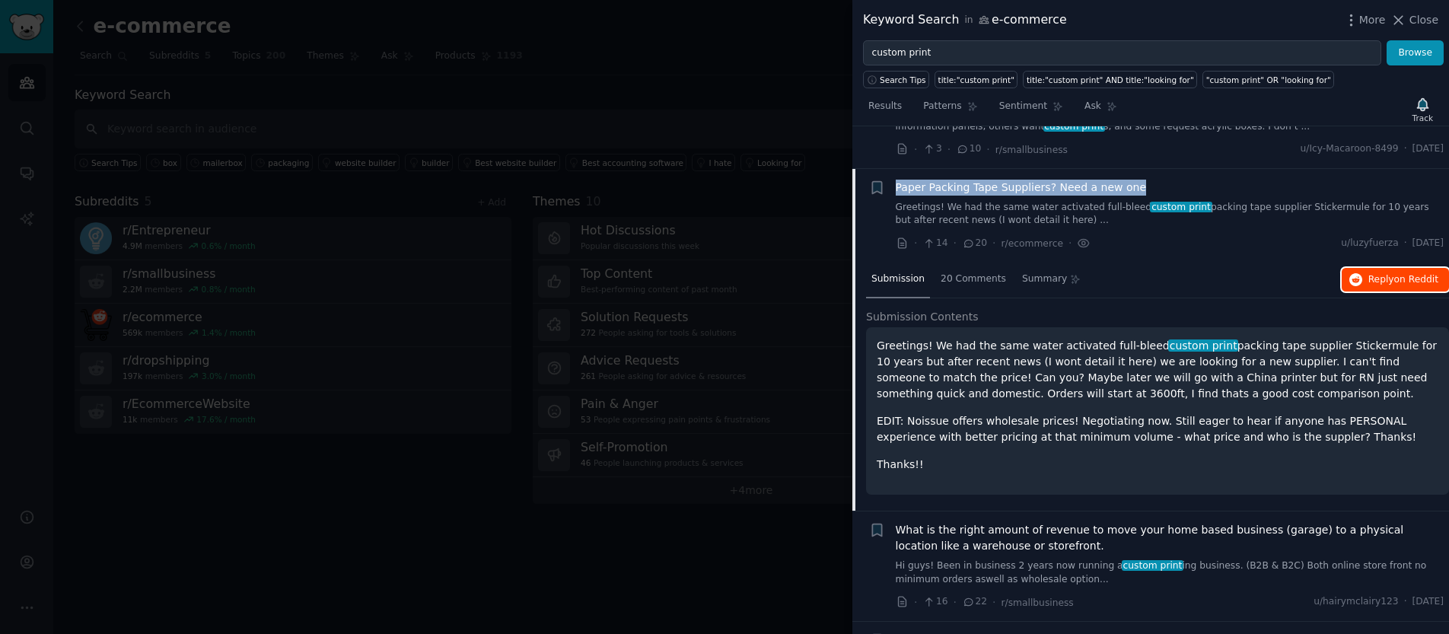
click at [1368, 273] on span "Reply on Reddit" at bounding box center [1403, 280] width 70 height 14
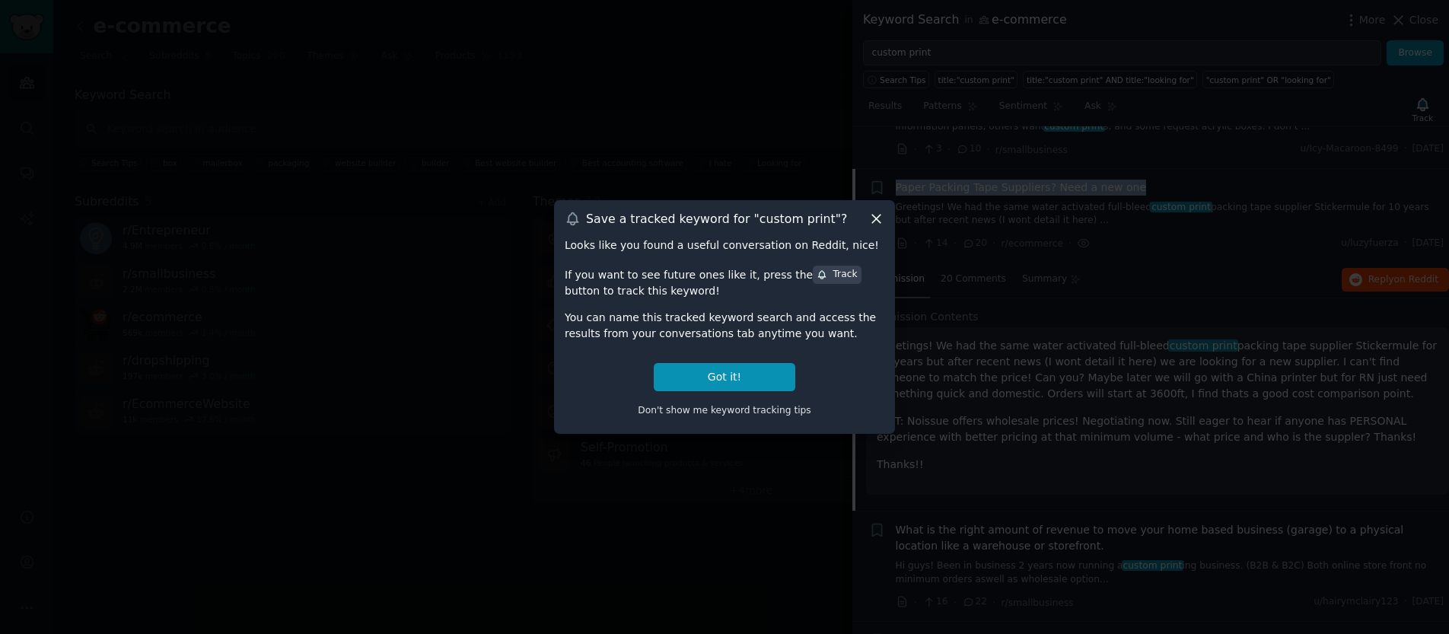
click at [877, 220] on icon at bounding box center [876, 219] width 8 height 8
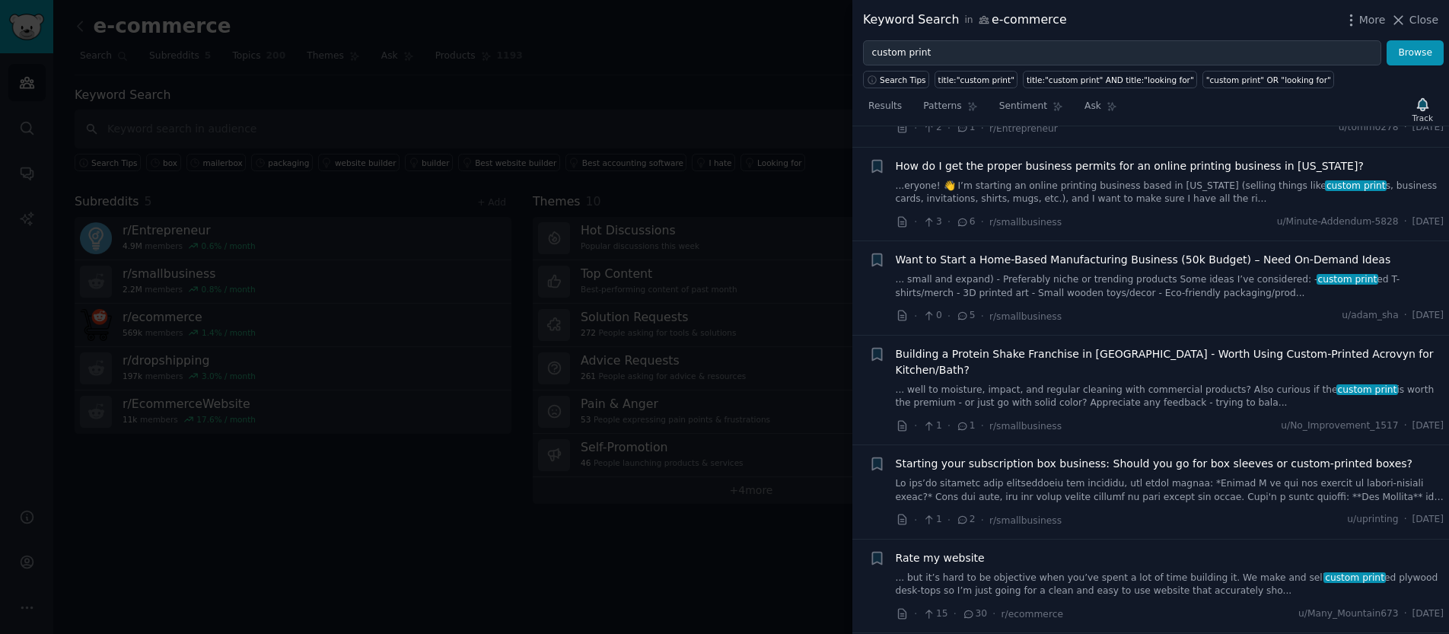
scroll to position [1350, 0]
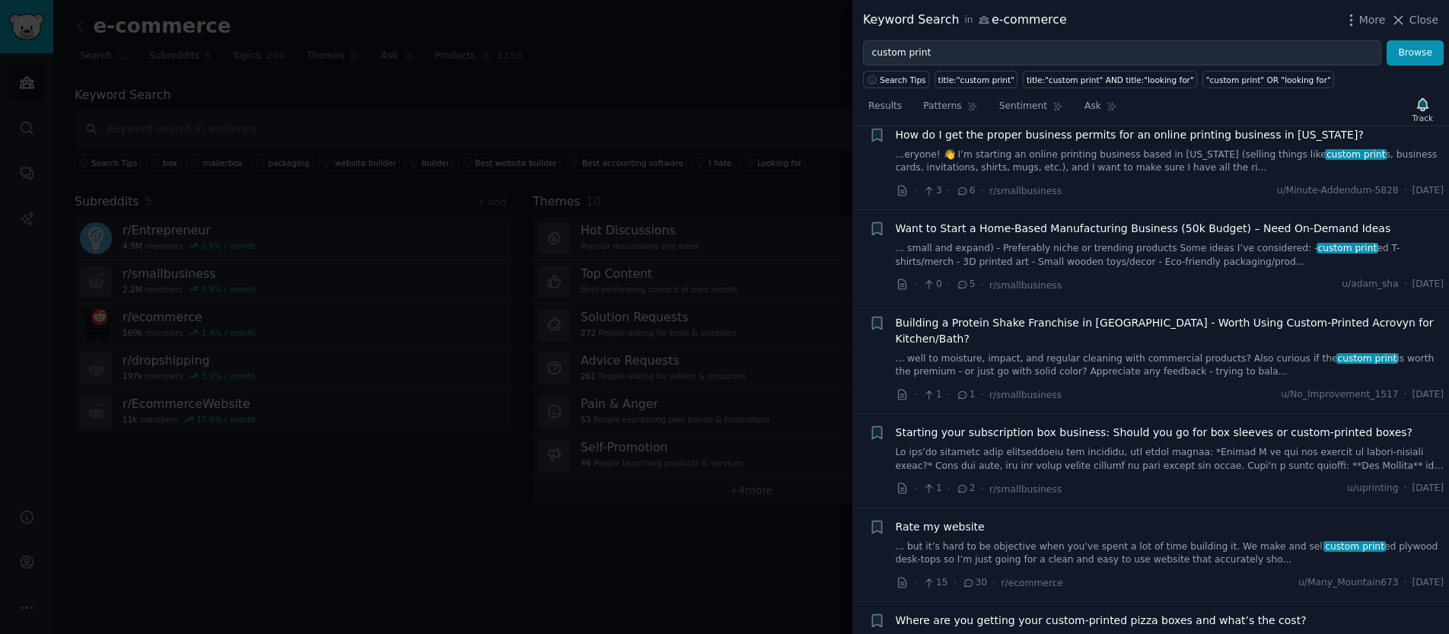
click at [1081, 519] on div "Rate my website ... but it’s hard to be objective when you’ve spent a lot of ti…" at bounding box center [1170, 543] width 549 height 48
click at [1099, 540] on link "... but it’s hard to be objective when you’ve spent a lot of time building it. …" at bounding box center [1170, 553] width 549 height 27
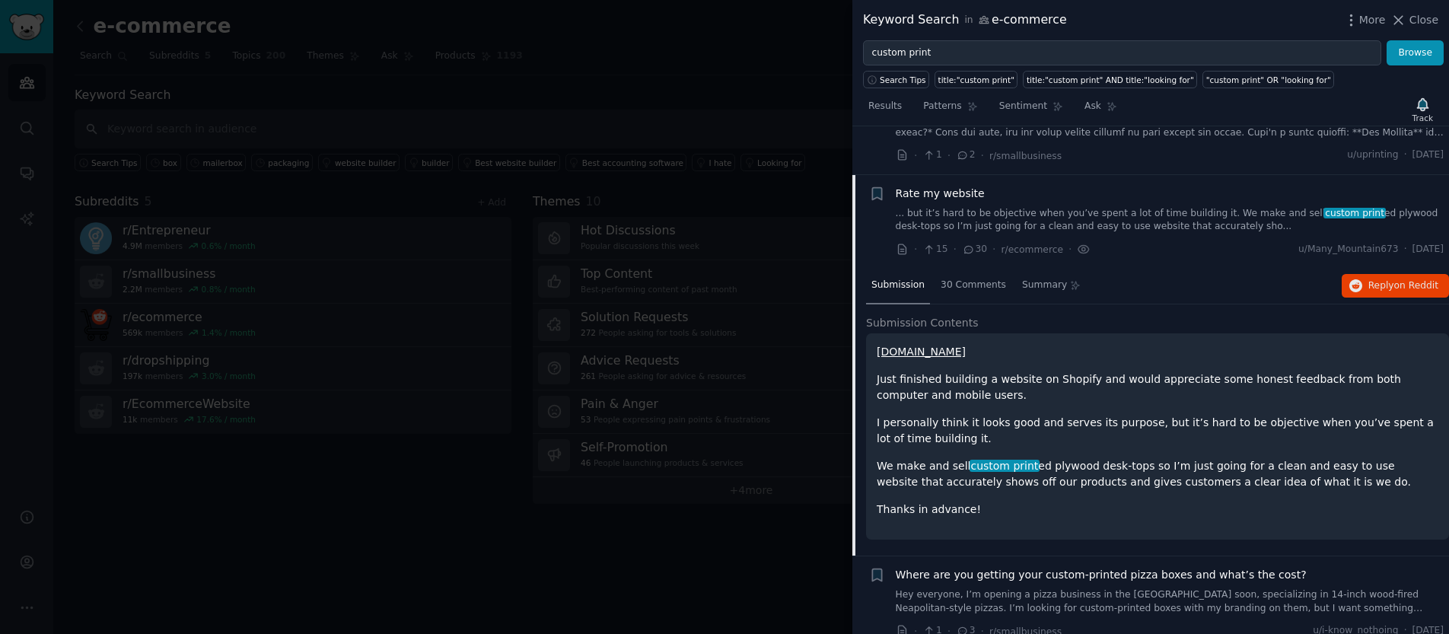
scroll to position [1702, 0]
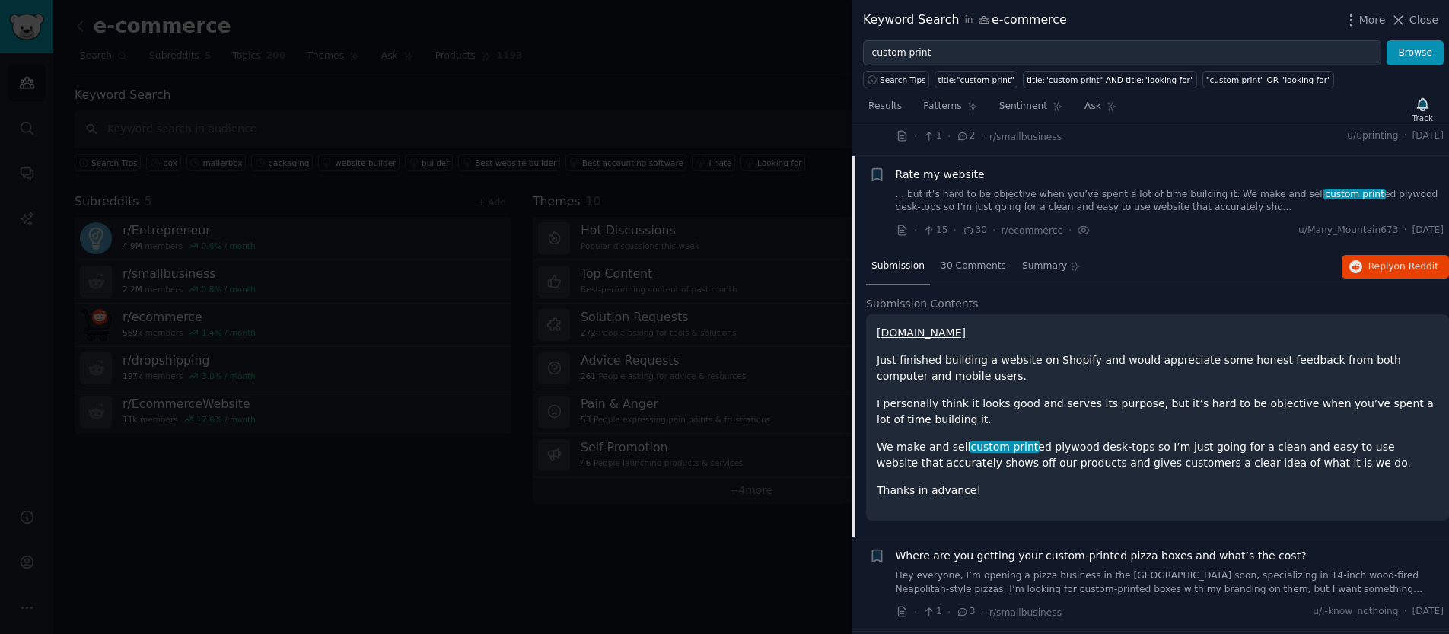
click at [964, 326] on link "www.theprintedfind.com" at bounding box center [921, 332] width 89 height 12
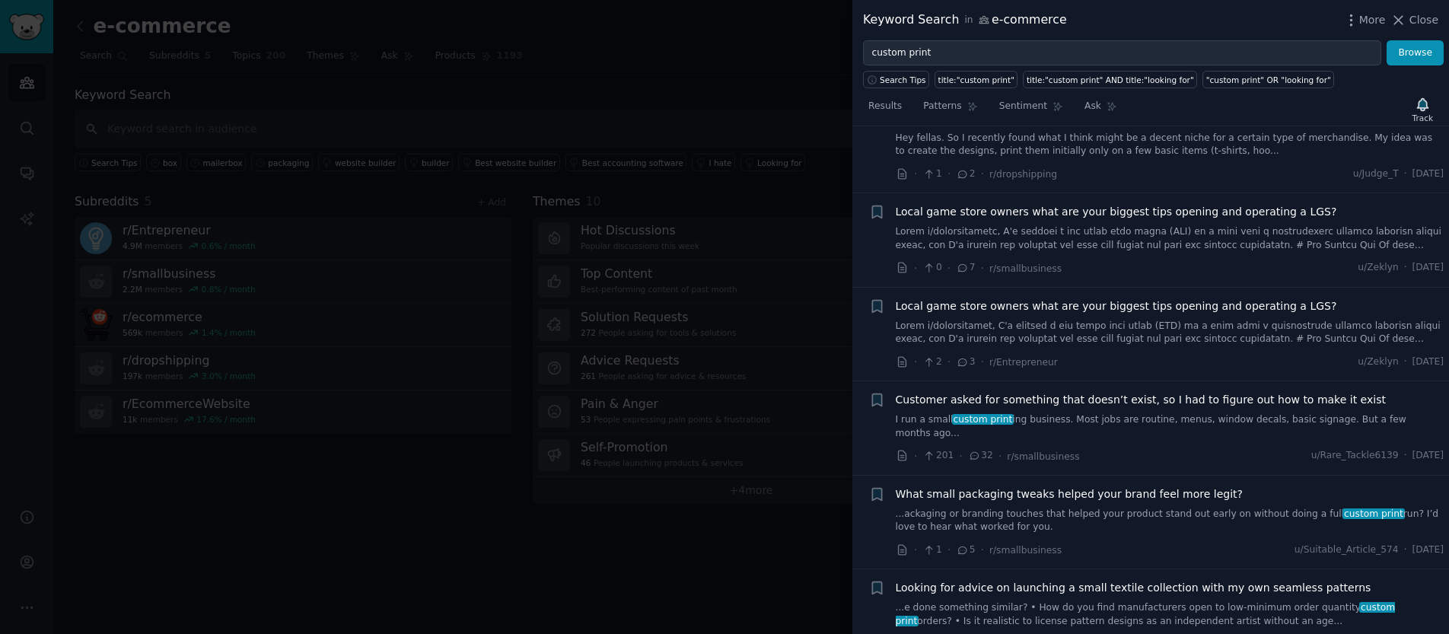
scroll to position [451, 0]
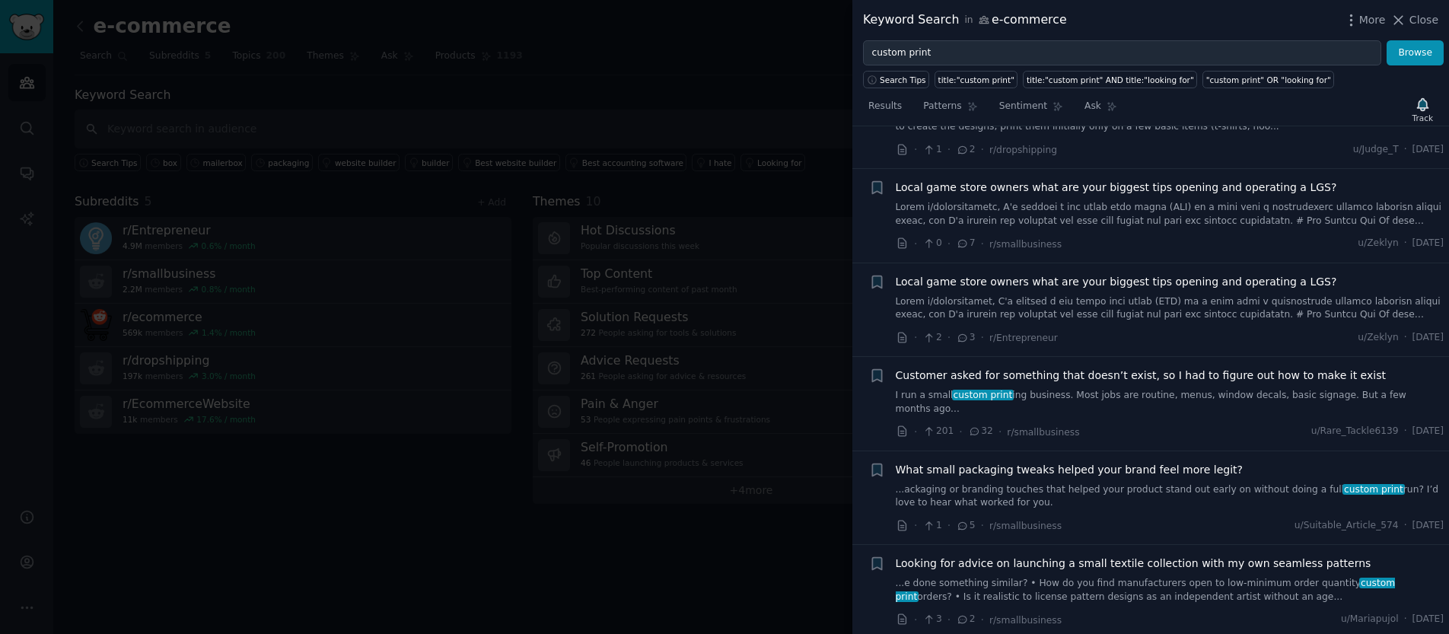
click at [1195, 483] on link "...ackaging or branding touches that helped your product stand out early on wit…" at bounding box center [1170, 496] width 549 height 27
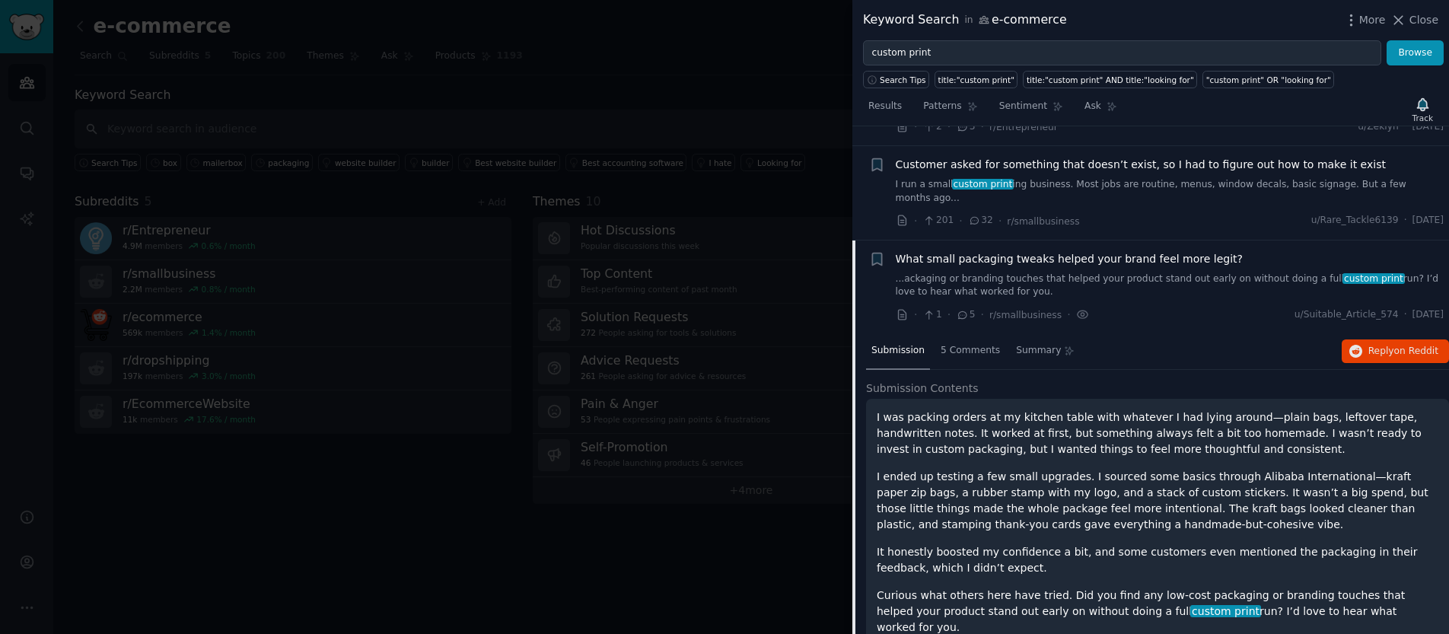
scroll to position [762, 0]
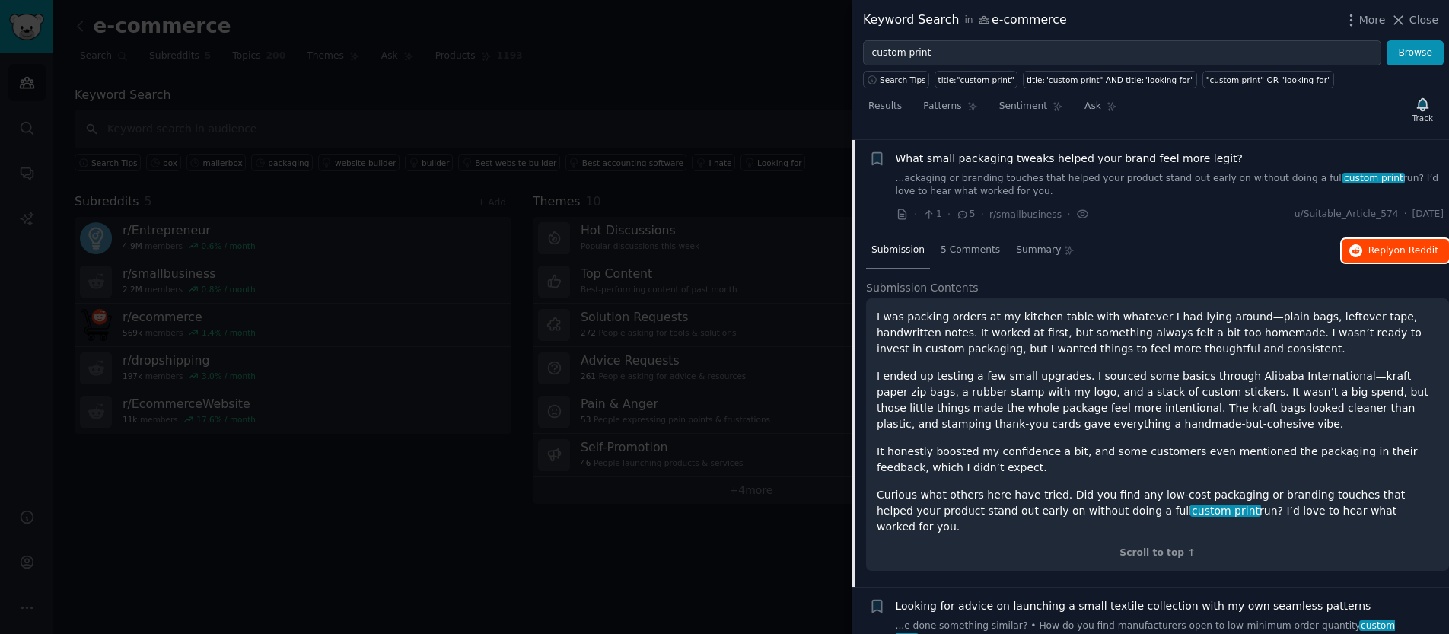
click at [1421, 245] on span "on Reddit" at bounding box center [1416, 250] width 44 height 11
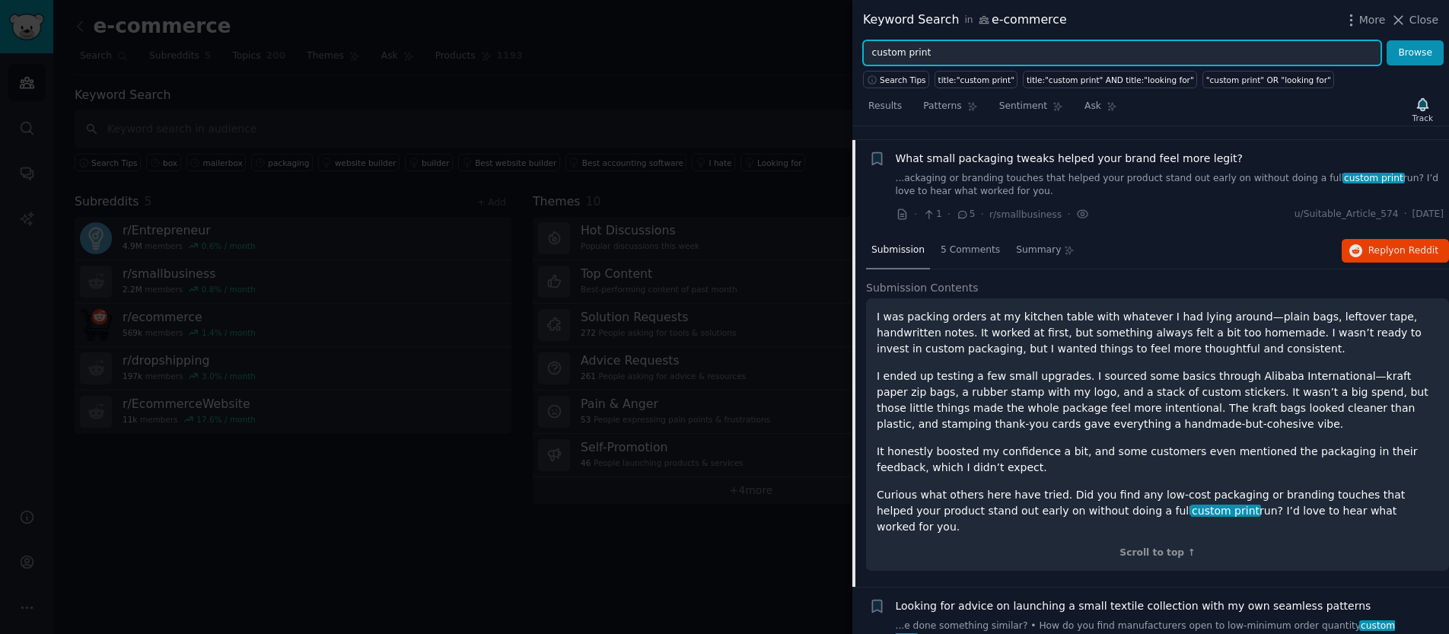
drag, startPoint x: 1074, startPoint y: 56, endPoint x: 673, endPoint y: 43, distance: 401.2
click at [672, 43] on div "Keyword Search in e-commerce More Close custom print Browse Search Tips title:"…" at bounding box center [724, 317] width 1449 height 634
click at [1386, 40] on button "Browse" at bounding box center [1414, 53] width 57 height 26
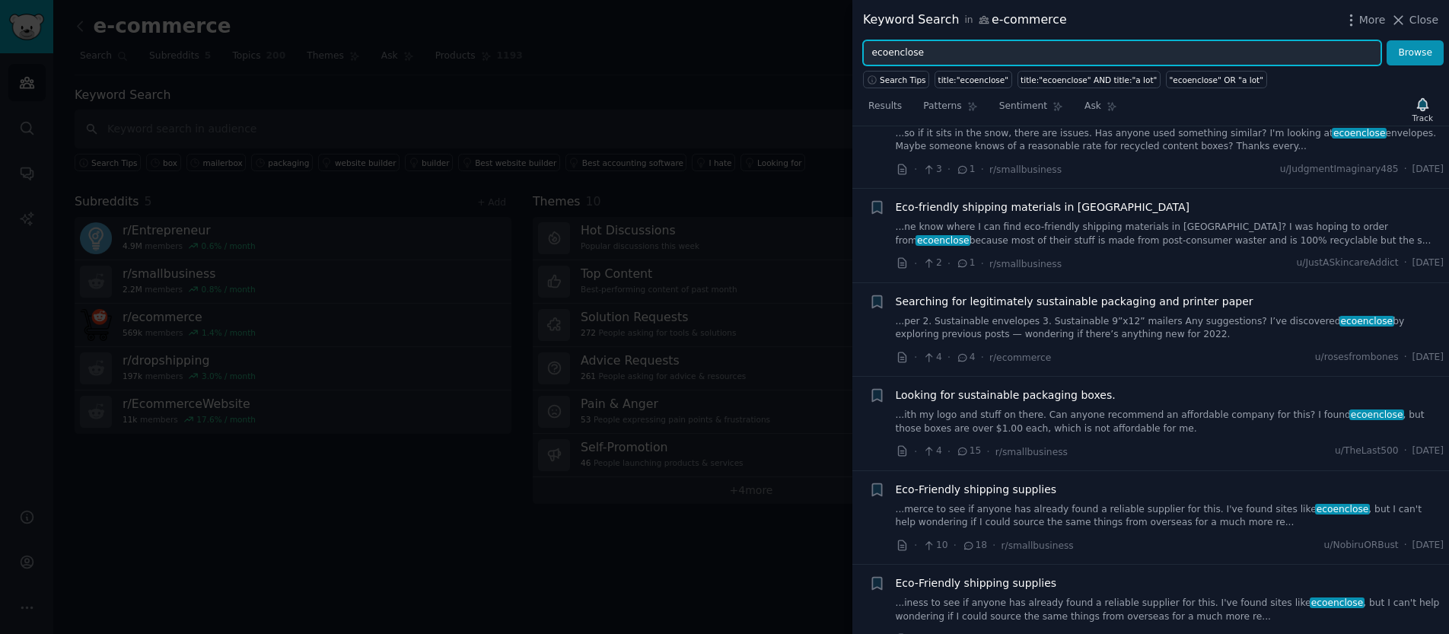
scroll to position [0, 0]
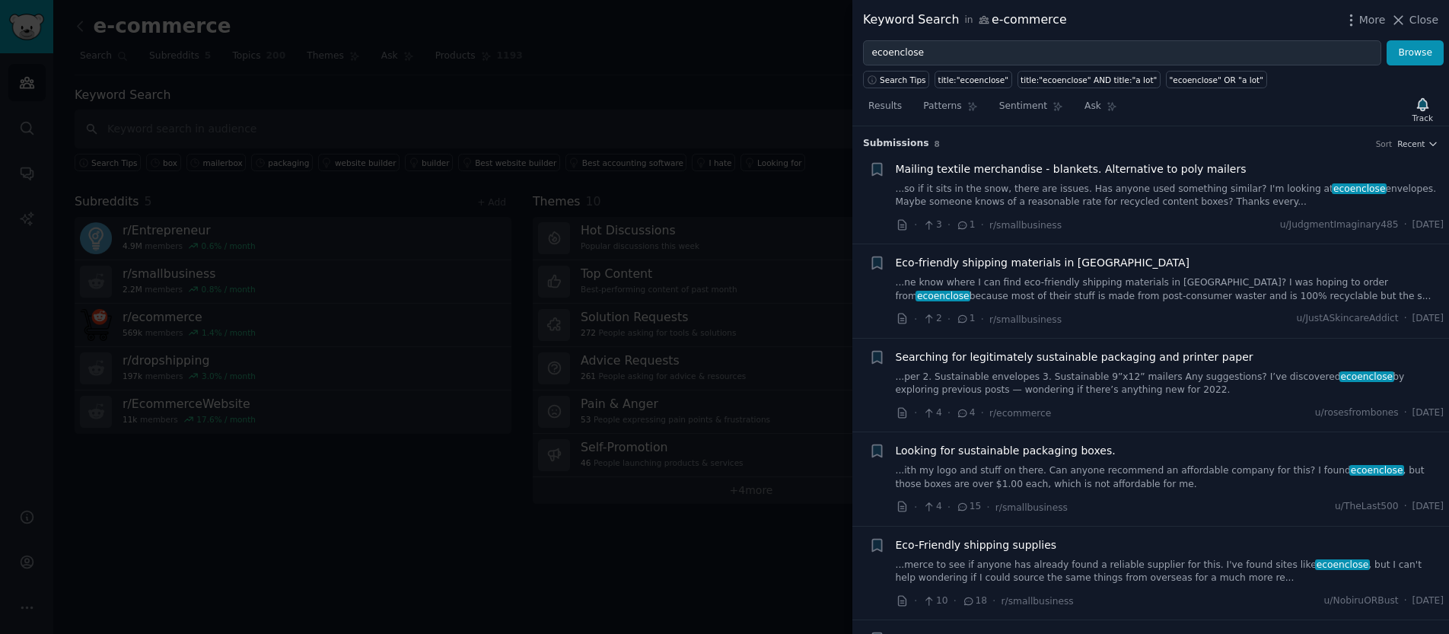
click at [1106, 171] on span "Mailing textile merchandise - blankets. Alternative to poly mailers" at bounding box center [1071, 169] width 351 height 16
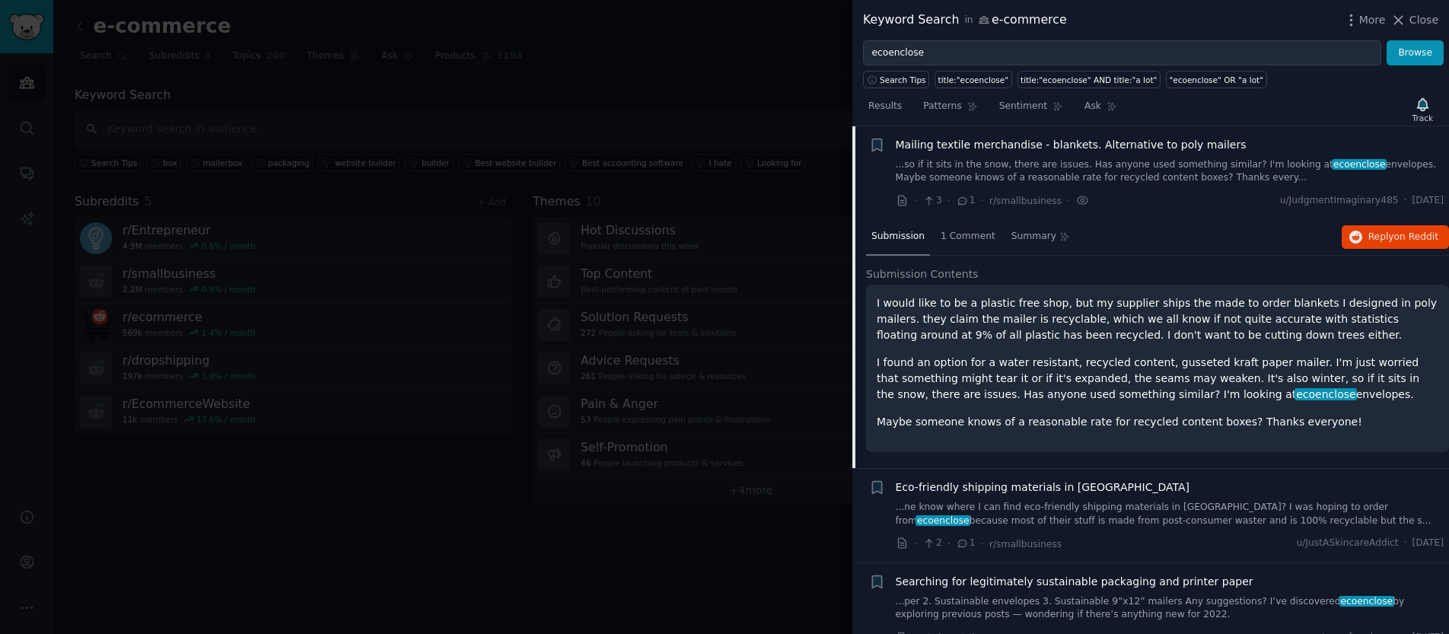
scroll to position [53, 0]
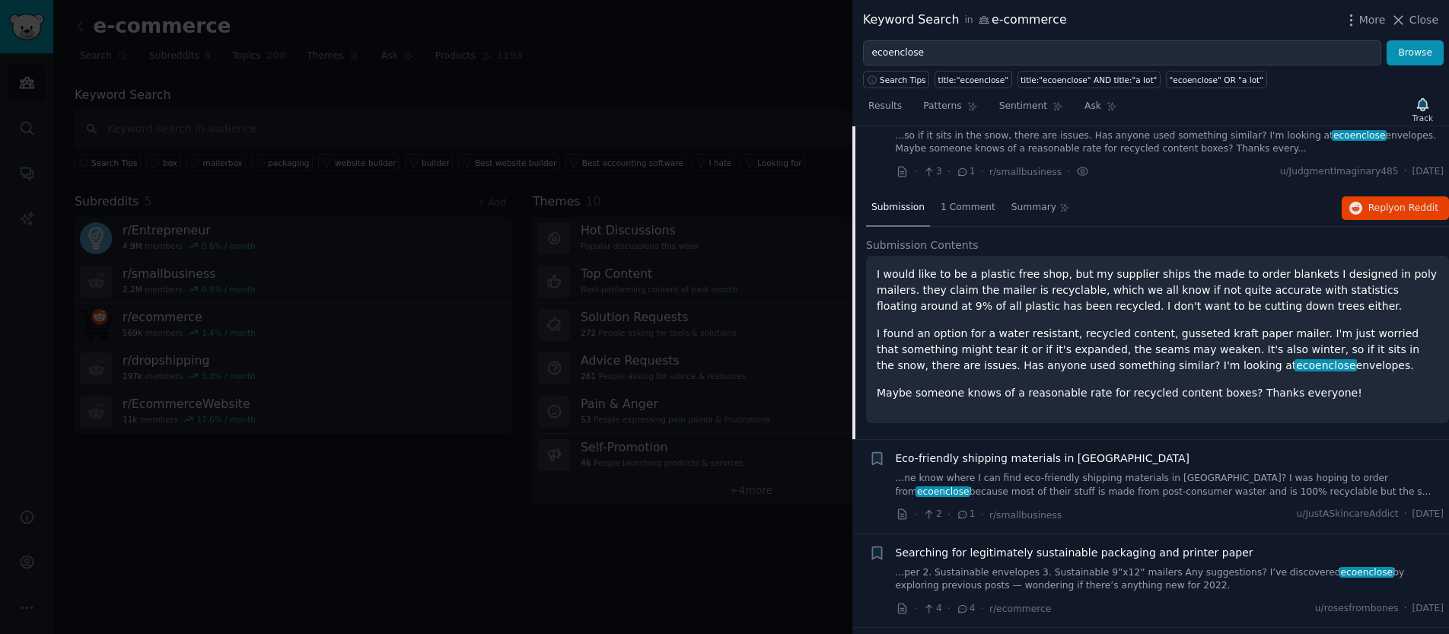
click at [1090, 498] on div "Eco-friendly shipping materials in Canada ...ne know where I can find eco-frien…" at bounding box center [1170, 486] width 549 height 72
click at [1100, 485] on link "...ne know where I can find eco-friendly shipping materials in Canada? I was ho…" at bounding box center [1170, 485] width 549 height 27
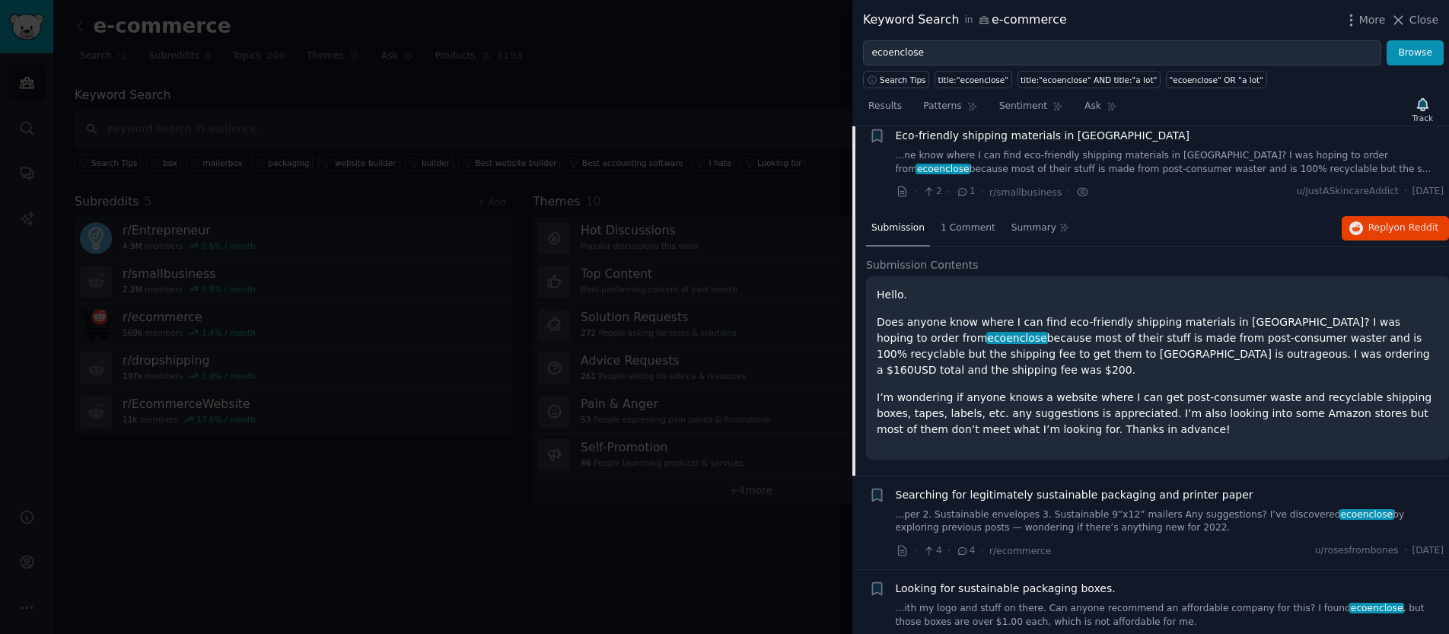
scroll to position [141, 0]
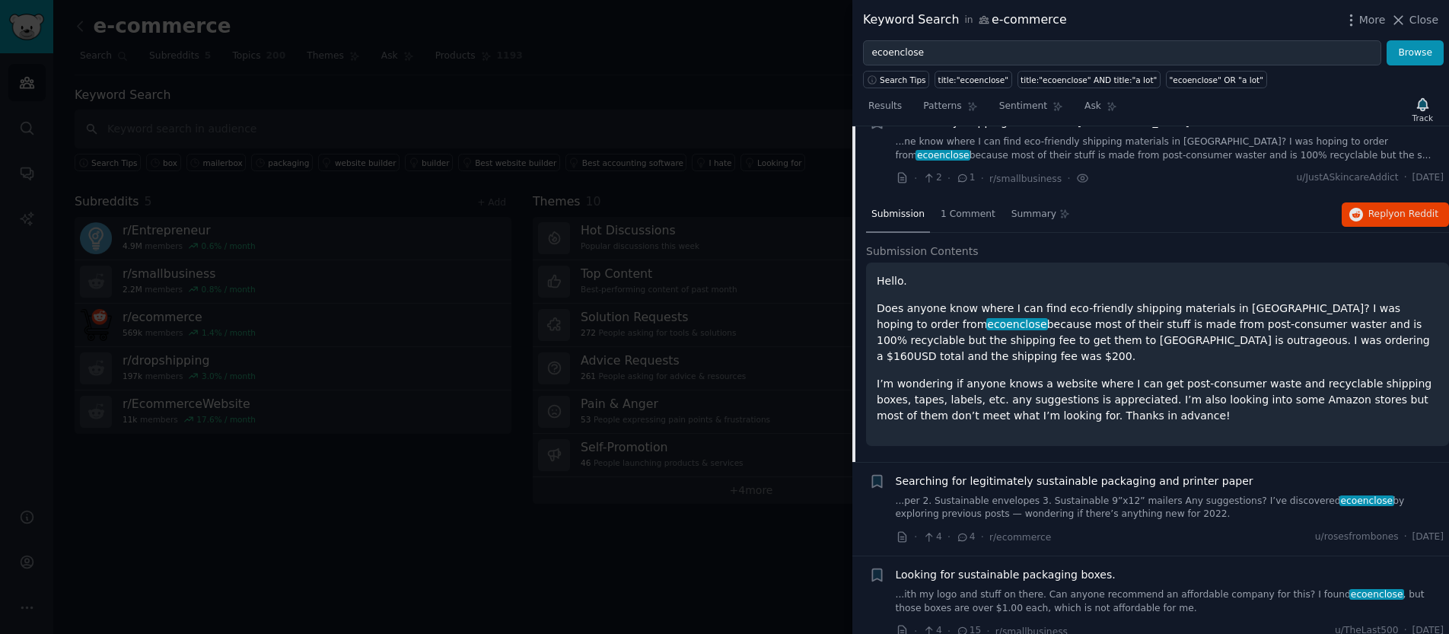
click at [1128, 495] on link "...per 2. Sustainable envelopes 3. Sustainable 9”x12” mailers Any suggestions? …" at bounding box center [1170, 508] width 549 height 27
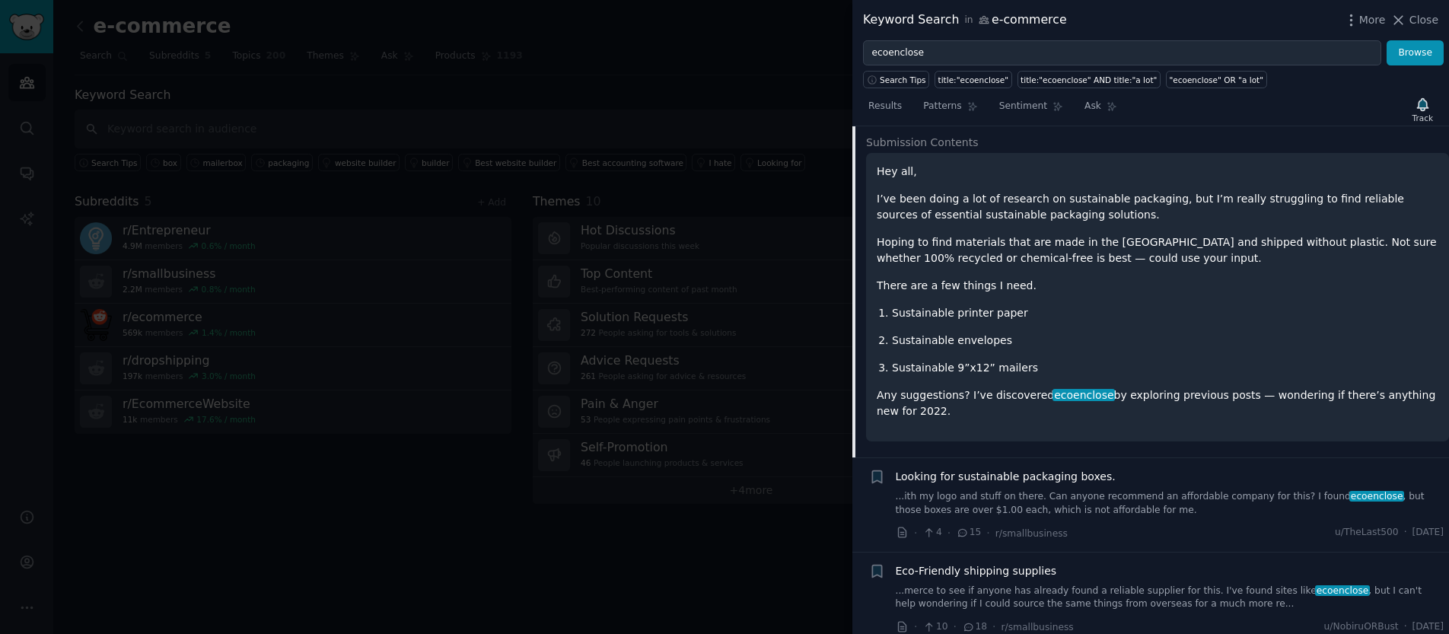
scroll to position [425, 0]
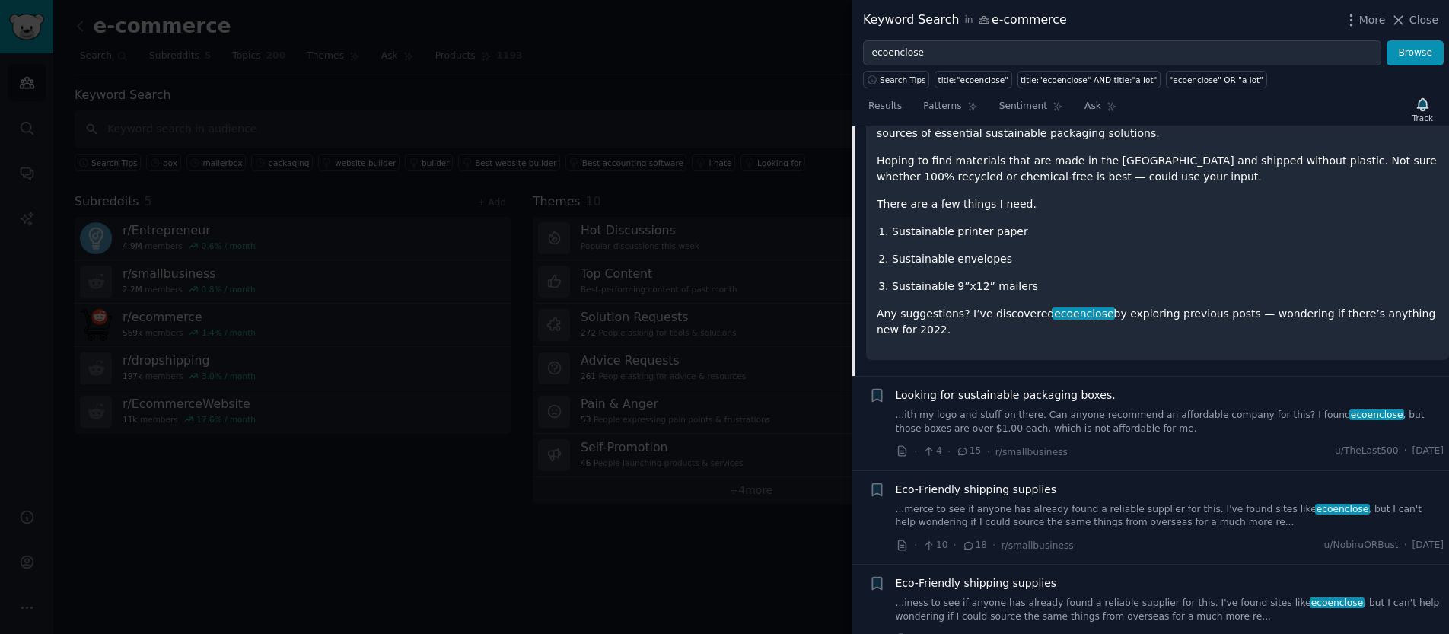
click at [1141, 420] on link "...ith my logo and stuff on there. Can anyone recommend an affordable company f…" at bounding box center [1170, 422] width 549 height 27
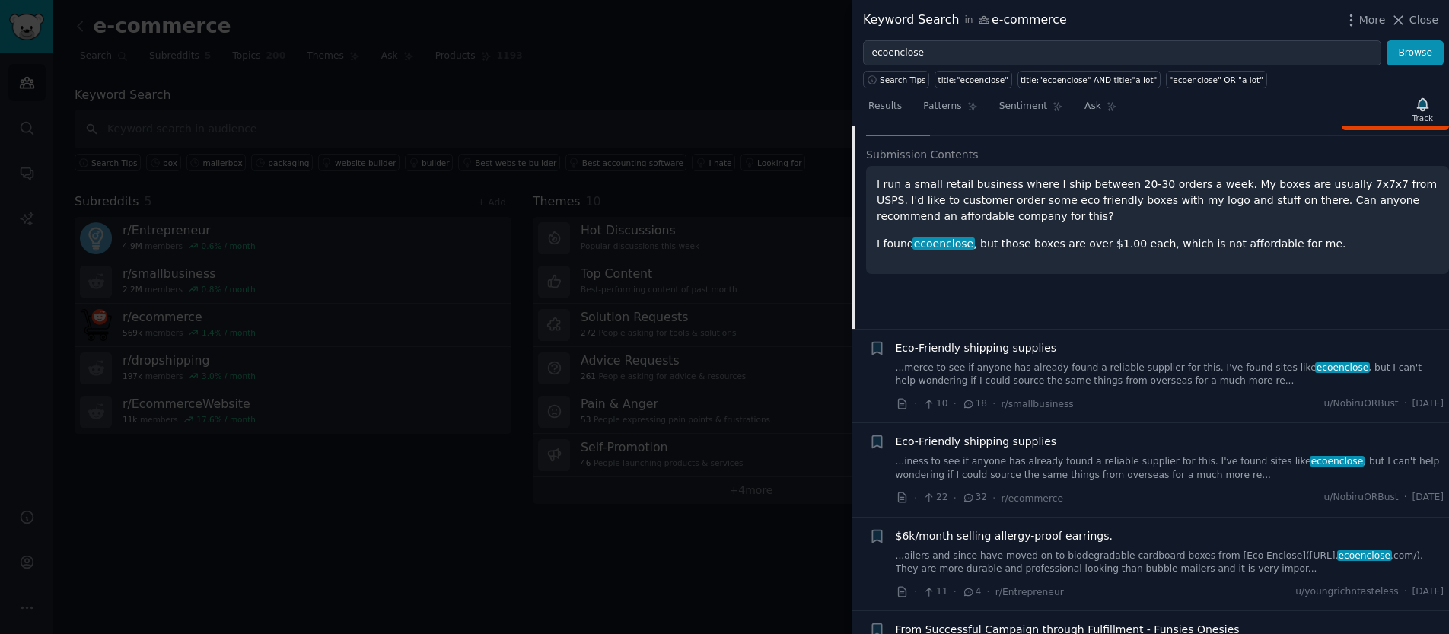
scroll to position [306, 0]
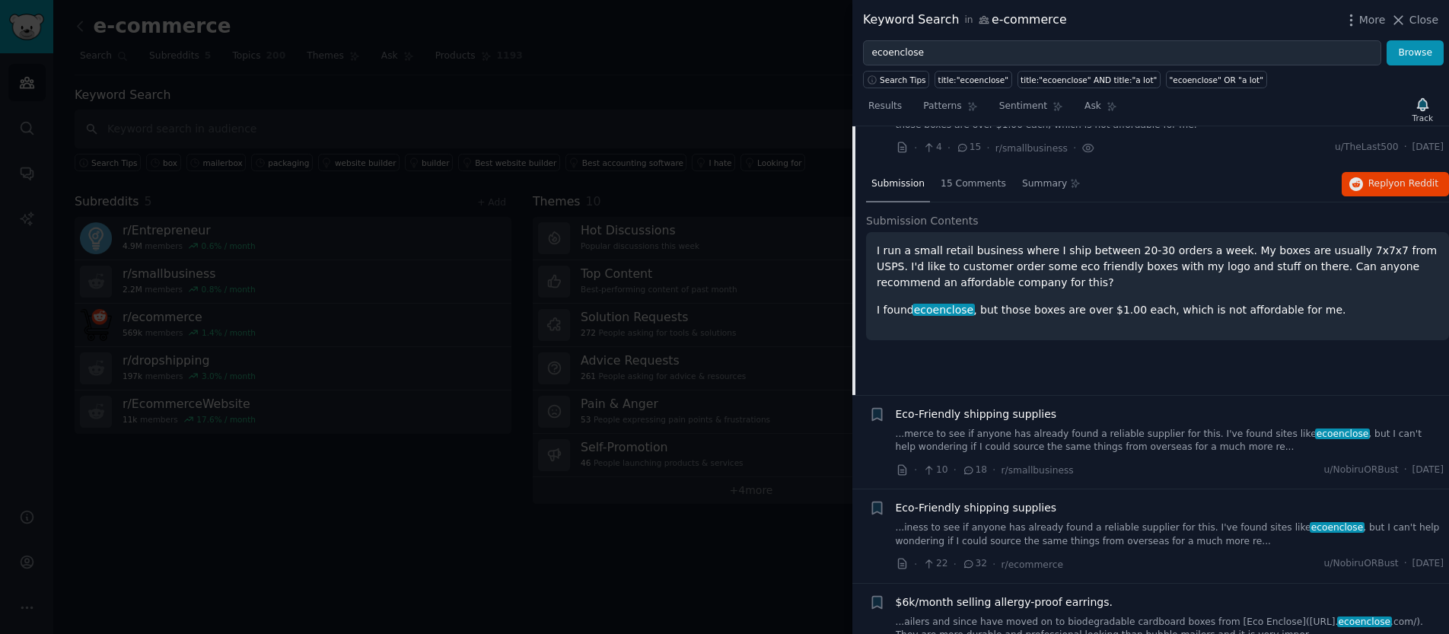
click at [1054, 434] on link "...merce to see if anyone has already found a reliable supplier for this. I've …" at bounding box center [1170, 441] width 549 height 27
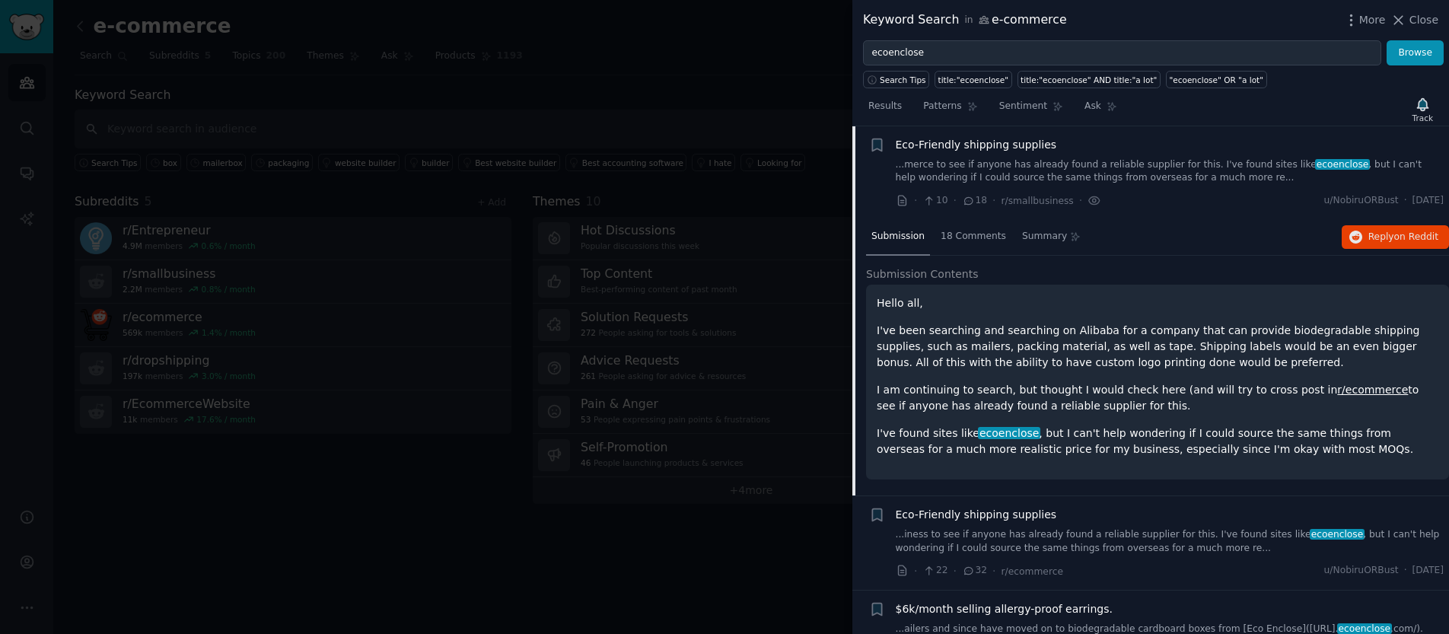
scroll to position [425, 0]
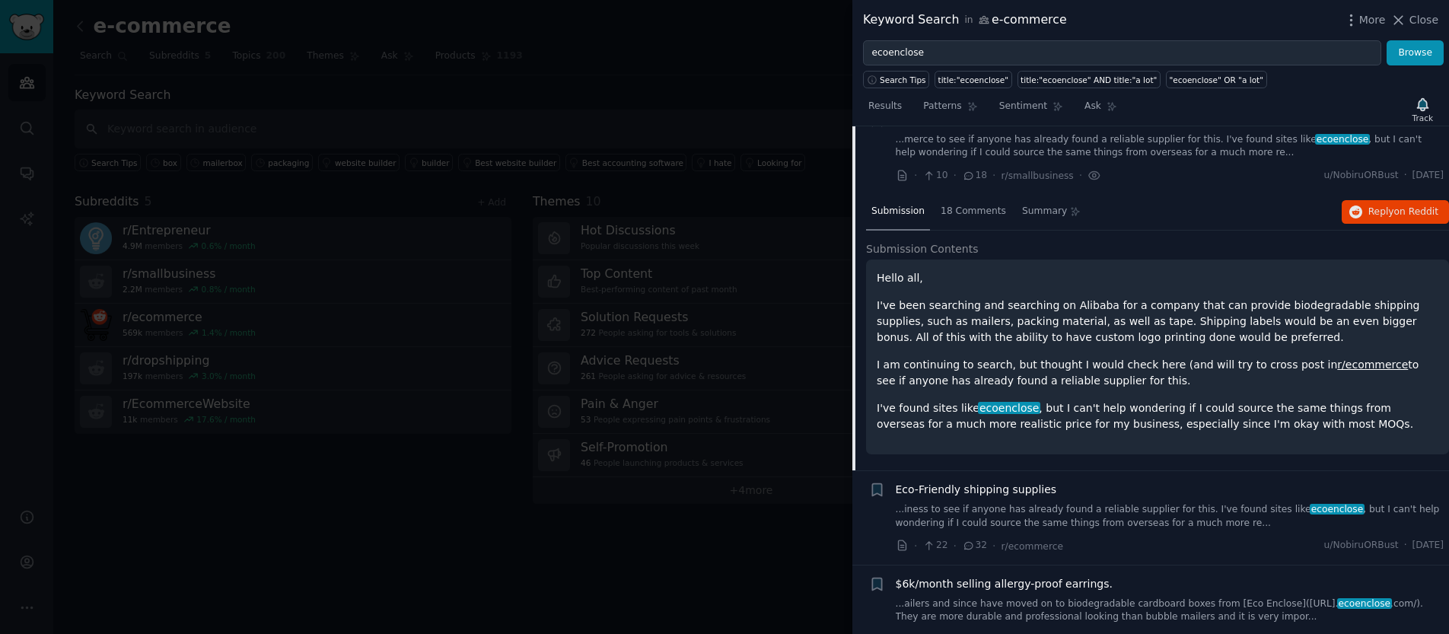
drag, startPoint x: 1113, startPoint y: 370, endPoint x: 1016, endPoint y: 335, distance: 103.5
click at [1016, 335] on div "Hello all, I've been searching and searching on Alibaba for a company that can …" at bounding box center [1158, 351] width 562 height 162
click at [1131, 374] on p "I am continuing to search, but thought I would check here (and will try to cros…" at bounding box center [1158, 373] width 562 height 32
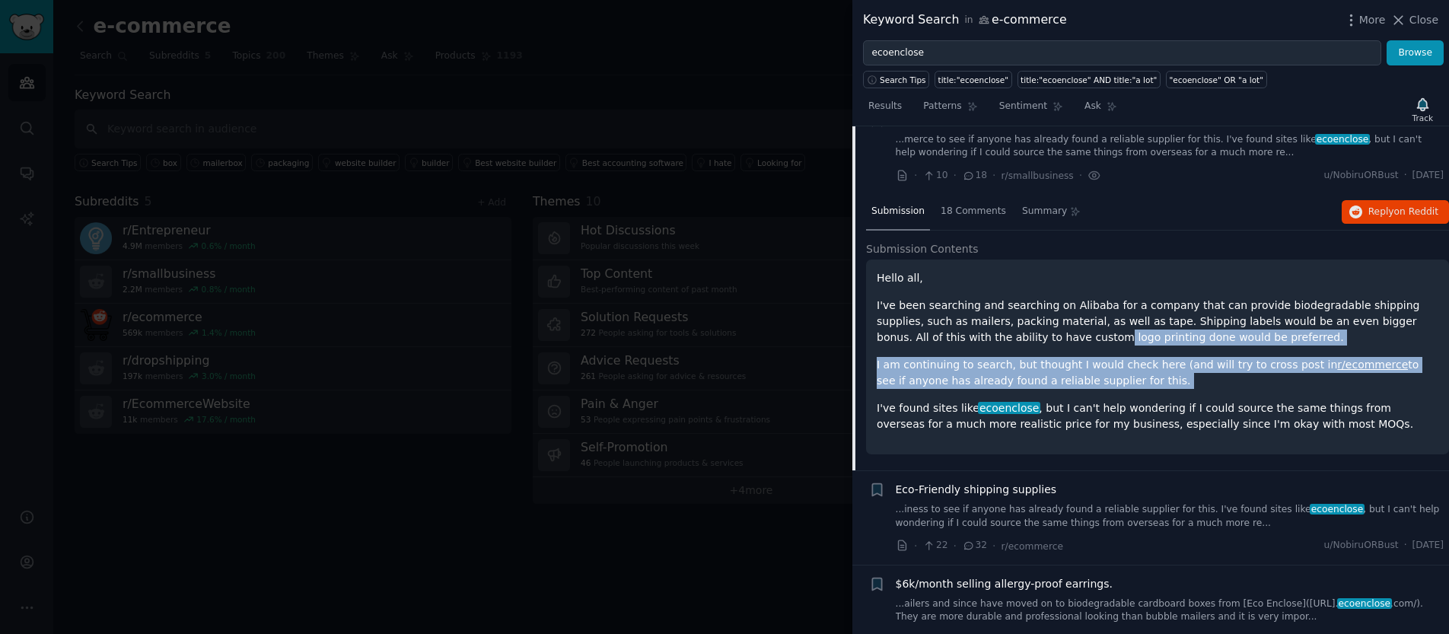
drag, startPoint x: 1170, startPoint y: 389, endPoint x: 998, endPoint y: 339, distance: 179.1
click at [998, 339] on div "Hello all, I've been searching and searching on Alibaba for a company that can …" at bounding box center [1158, 351] width 562 height 162
click at [1185, 383] on p "I am continuing to search, but thought I would check here (and will try to cros…" at bounding box center [1158, 373] width 562 height 32
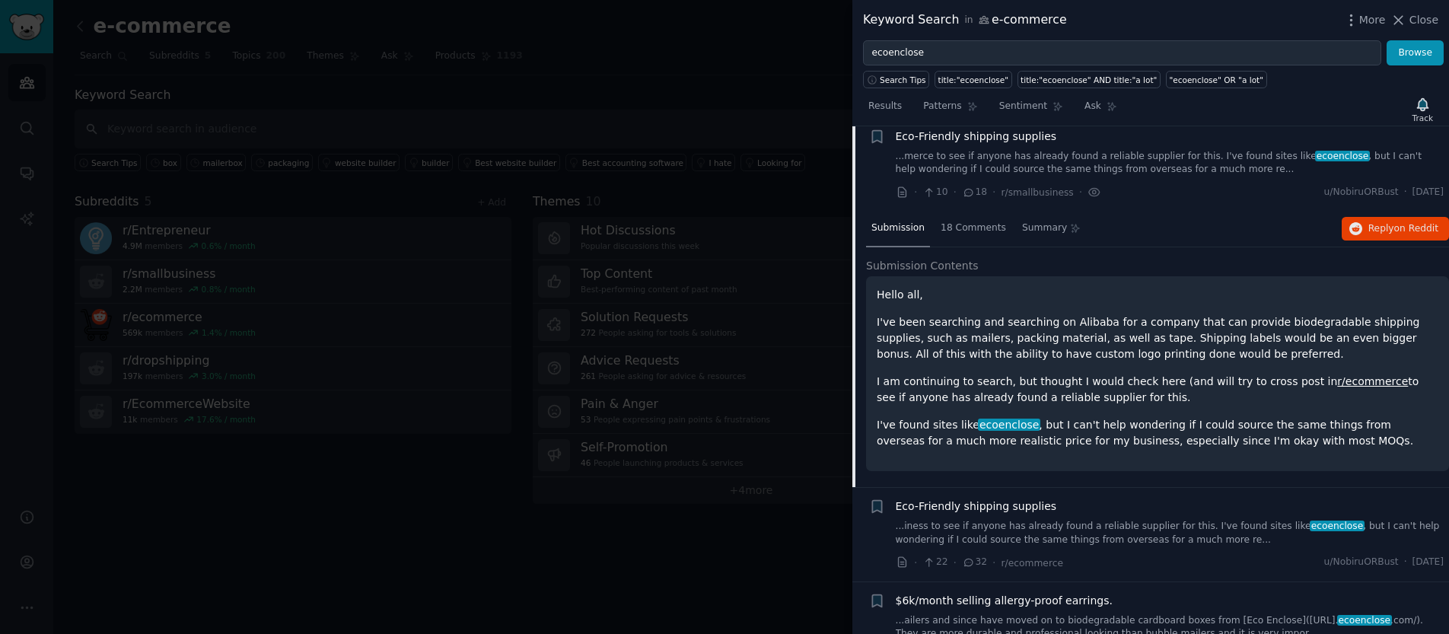
scroll to position [381, 0]
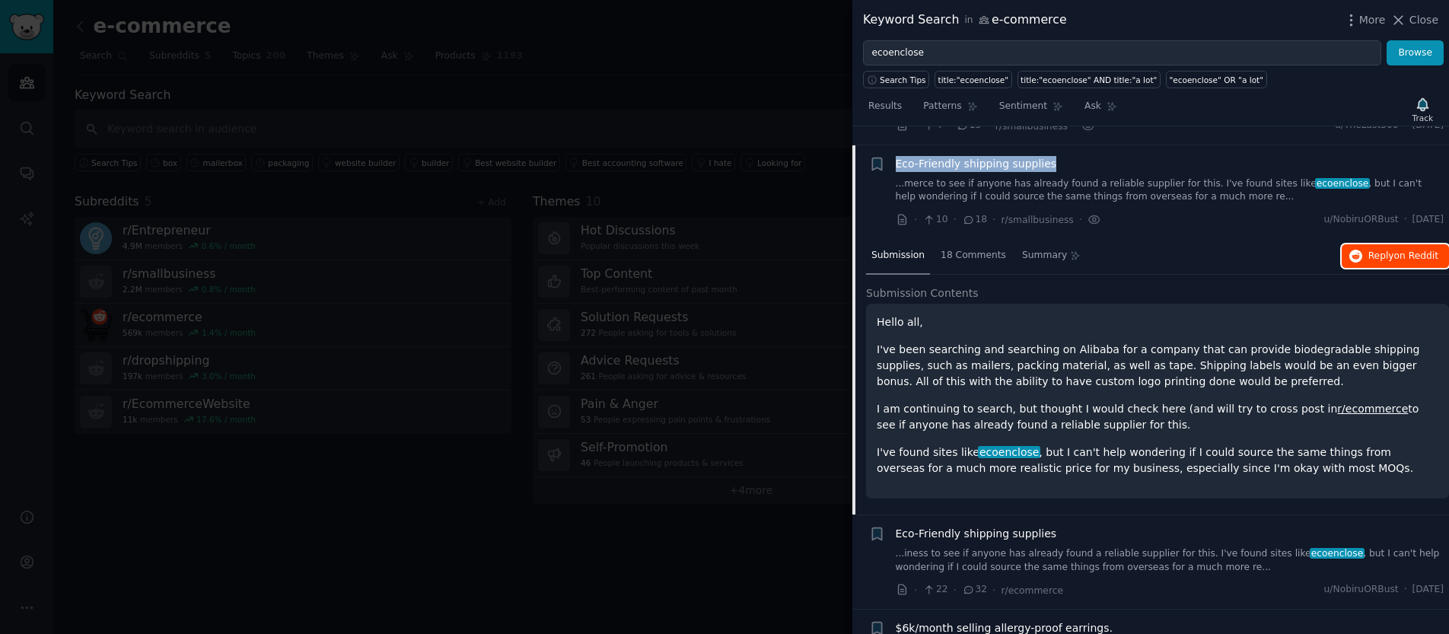
click at [1372, 260] on span "Reply on Reddit" at bounding box center [1403, 257] width 70 height 14
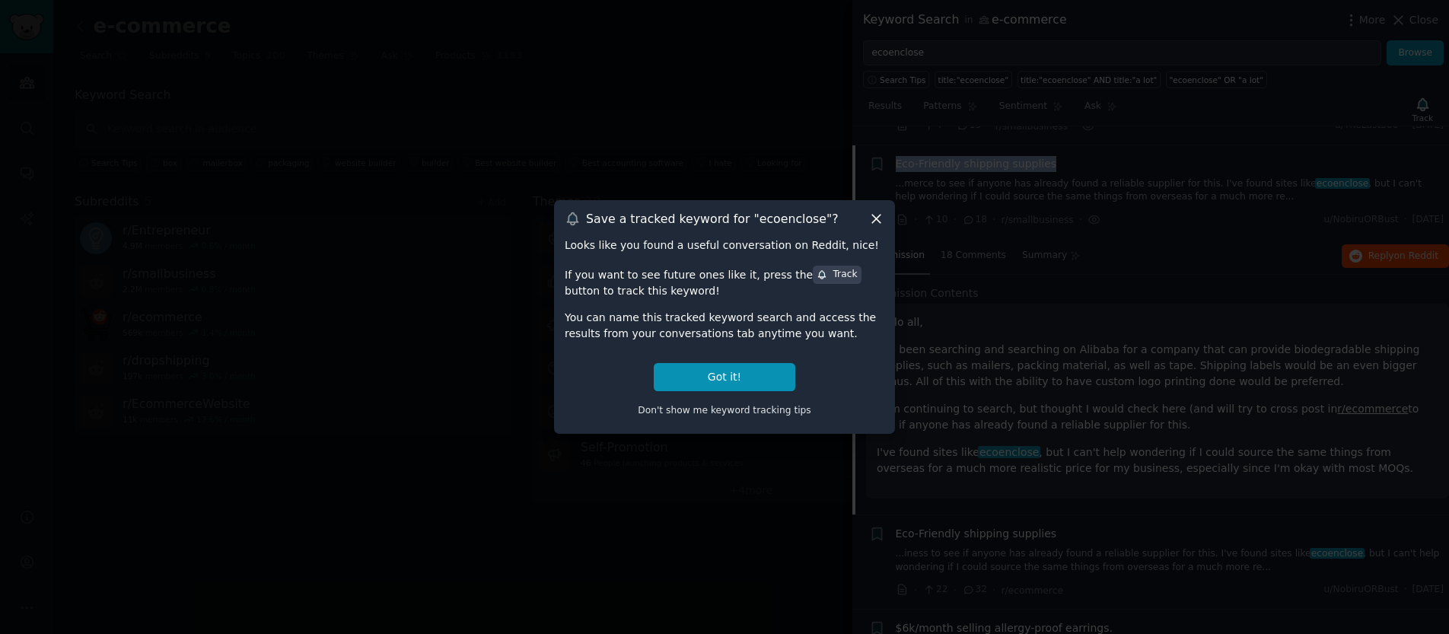
click at [877, 221] on icon at bounding box center [876, 219] width 16 height 16
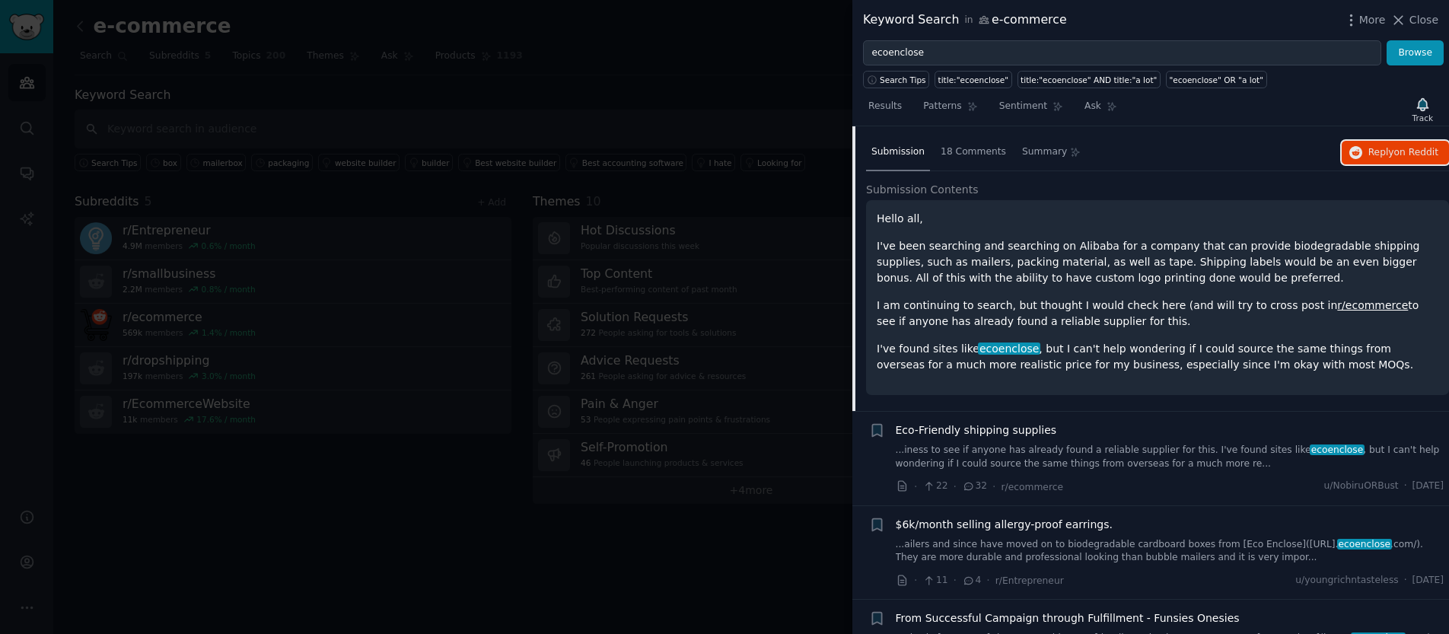
scroll to position [545, 0]
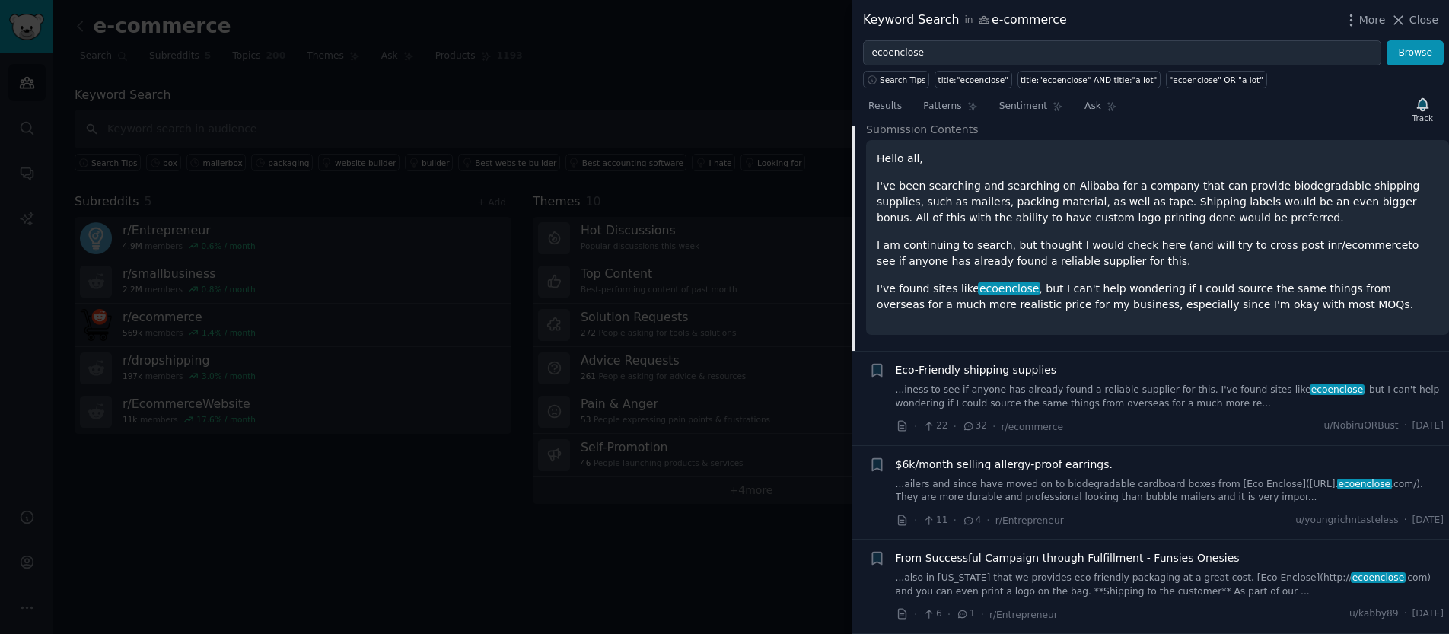
click at [1034, 466] on span "$6k/month selling allergy-proof earrings." at bounding box center [1004, 465] width 217 height 16
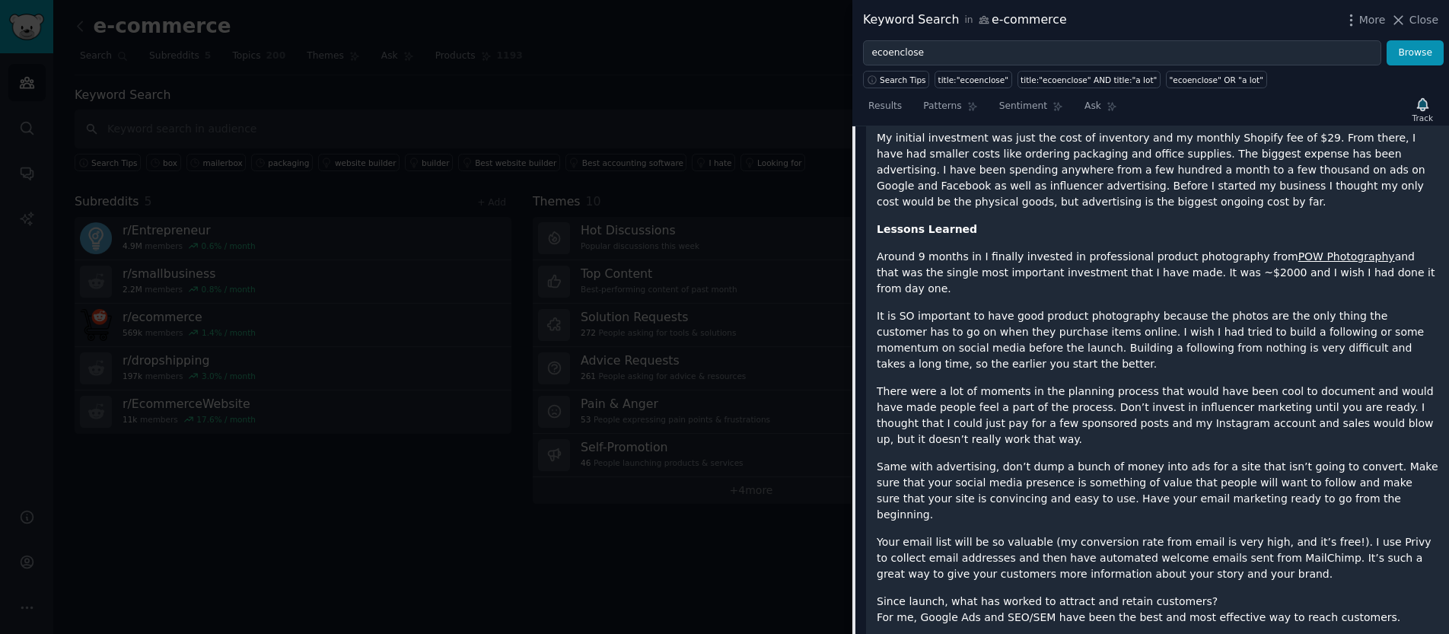
scroll to position [3093, 0]
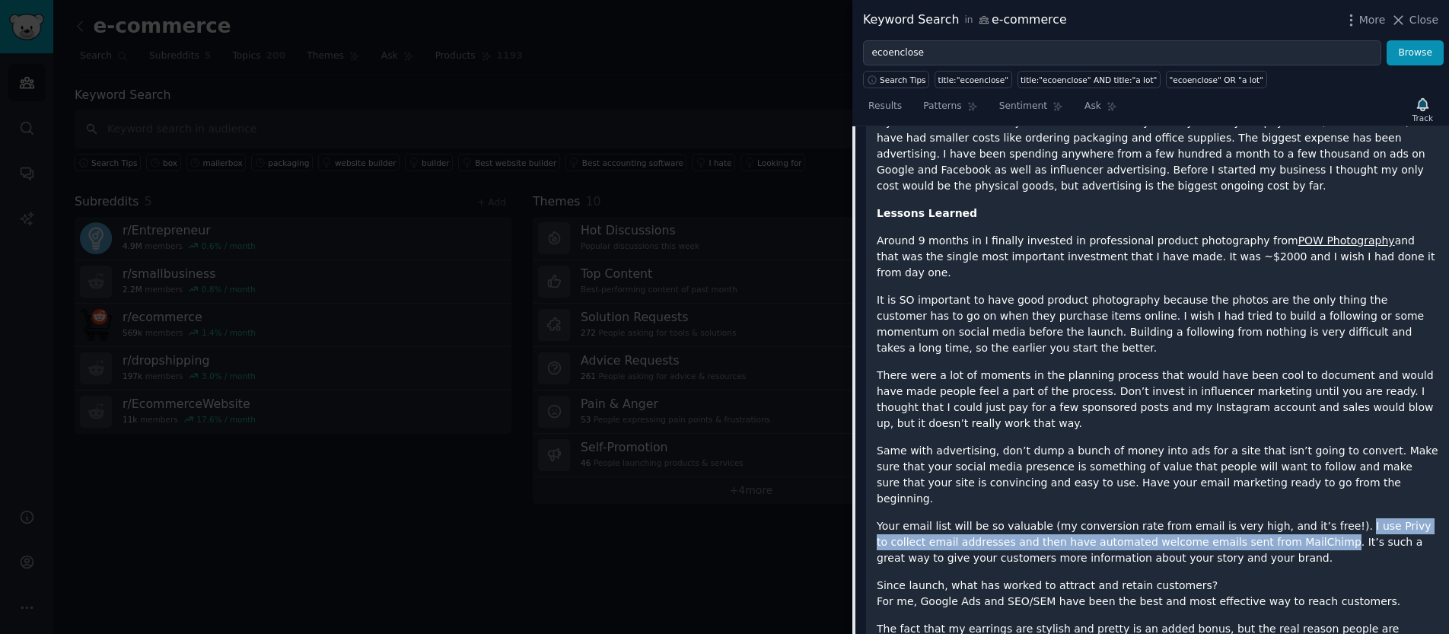
drag, startPoint x: 1328, startPoint y: 318, endPoint x: 1267, endPoint y: 335, distance: 63.1
click at [1267, 518] on p "Your email list will be so valuable (my conversion rate from email is very high…" at bounding box center [1158, 542] width 562 height 48
copy p "I use Privy to collect email addresses and then have automated welcome emails s…"
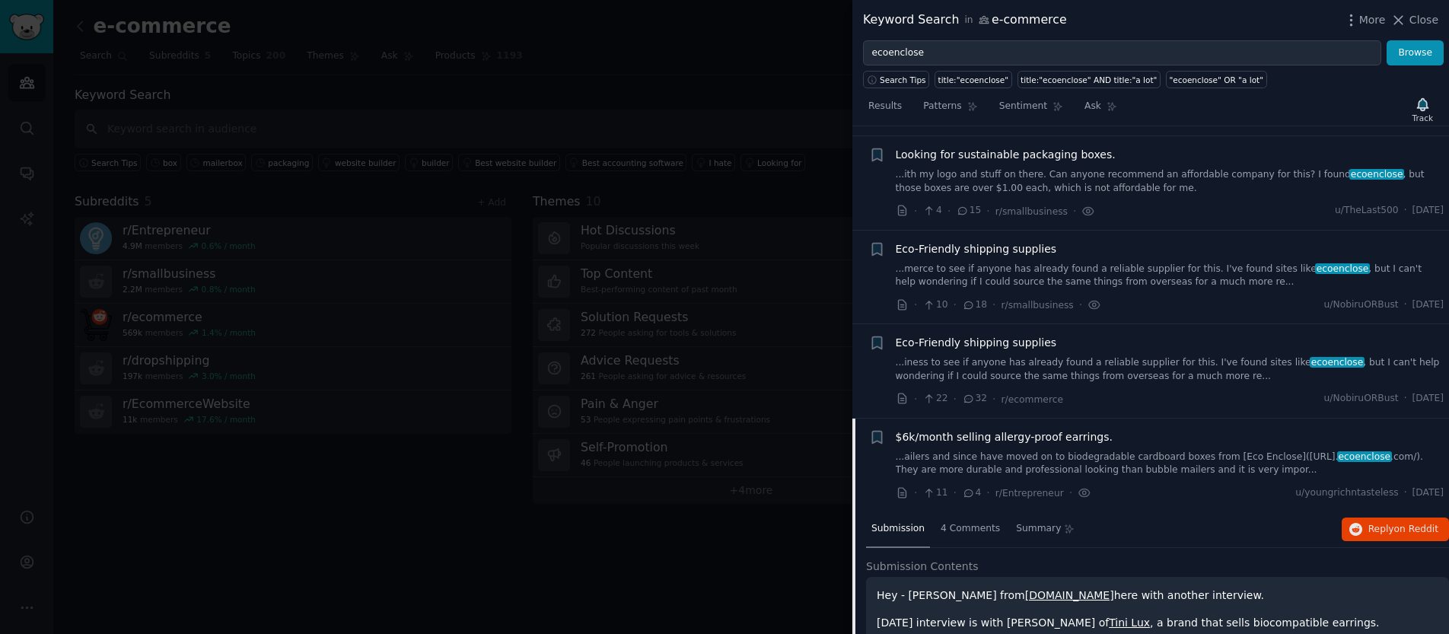
scroll to position [0, 0]
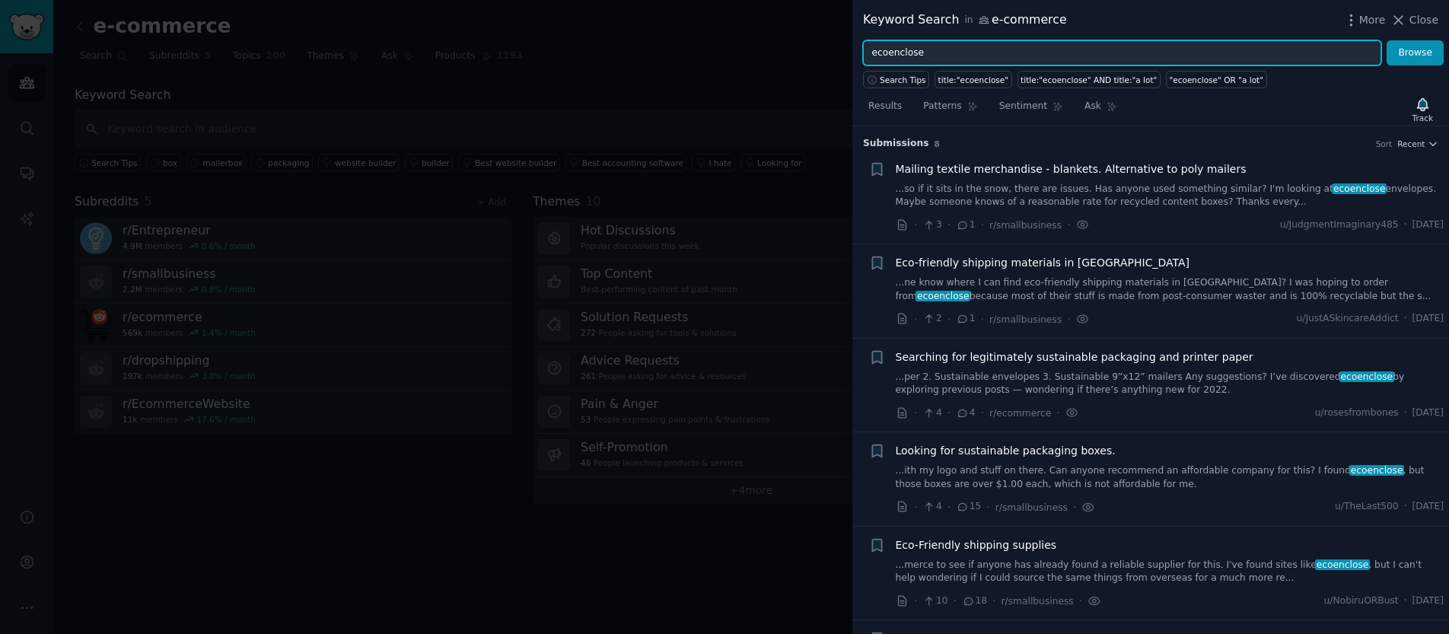
drag, startPoint x: 692, startPoint y: 46, endPoint x: 678, endPoint y: 41, distance: 15.4
click at [677, 45] on div "Keyword Search in e-commerce More Close ecoenclose Browse Search Tips title:"ec…" at bounding box center [724, 317] width 1449 height 634
type input "m"
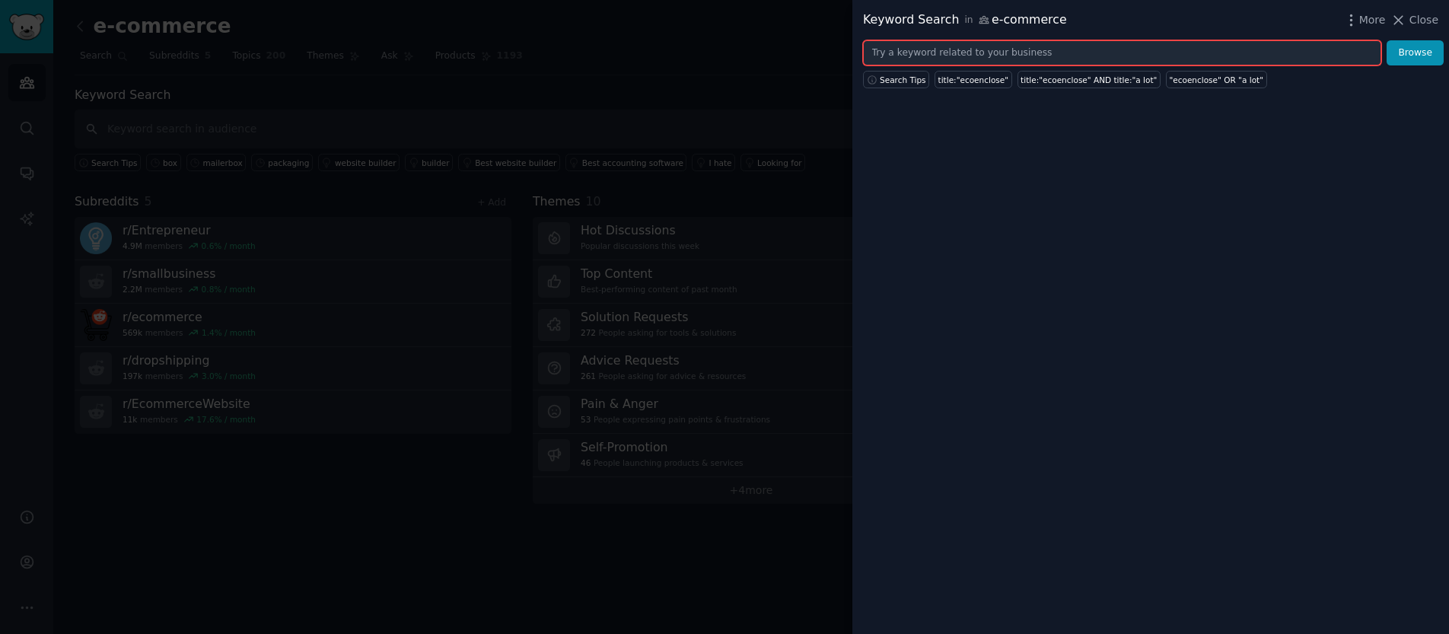
type input "m"
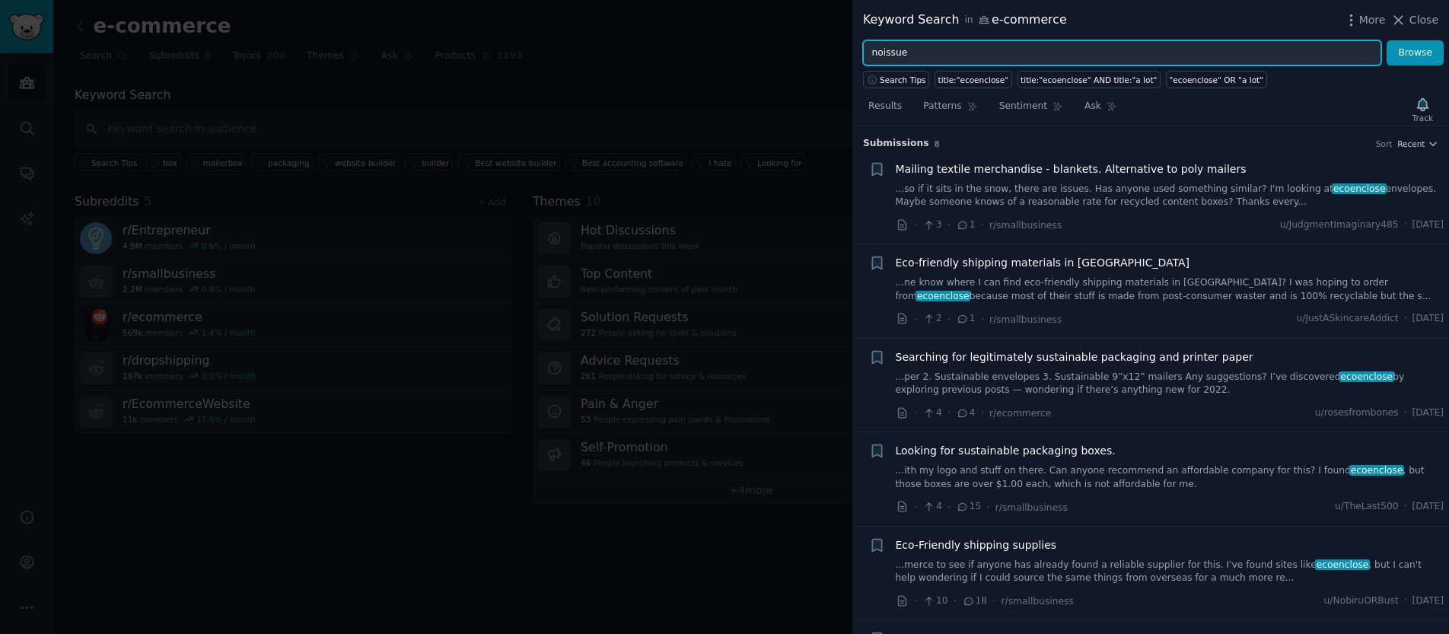
click at [1386, 40] on button "Browse" at bounding box center [1414, 53] width 57 height 26
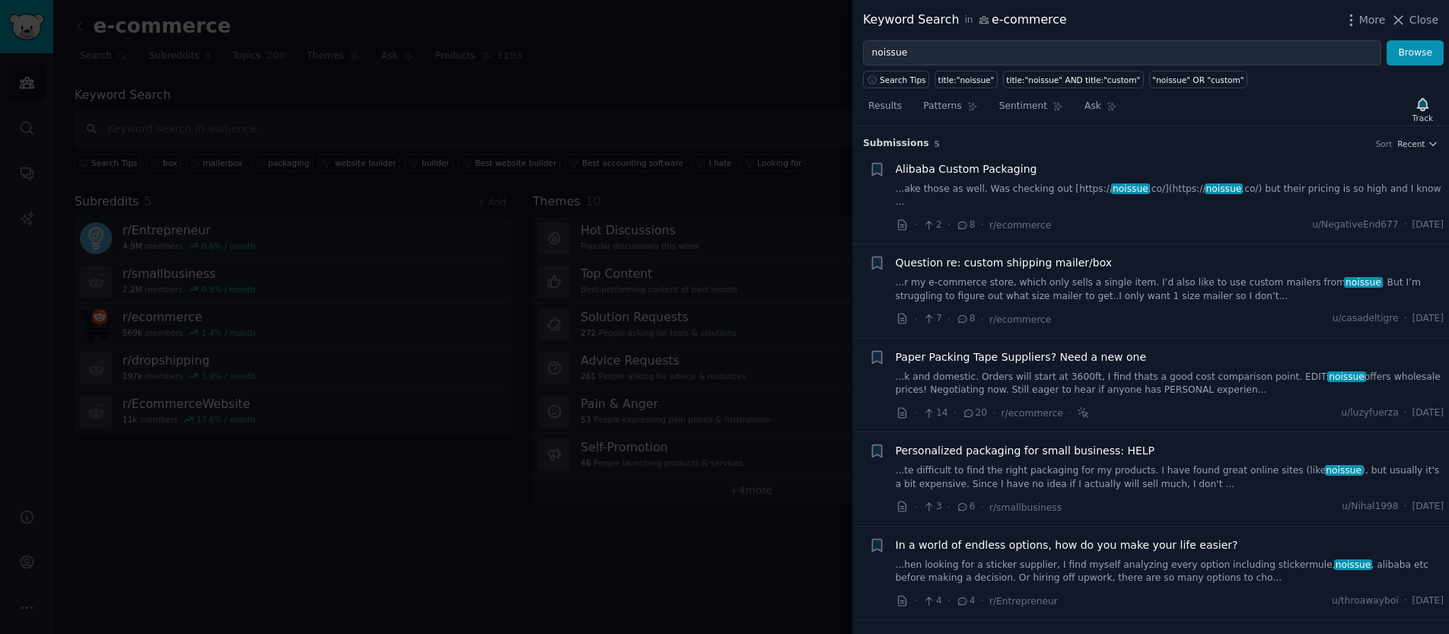
click at [944, 164] on span "Alibaba Custom Packaging" at bounding box center [967, 169] width 142 height 16
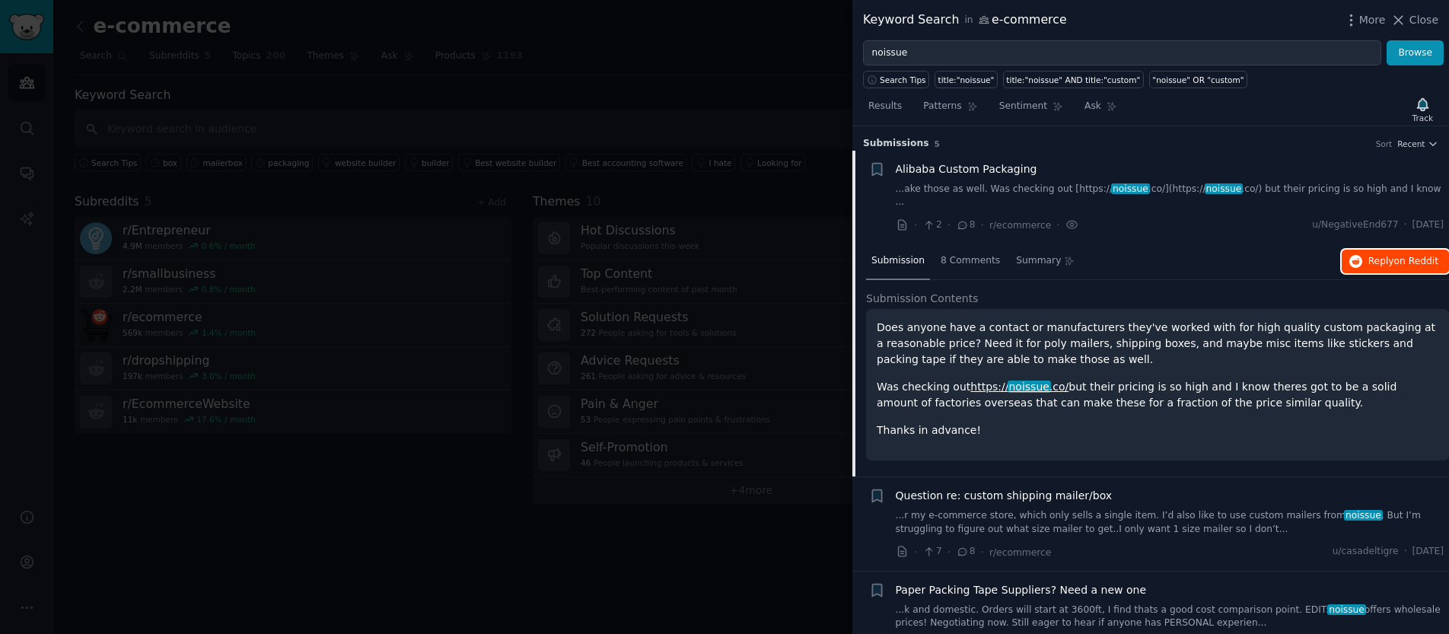
click at [1380, 255] on span "Reply on Reddit" at bounding box center [1403, 262] width 70 height 14
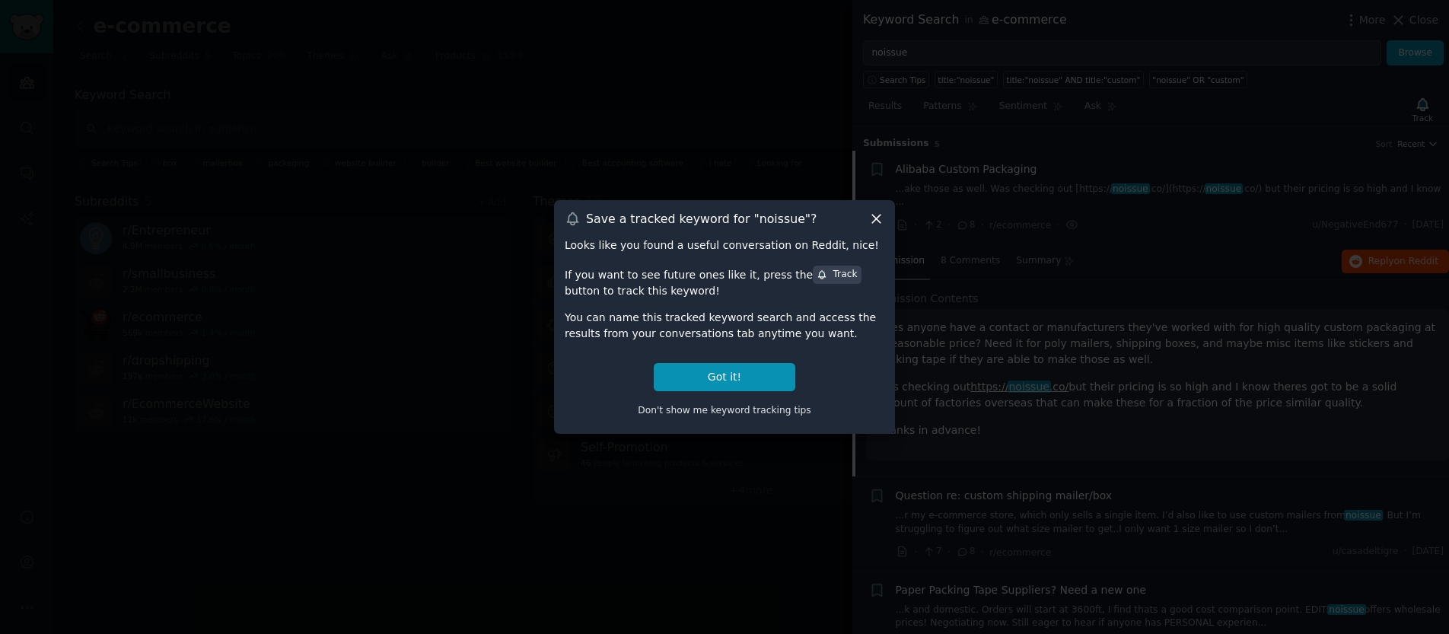
click at [877, 218] on icon at bounding box center [876, 219] width 8 height 8
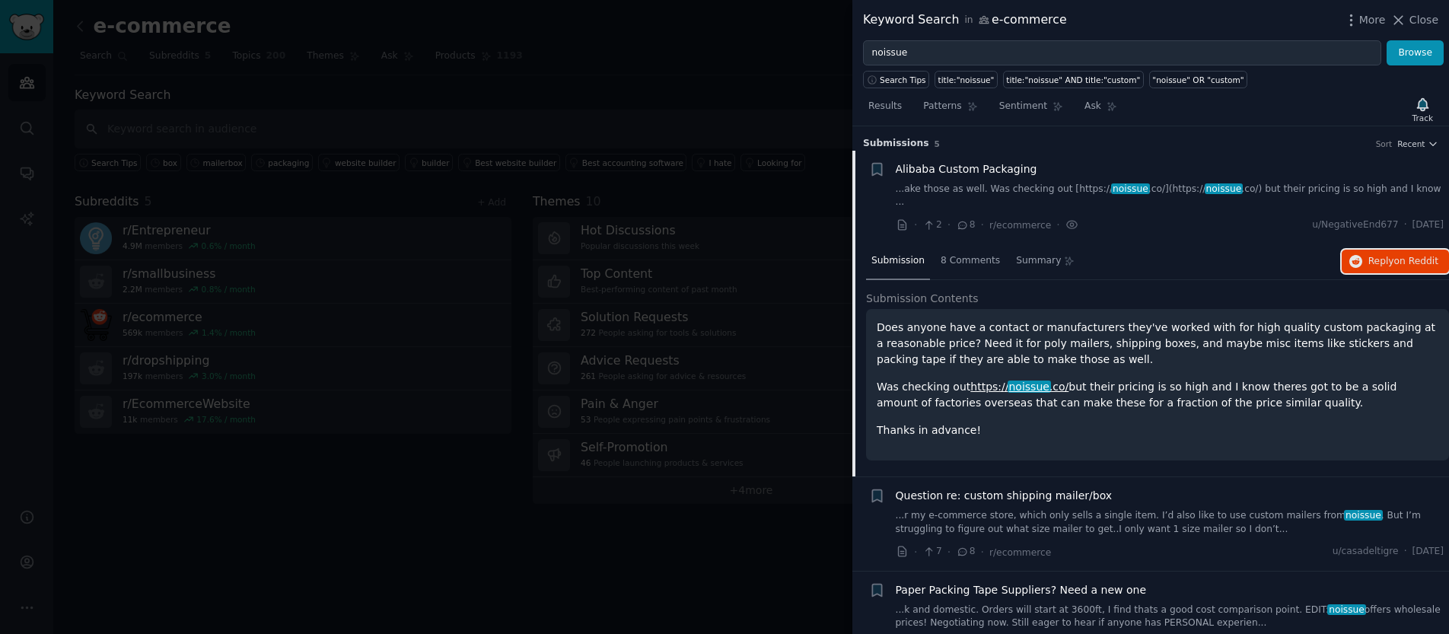
scroll to position [27, 0]
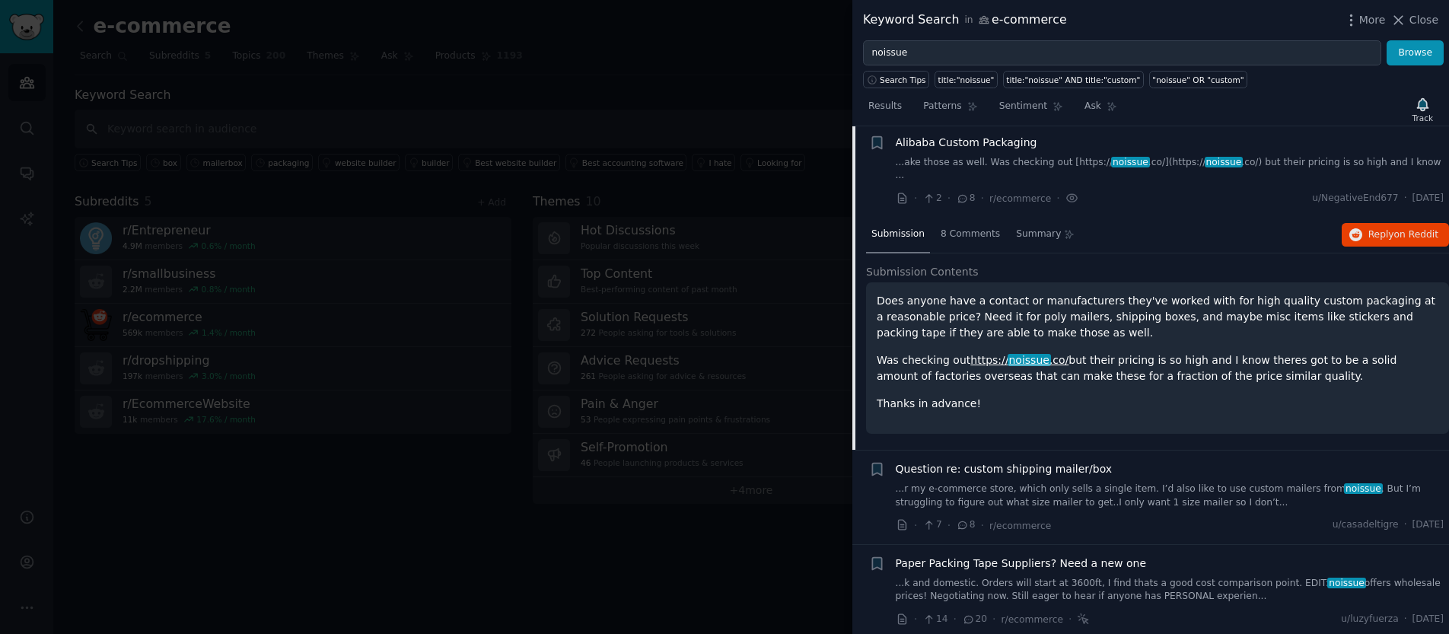
click at [1088, 461] on span "Question re: custom shipping mailer/box" at bounding box center [1004, 469] width 217 height 16
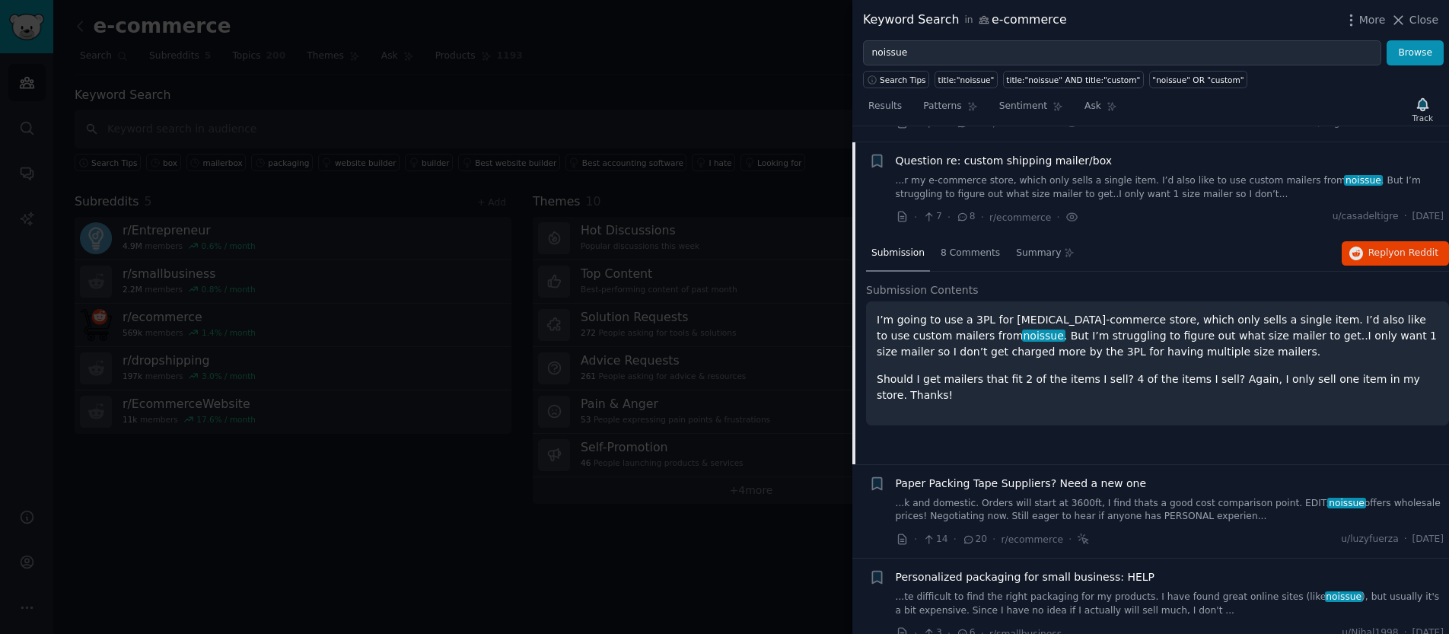
scroll to position [105, 0]
click at [1372, 243] on span "Reply on Reddit" at bounding box center [1403, 250] width 70 height 14
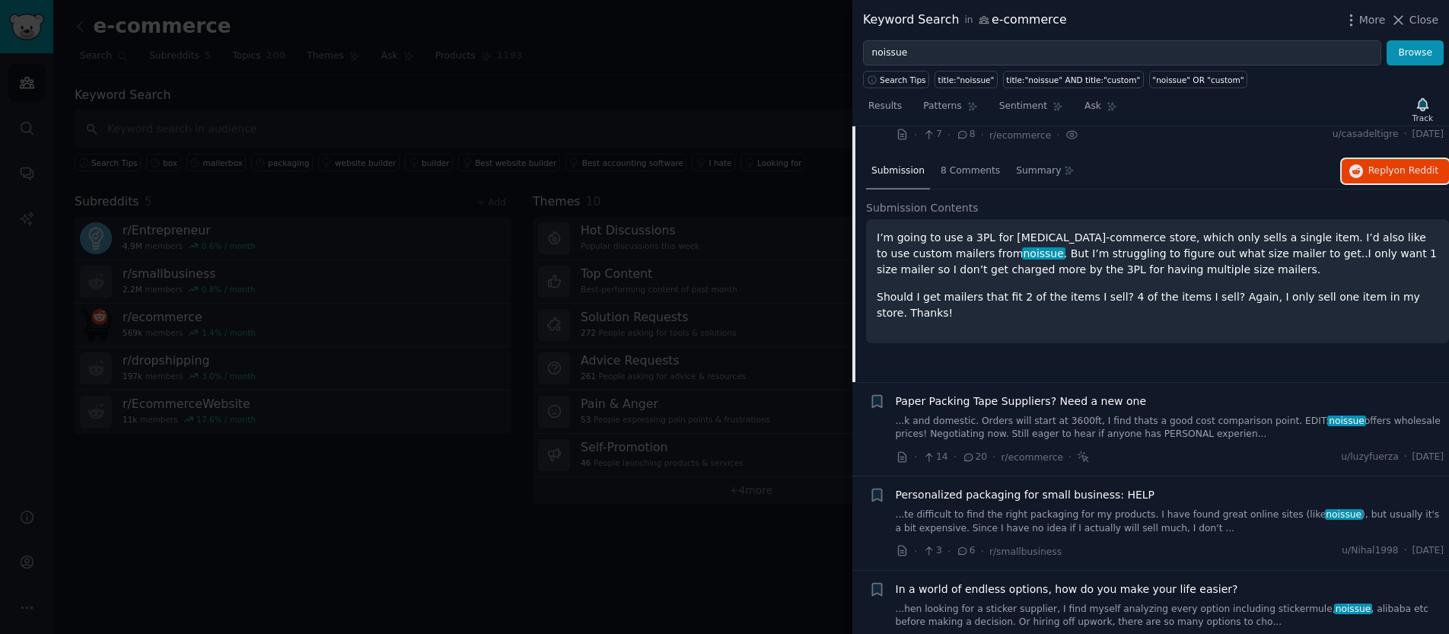
scroll to position [202, 0]
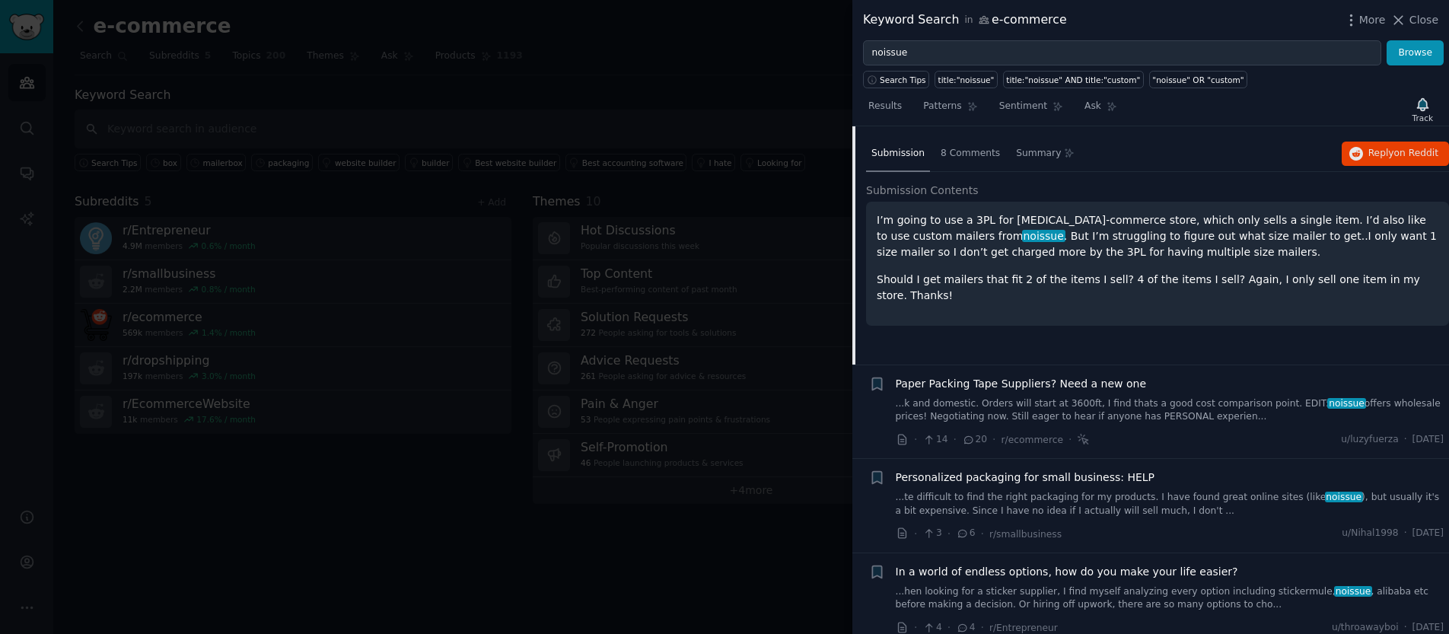
click at [1112, 491] on link "...te difficult to find the right packaging for my products. I have found great…" at bounding box center [1170, 504] width 549 height 27
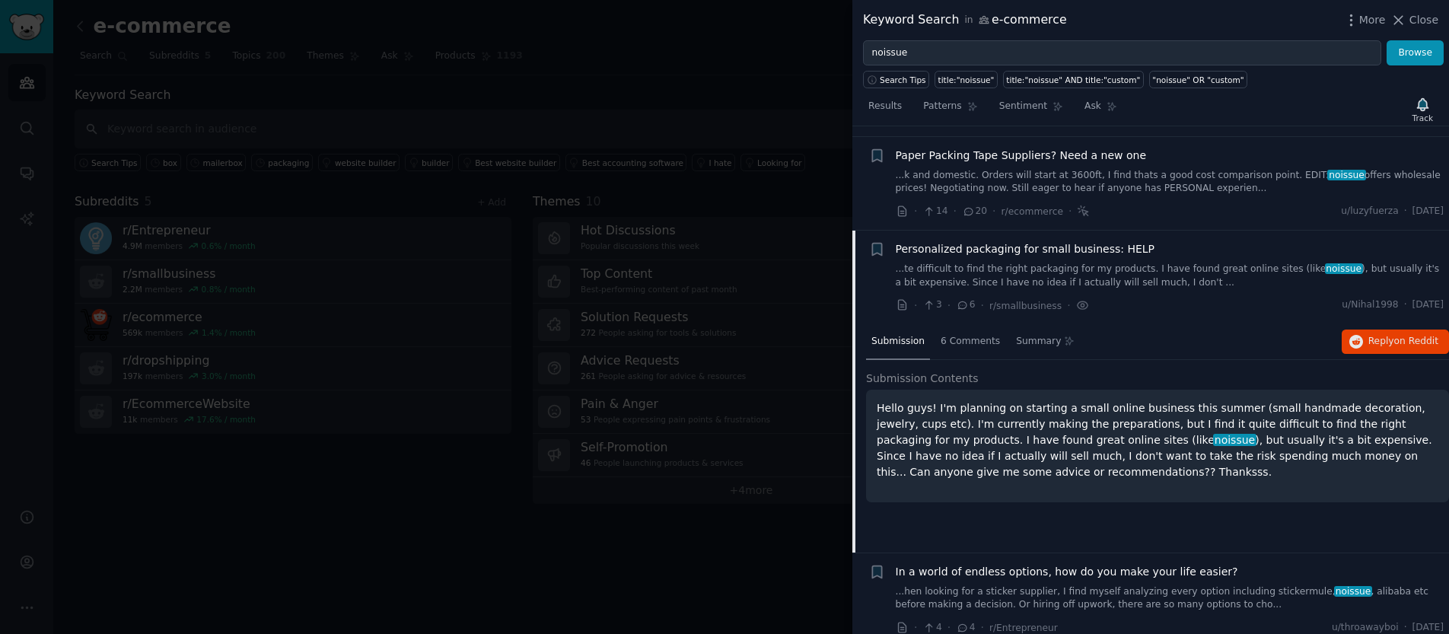
click at [1118, 585] on link "...hen looking for a sticker supplier, I find myself analyzing every option inc…" at bounding box center [1170, 598] width 549 height 27
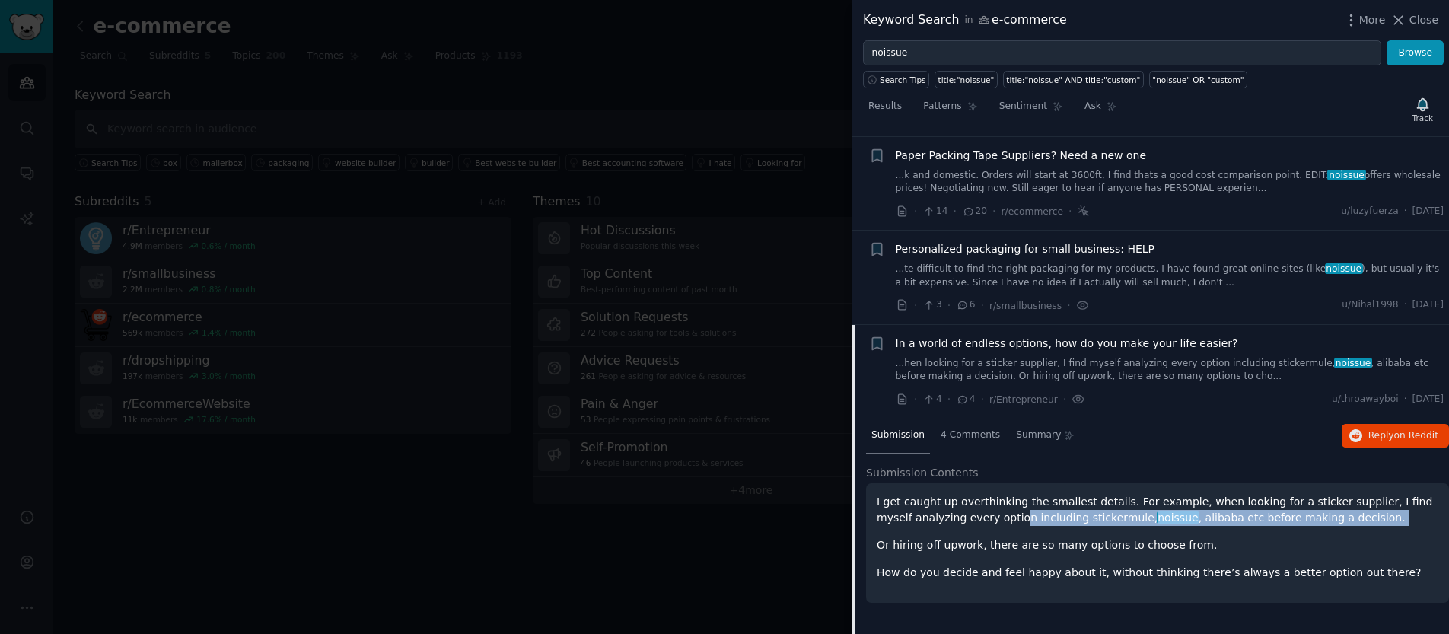
drag, startPoint x: 980, startPoint y: 501, endPoint x: 1079, endPoint y: 523, distance: 101.2
click at [1079, 523] on div "I get caught up overthinking the smallest details. For example, when looking fo…" at bounding box center [1158, 537] width 562 height 87
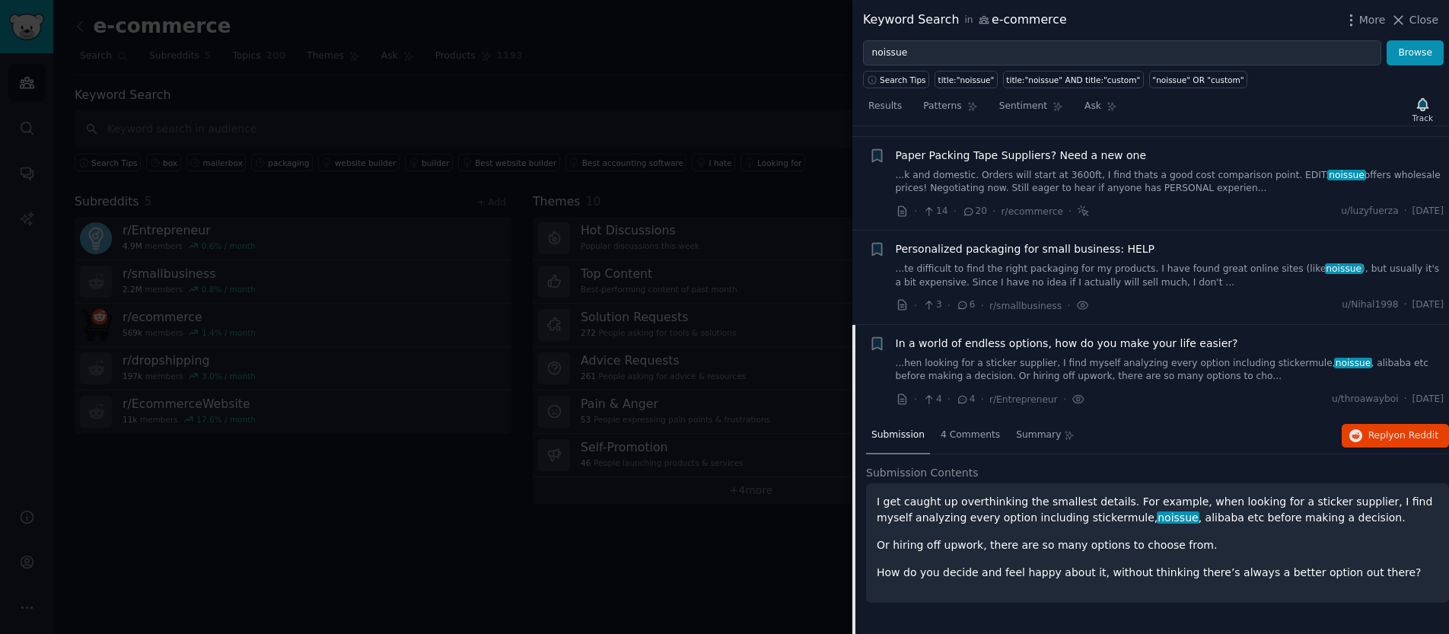
click at [1087, 565] on p "How do you decide and feel happy about it, without thinking there’s always a be…" at bounding box center [1158, 573] width 562 height 16
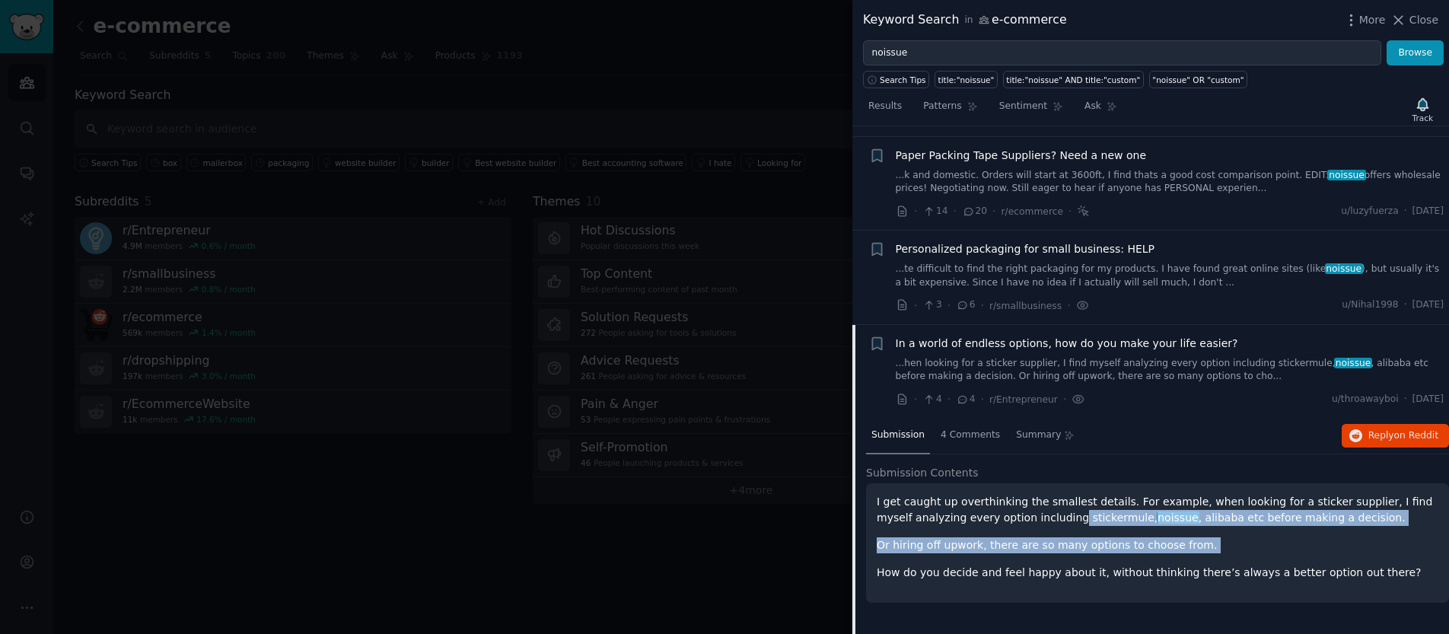
drag, startPoint x: 1169, startPoint y: 546, endPoint x: 1035, endPoint y: 508, distance: 139.4
click at [1035, 508] on div "I get caught up overthinking the smallest details. For example, when looking fo…" at bounding box center [1158, 537] width 562 height 87
click at [1066, 537] on p "Or hiring off upwork, there are so many options to choose from." at bounding box center [1158, 545] width 562 height 16
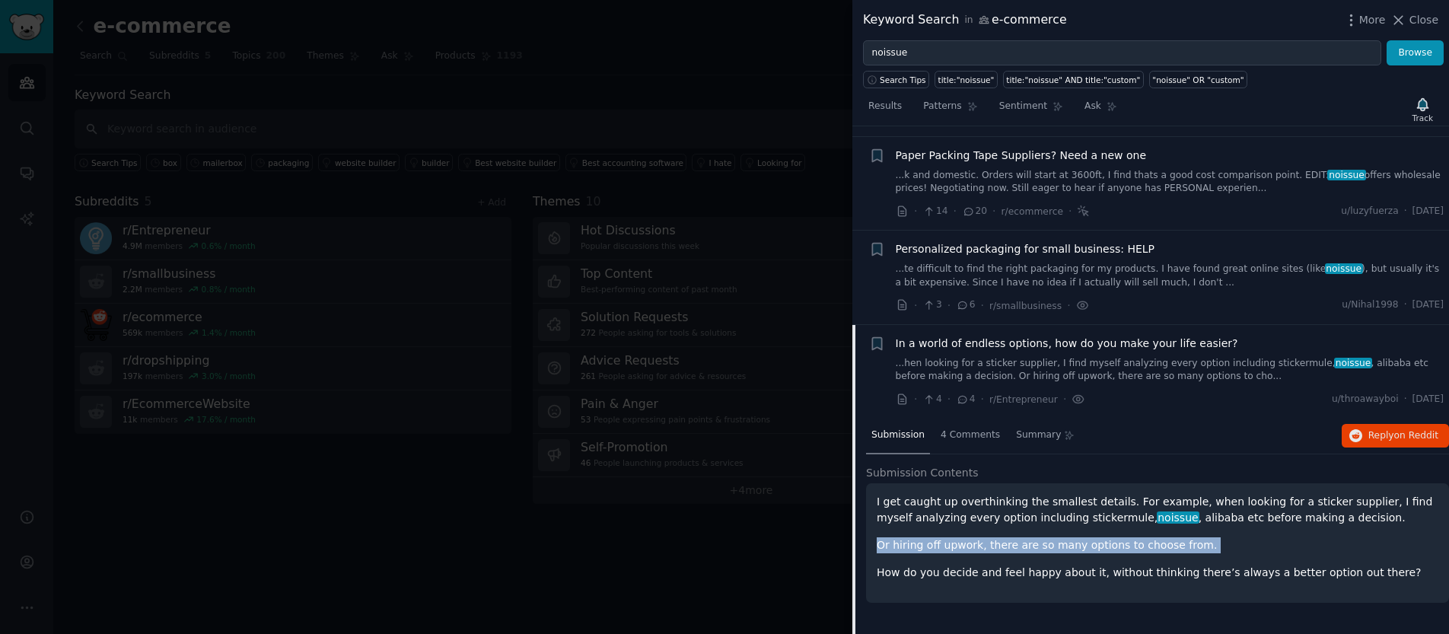
drag, startPoint x: 1176, startPoint y: 551, endPoint x: 1020, endPoint y: 517, distance: 159.5
click at [1020, 517] on div "I get caught up overthinking the smallest details. For example, when looking fo…" at bounding box center [1158, 537] width 562 height 87
click at [1109, 543] on div "I get caught up overthinking the smallest details. For example, when looking fo…" at bounding box center [1158, 537] width 562 height 87
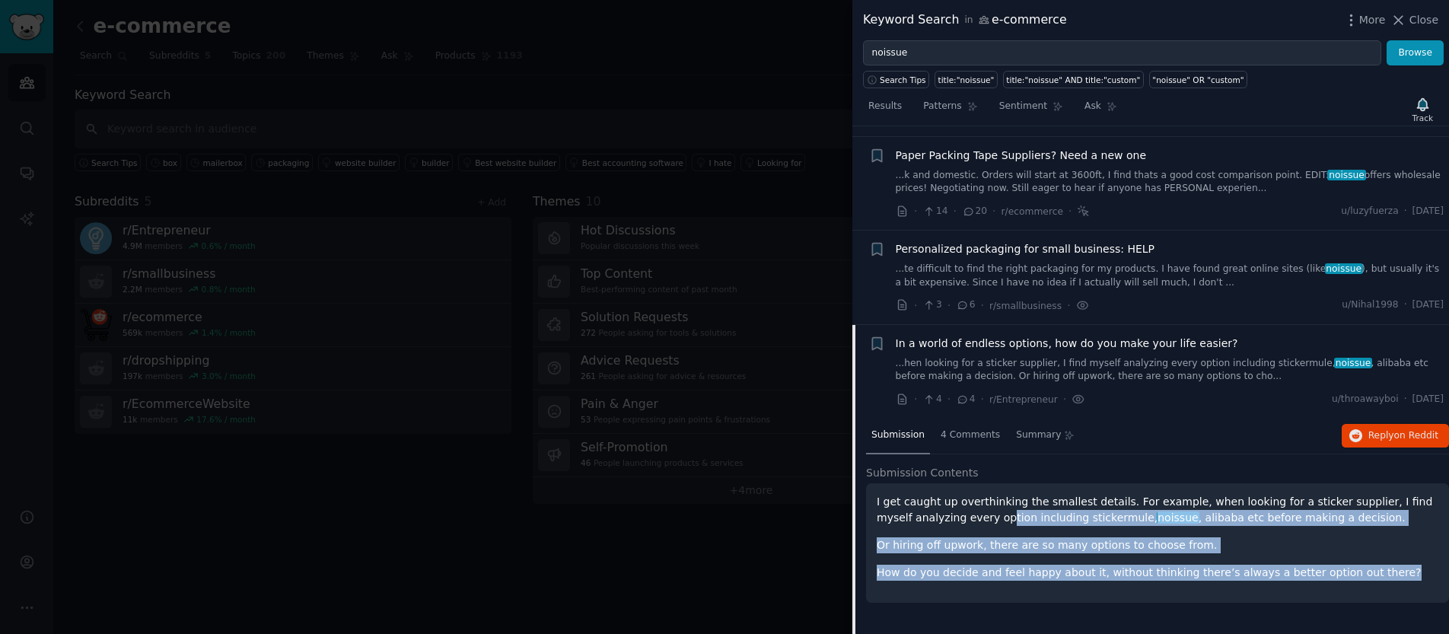
drag, startPoint x: 1192, startPoint y: 573, endPoint x: 967, endPoint y: 500, distance: 236.1
click at [967, 500] on div "I get caught up overthinking the smallest details. For example, when looking fo…" at bounding box center [1157, 542] width 583 height 119
click at [1101, 565] on p "How do you decide and feel happy about it, without thinking there’s always a be…" at bounding box center [1158, 573] width 562 height 16
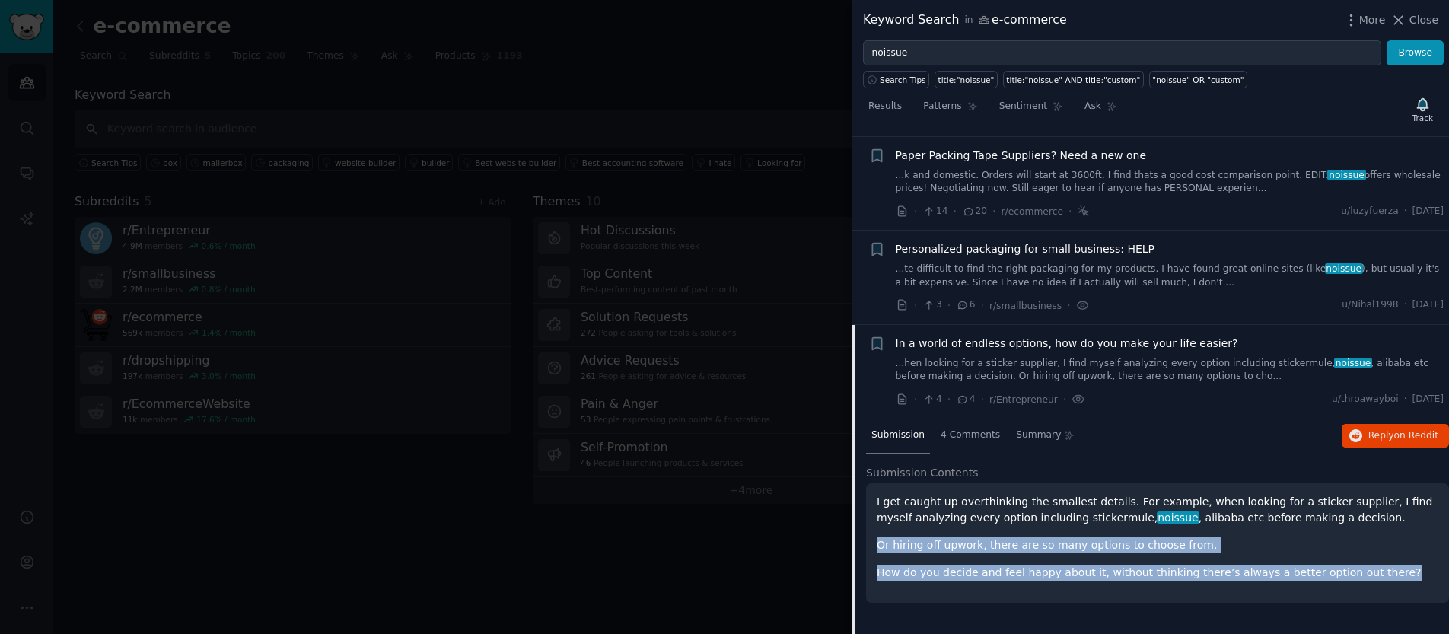
drag, startPoint x: 1213, startPoint y: 571, endPoint x: 1026, endPoint y: 514, distance: 195.7
click at [1026, 514] on div "I get caught up overthinking the smallest details. For example, when looking fo…" at bounding box center [1157, 542] width 583 height 119
click at [1168, 567] on p "How do you decide and feel happy about it, without thinking there’s always a be…" at bounding box center [1158, 573] width 562 height 16
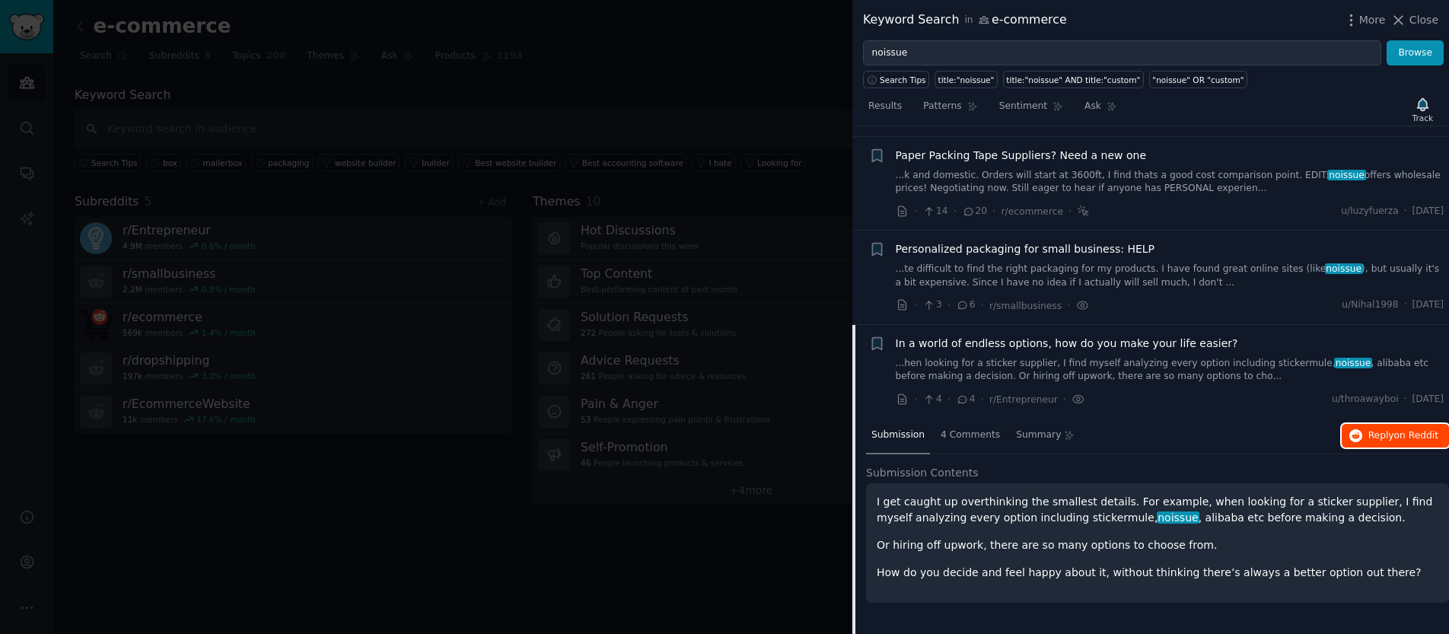
click at [1373, 429] on button "Reply on Reddit" at bounding box center [1394, 436] width 107 height 24
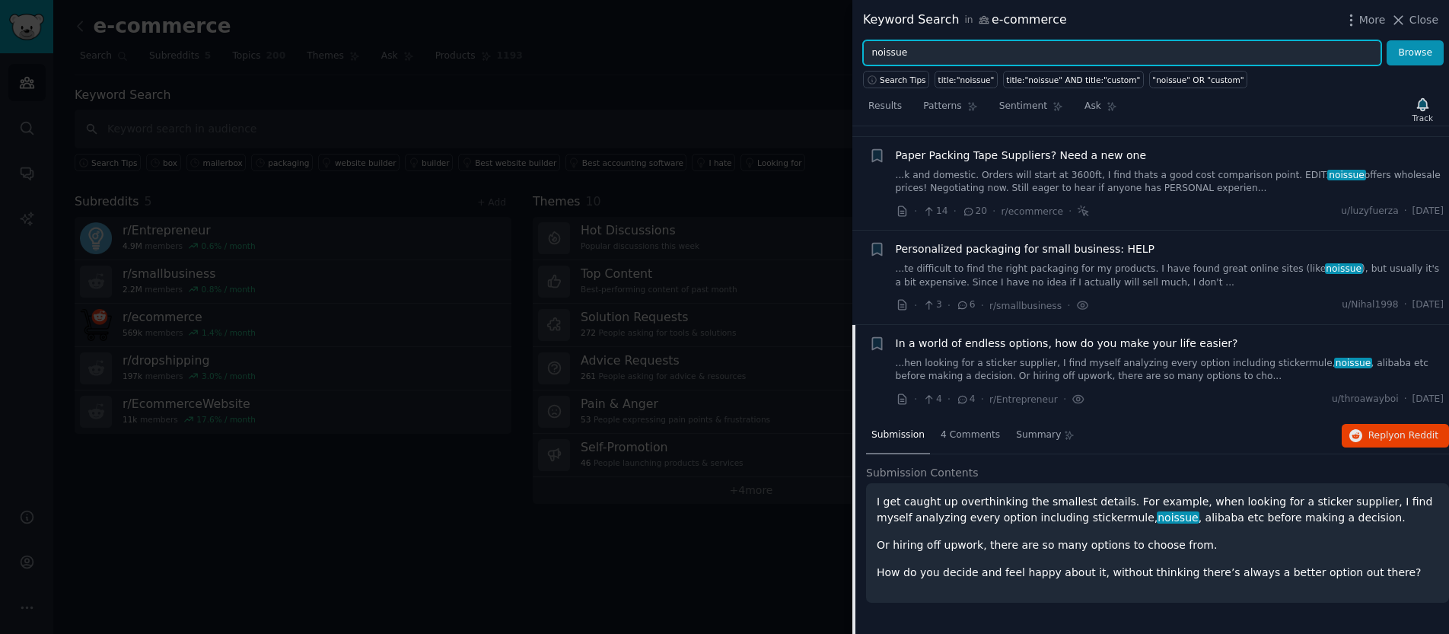
click at [1107, 53] on input "noissue" at bounding box center [1122, 53] width 518 height 26
click at [1386, 40] on button "Browse" at bounding box center [1414, 53] width 57 height 26
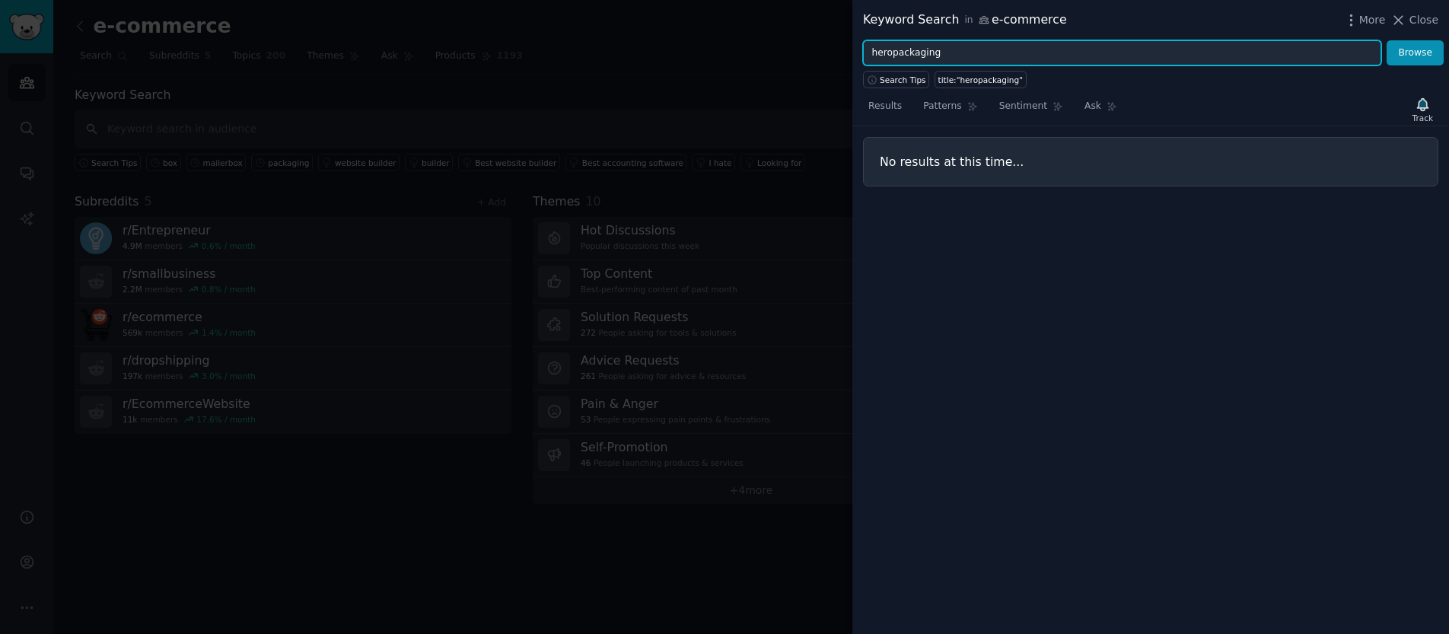
click at [896, 54] on input "heropackaging" at bounding box center [1122, 53] width 518 height 26
click at [1386, 40] on button "Browse" at bounding box center [1414, 53] width 57 height 26
drag, startPoint x: 988, startPoint y: 46, endPoint x: 653, endPoint y: 27, distance: 336.1
click at [653, 27] on div "Keyword Search in e-commerce More Close hero packaging Browse Search Tips title…" at bounding box center [724, 317] width 1449 height 634
click at [925, 56] on input "hero packaging" at bounding box center [1122, 53] width 518 height 26
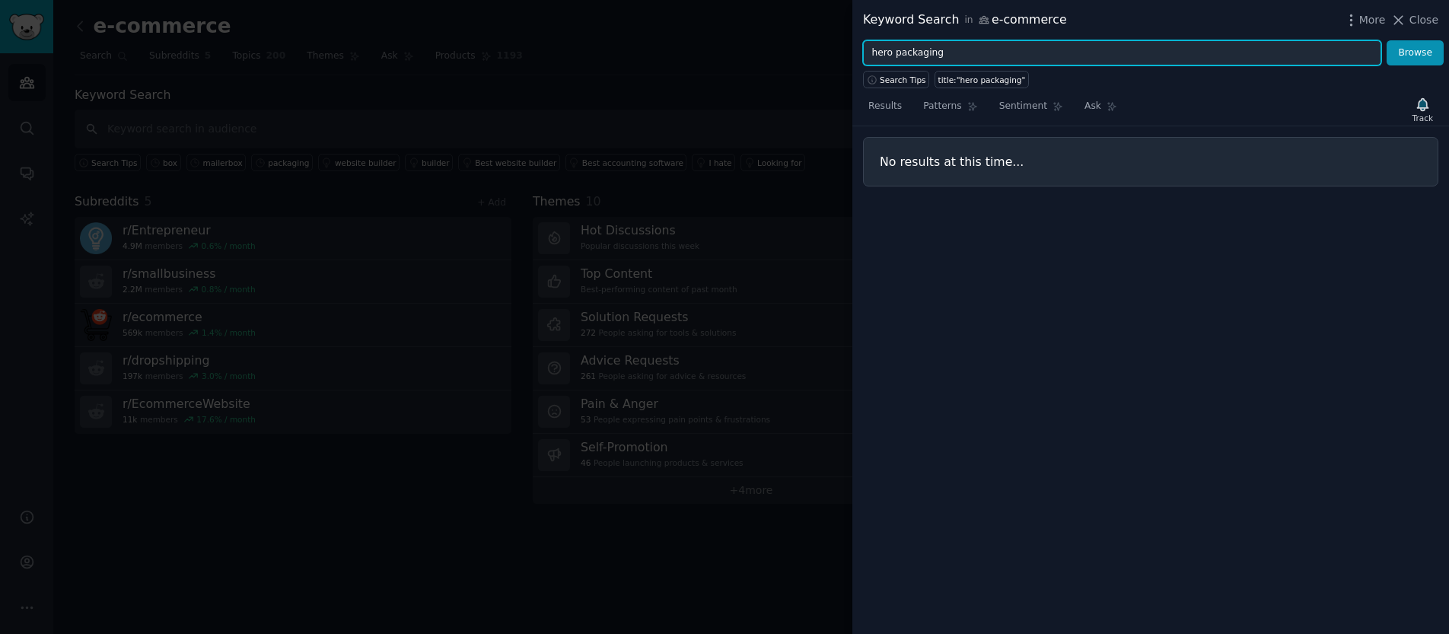
click at [925, 56] on input "hero packaging" at bounding box center [1122, 53] width 518 height 26
type input "better packaging"
click at [1386, 40] on button "Browse" at bounding box center [1414, 53] width 57 height 26
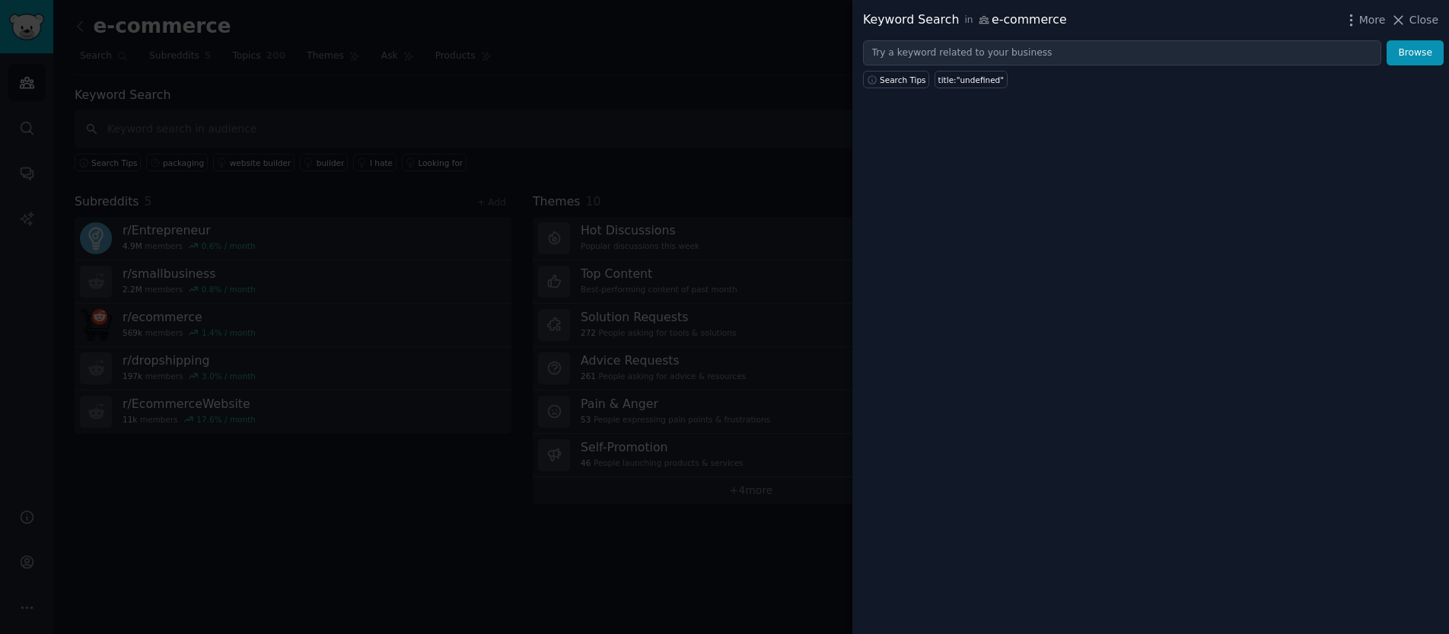
click at [764, 91] on div at bounding box center [724, 317] width 1449 height 634
